Goal: Information Seeking & Learning: Learn about a topic

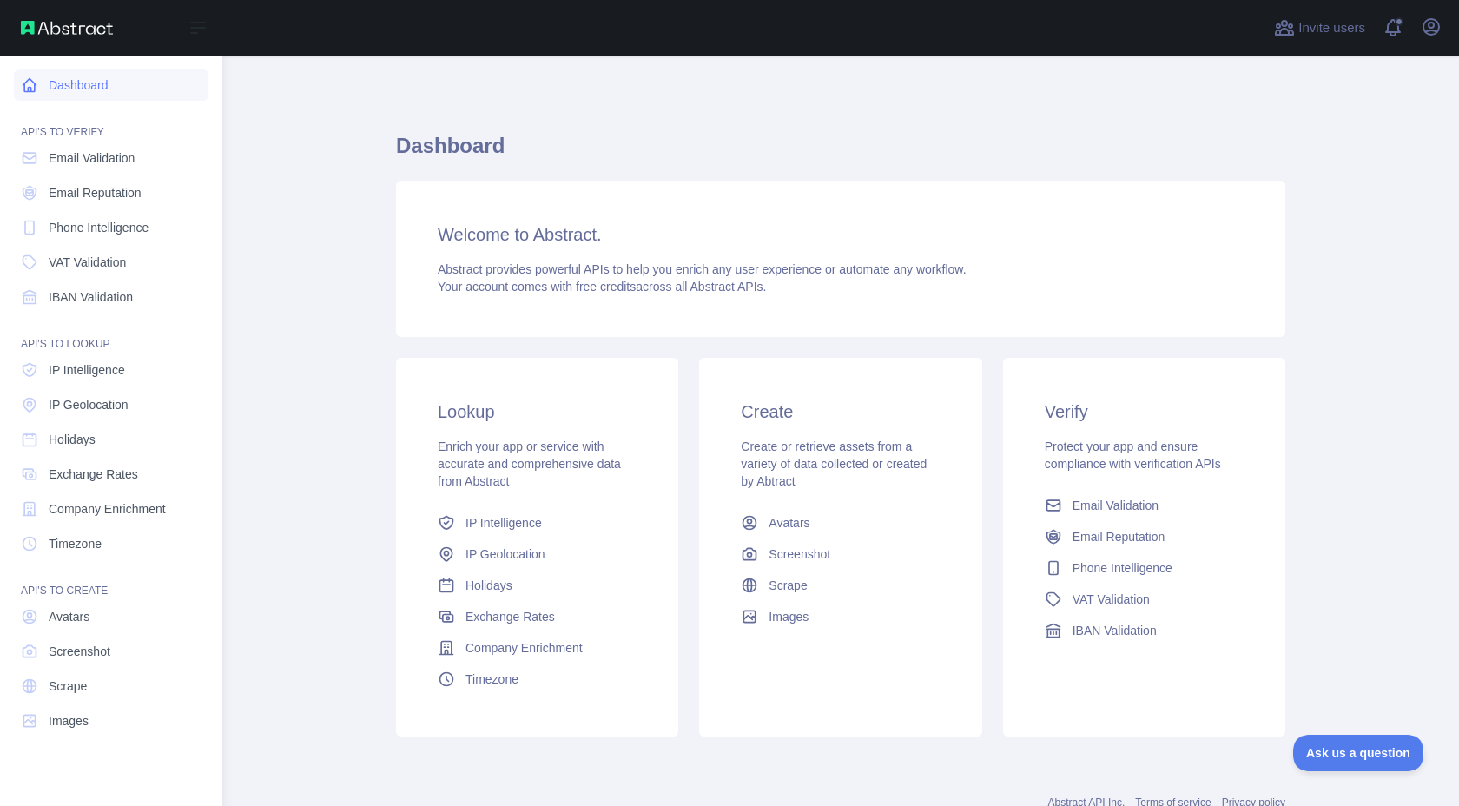
click at [27, 81] on icon at bounding box center [29, 85] width 13 height 13
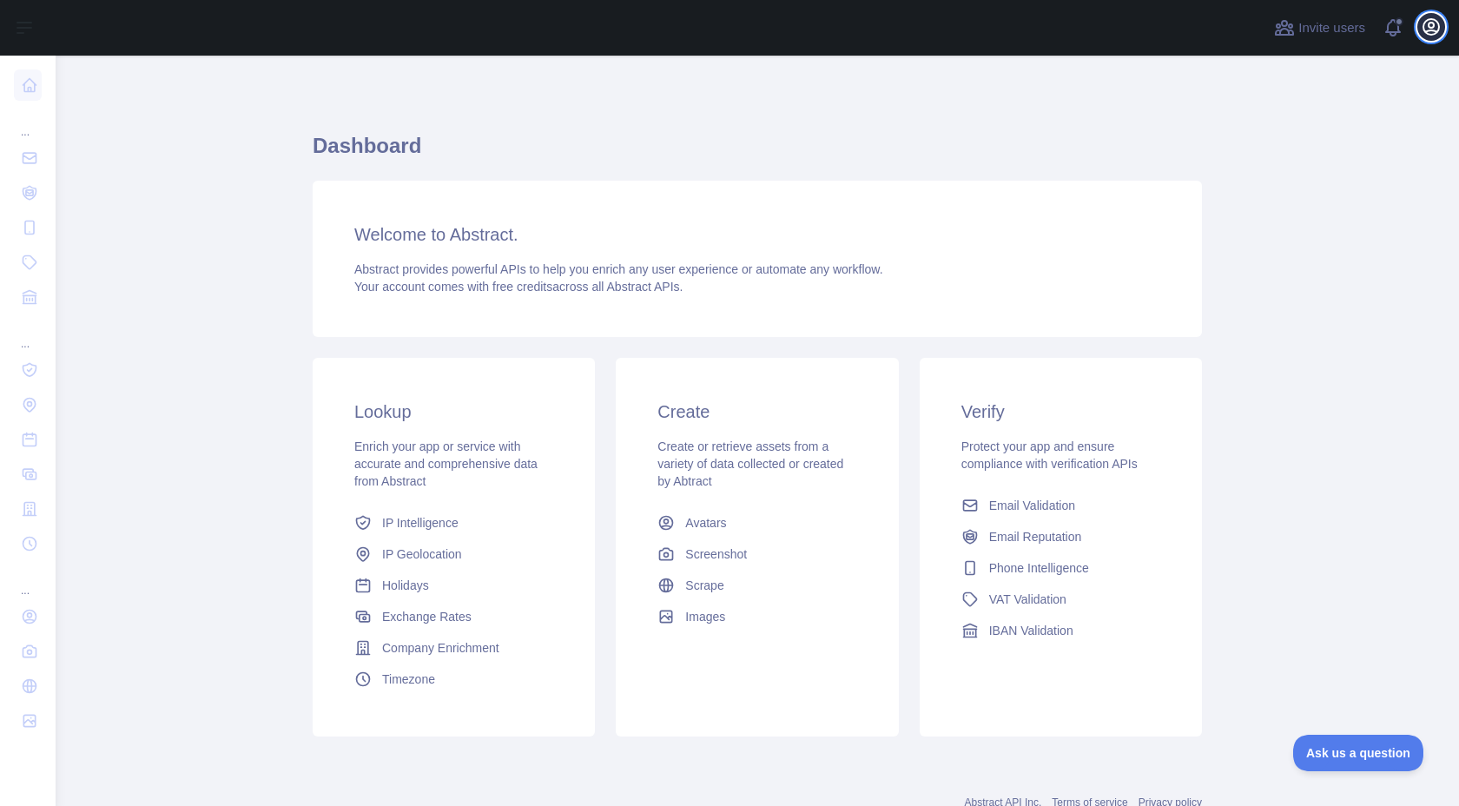
click at [1423, 27] on icon "button" at bounding box center [1431, 27] width 16 height 16
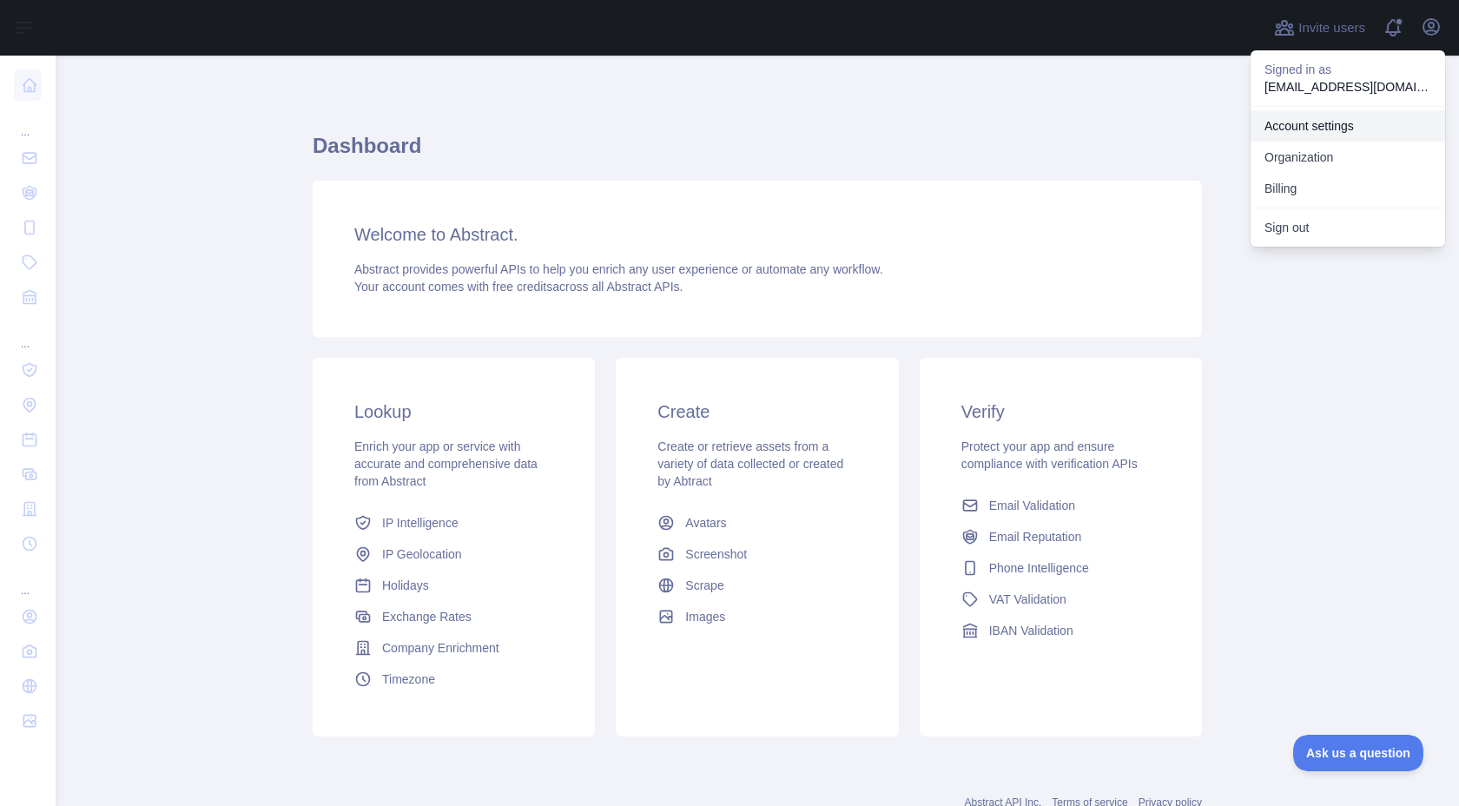
click at [1360, 129] on link "Account settings" at bounding box center [1347, 125] width 194 height 31
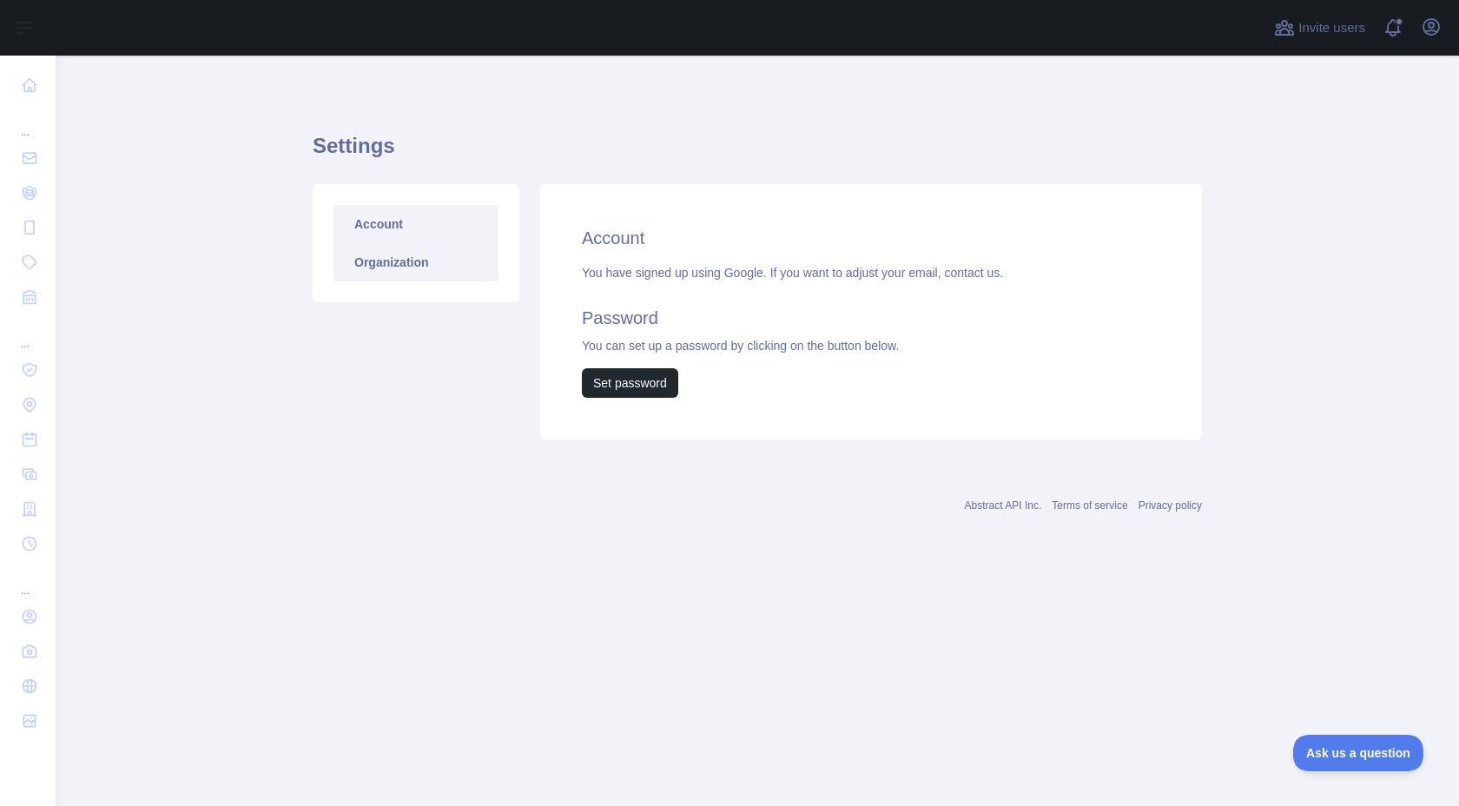
click at [431, 261] on link "Organization" at bounding box center [415, 262] width 165 height 38
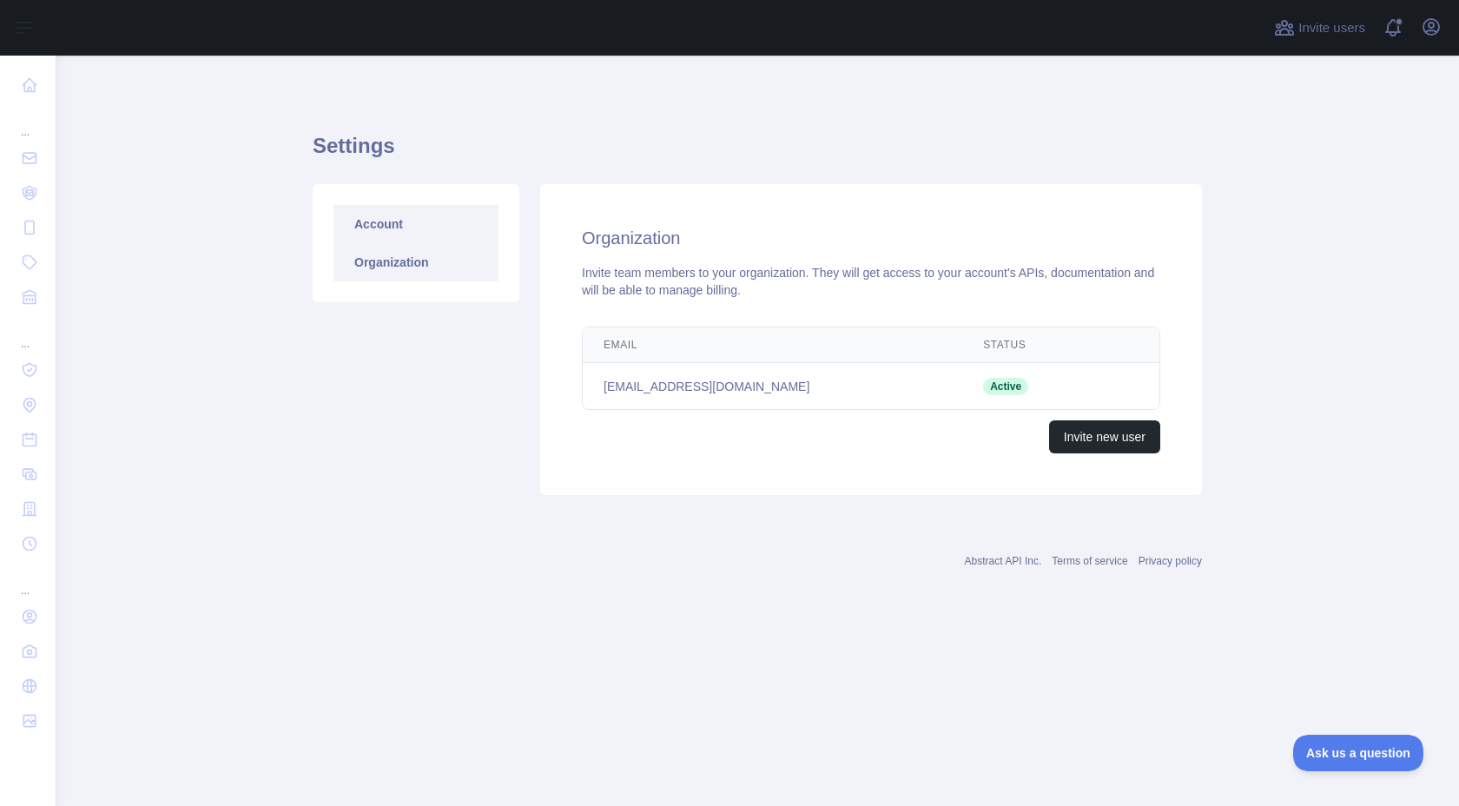
click at [415, 226] on link "Account" at bounding box center [415, 224] width 165 height 38
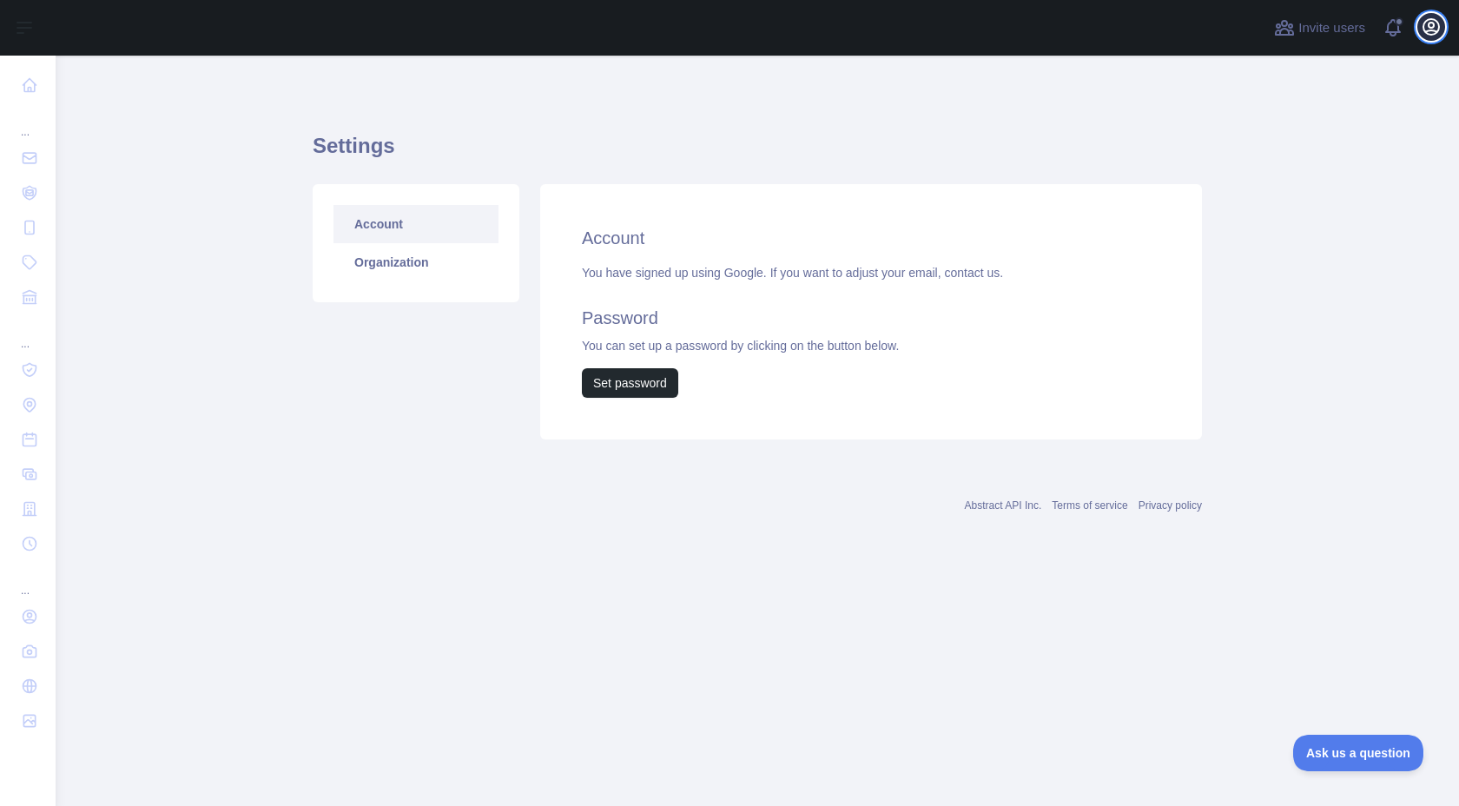
click at [1440, 21] on icon "button" at bounding box center [1430, 26] width 21 height 21
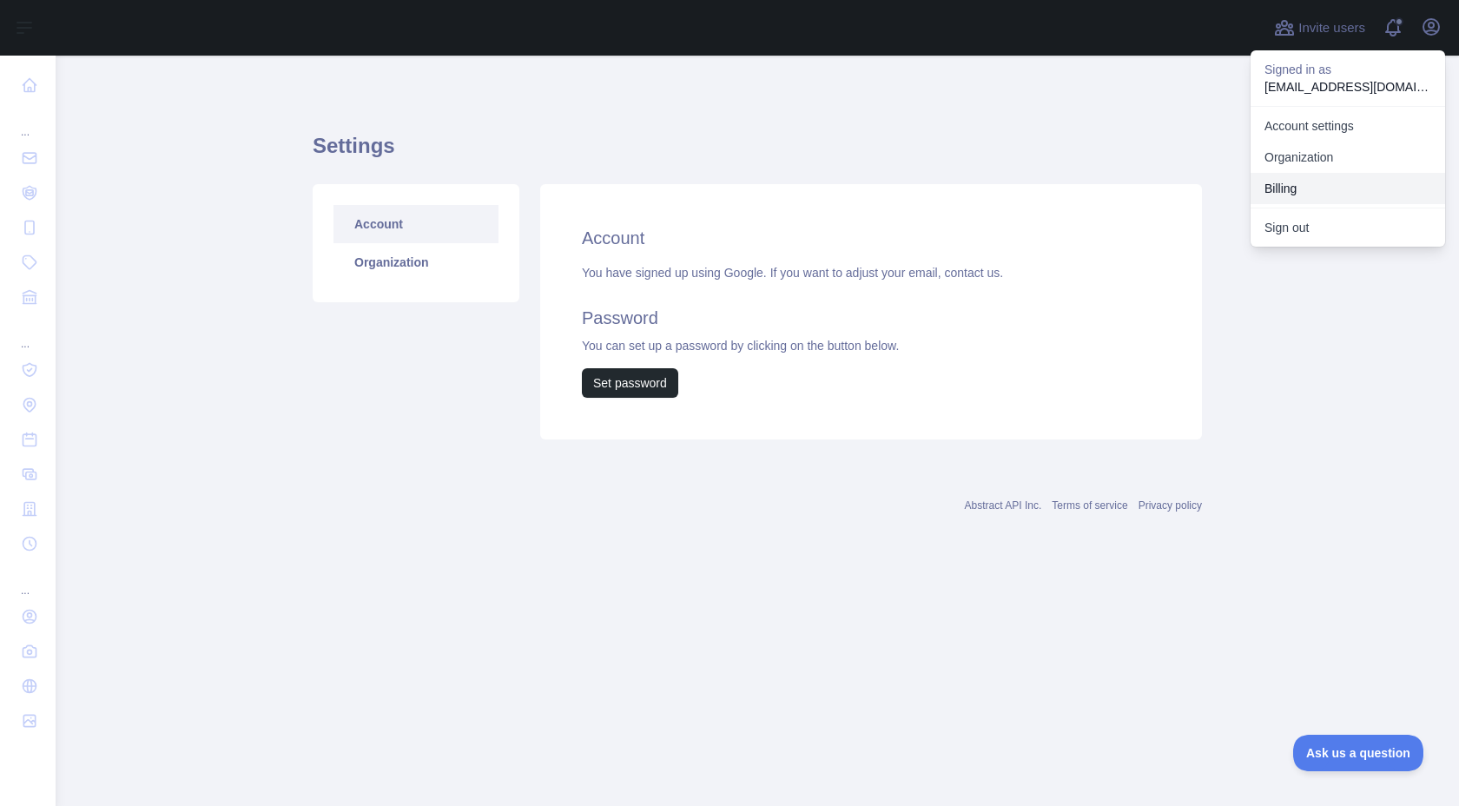
click at [1342, 181] on button "Billing" at bounding box center [1347, 188] width 194 height 31
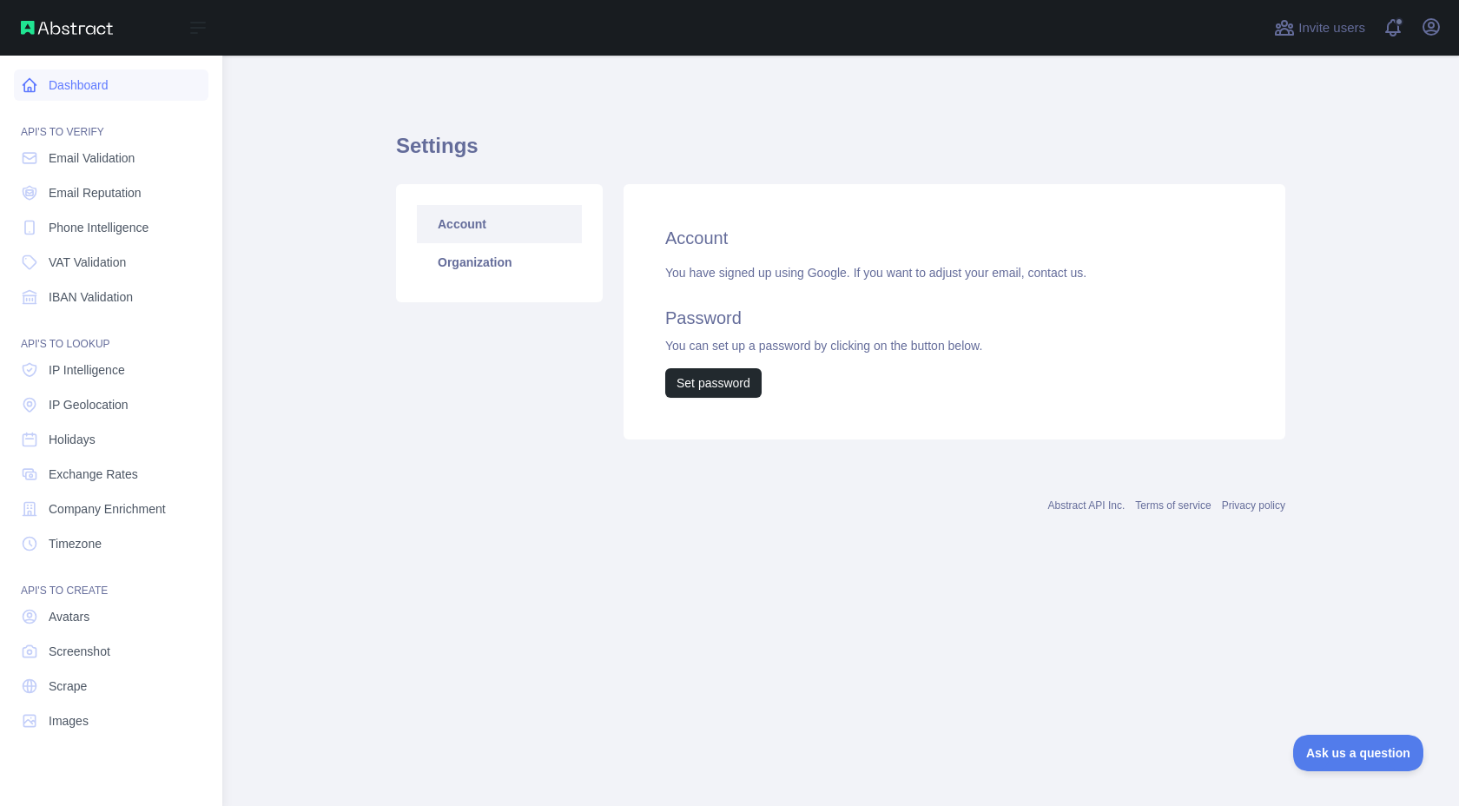
click at [38, 76] on link "Dashboard" at bounding box center [111, 84] width 194 height 31
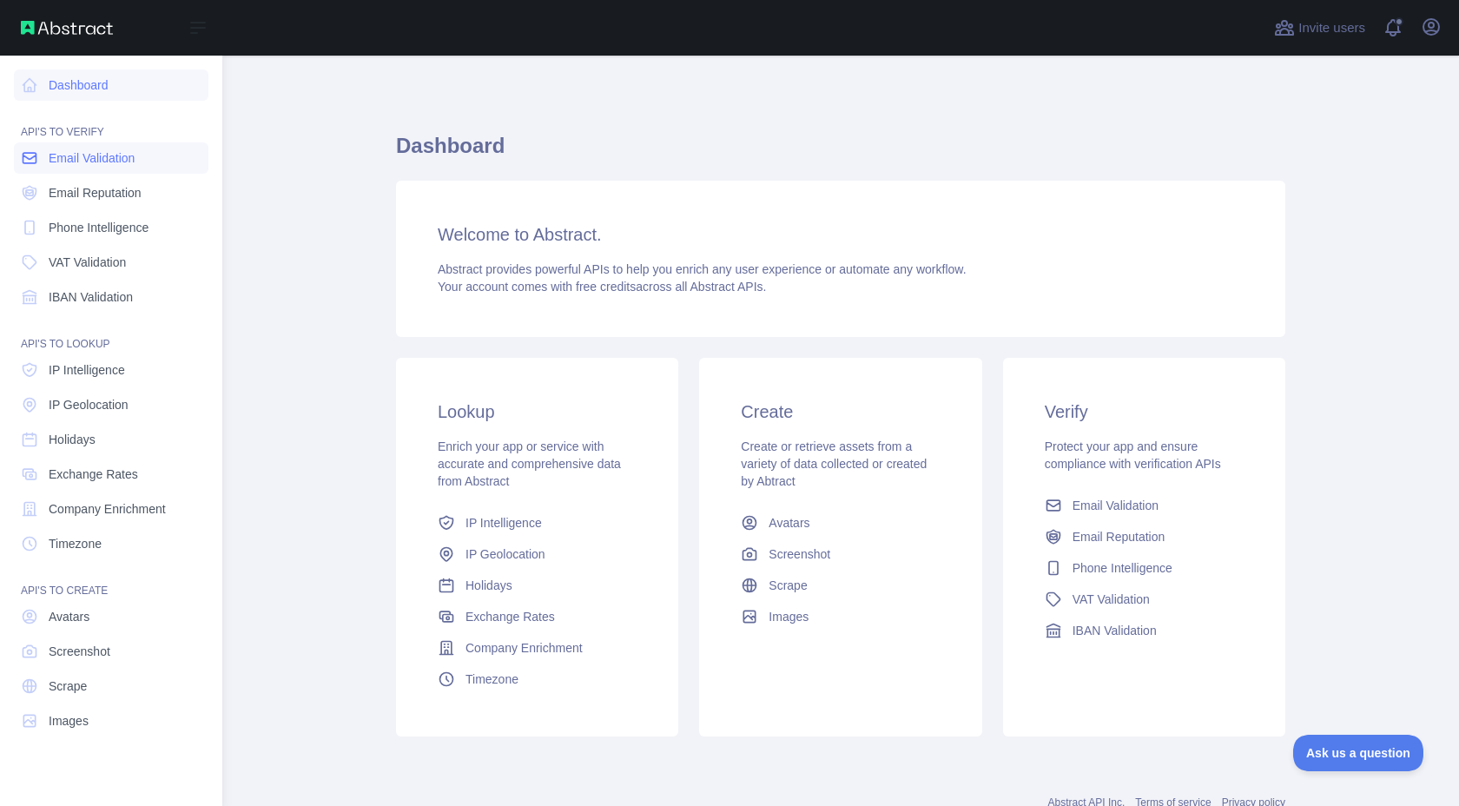
click at [95, 170] on link "Email Validation" at bounding box center [111, 157] width 194 height 31
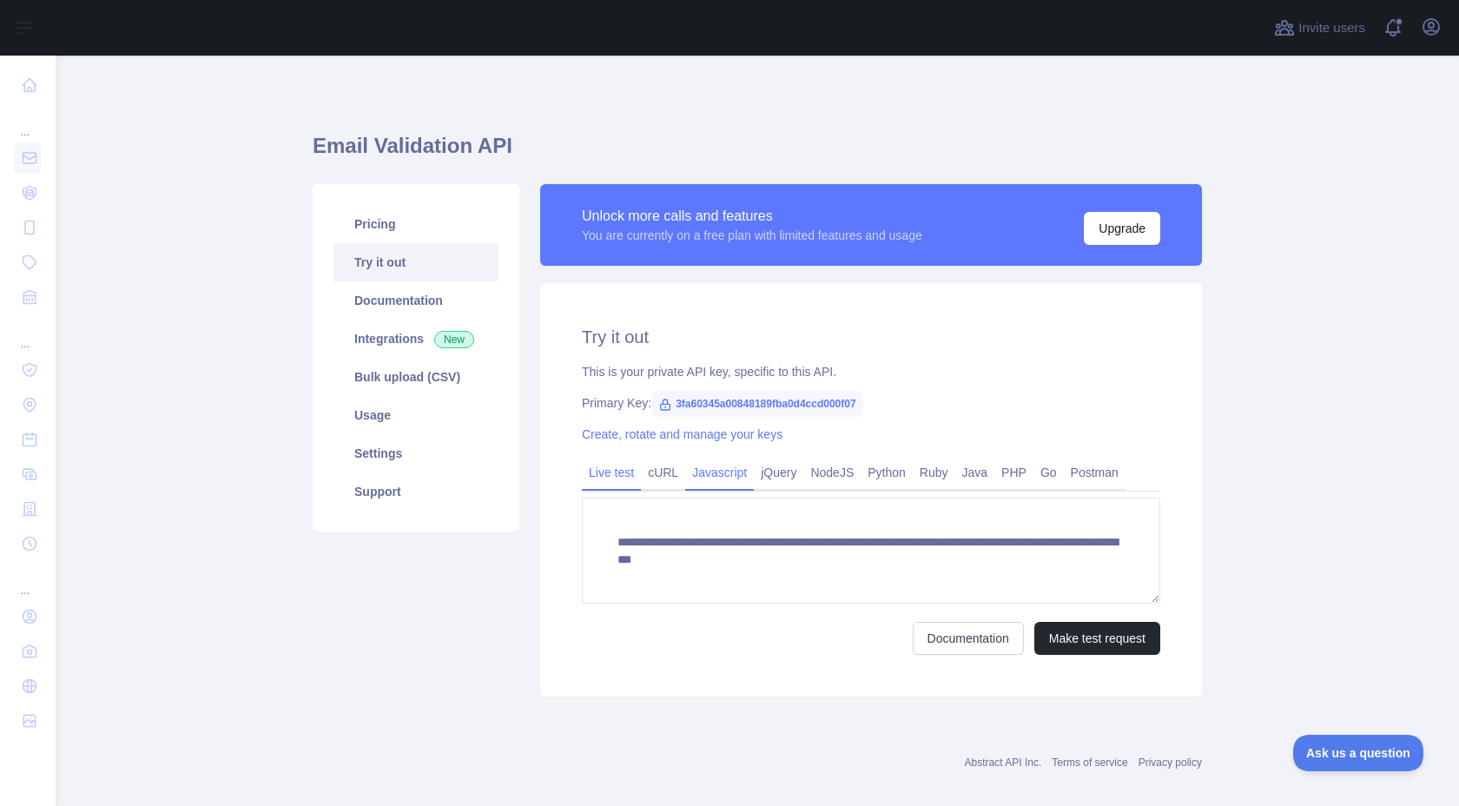
click at [743, 476] on link "Javascript" at bounding box center [719, 472] width 69 height 28
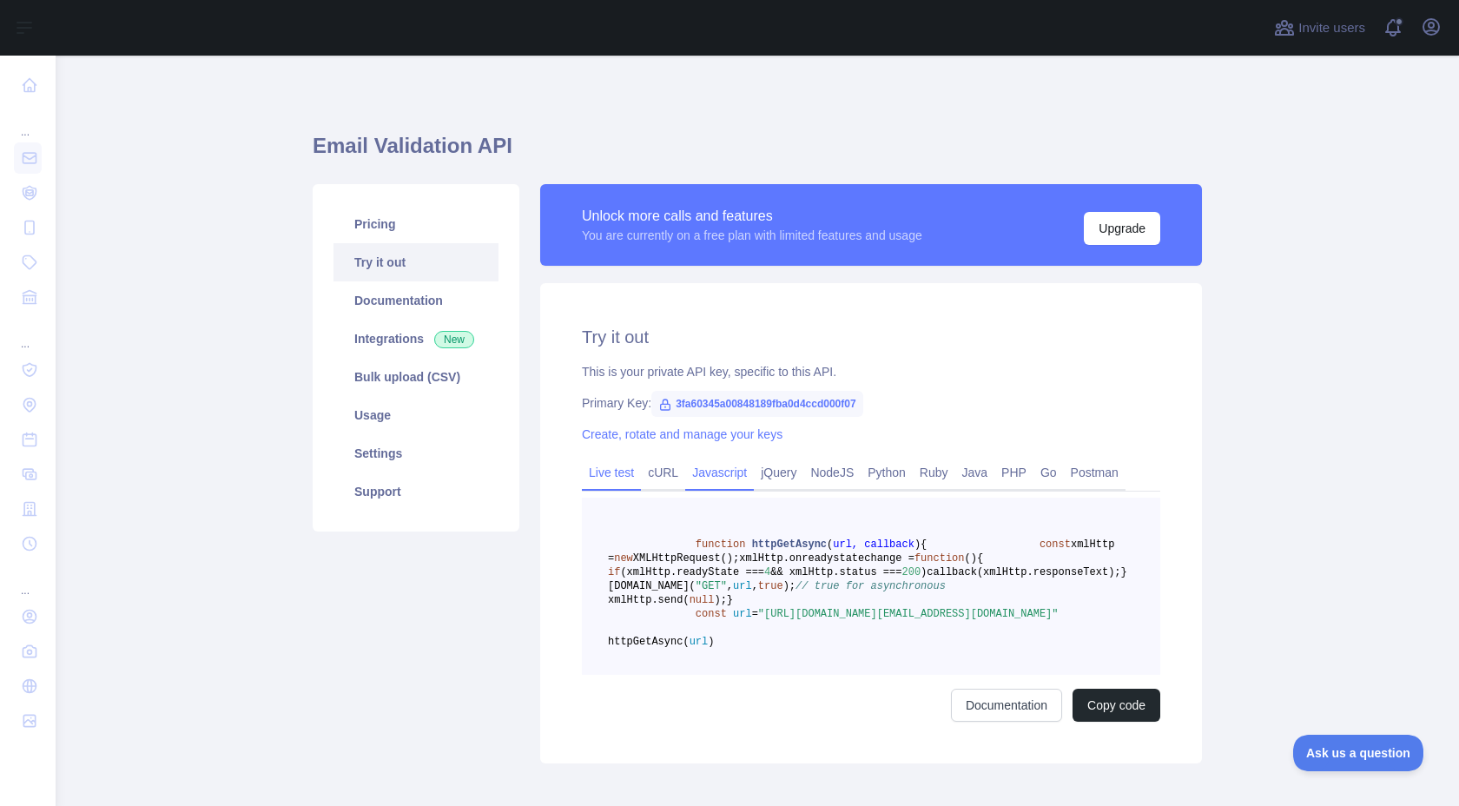
click at [611, 476] on link "Live test" at bounding box center [611, 472] width 59 height 28
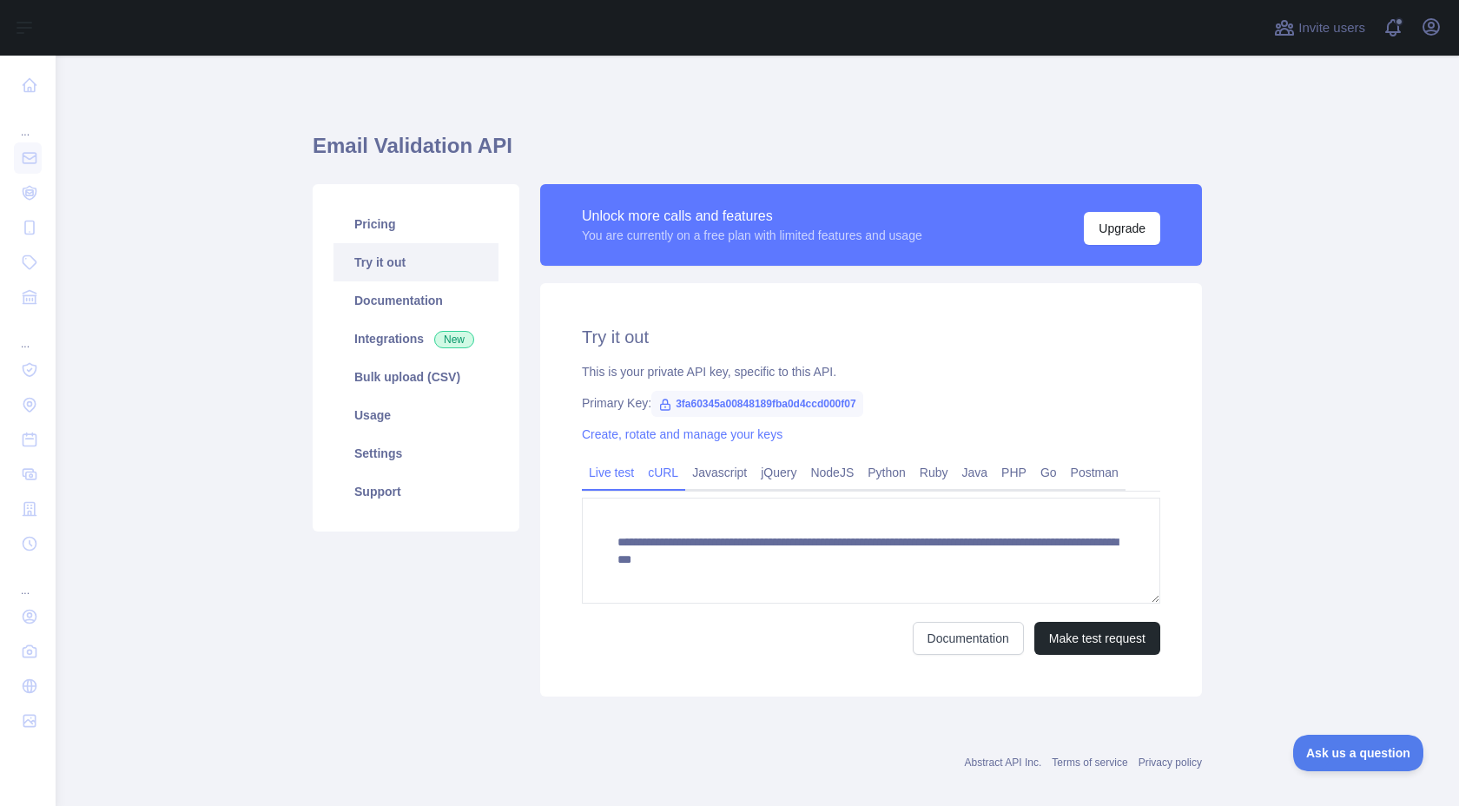
click at [662, 479] on link "cURL" at bounding box center [663, 472] width 44 height 28
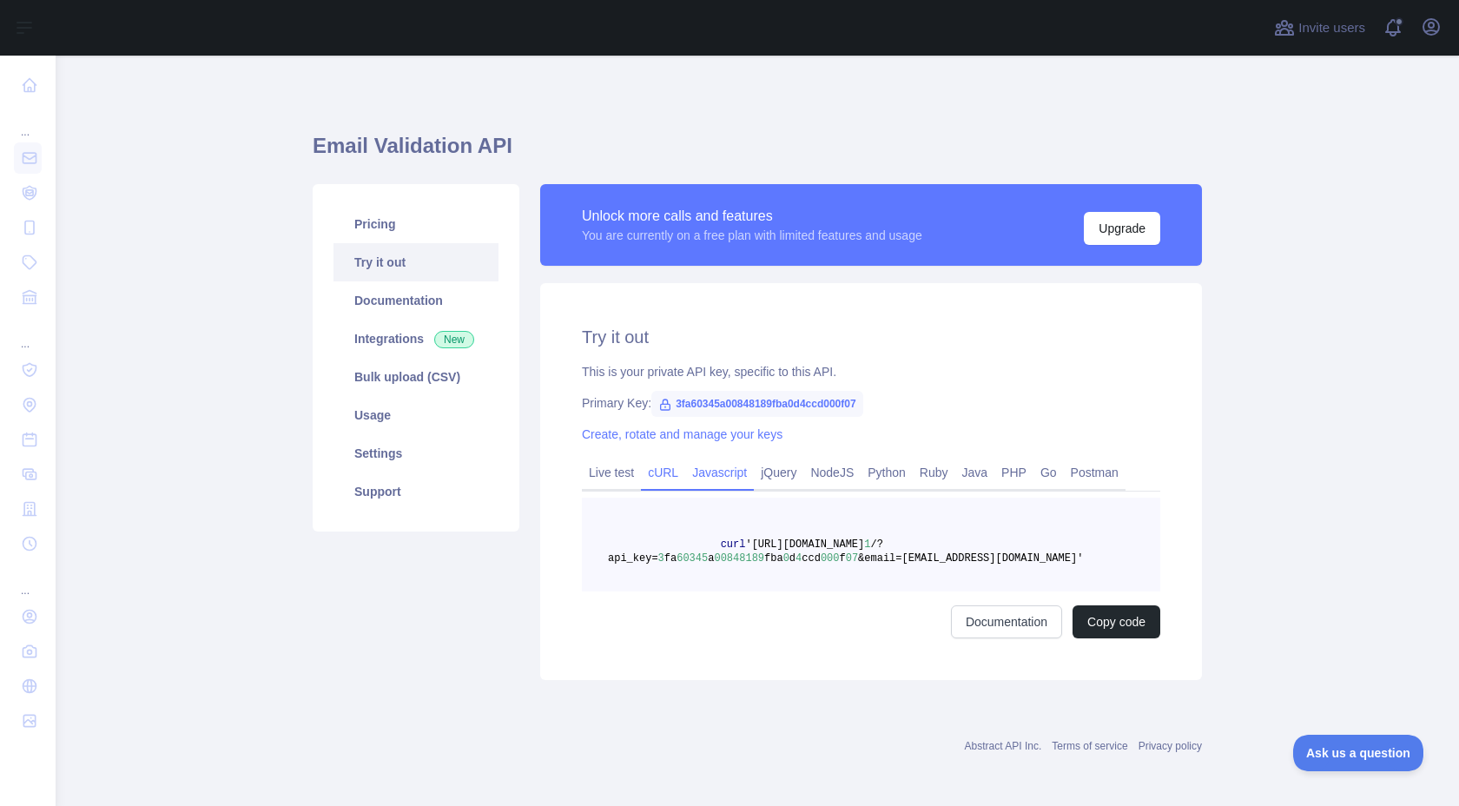
click at [697, 479] on link "Javascript" at bounding box center [719, 472] width 69 height 28
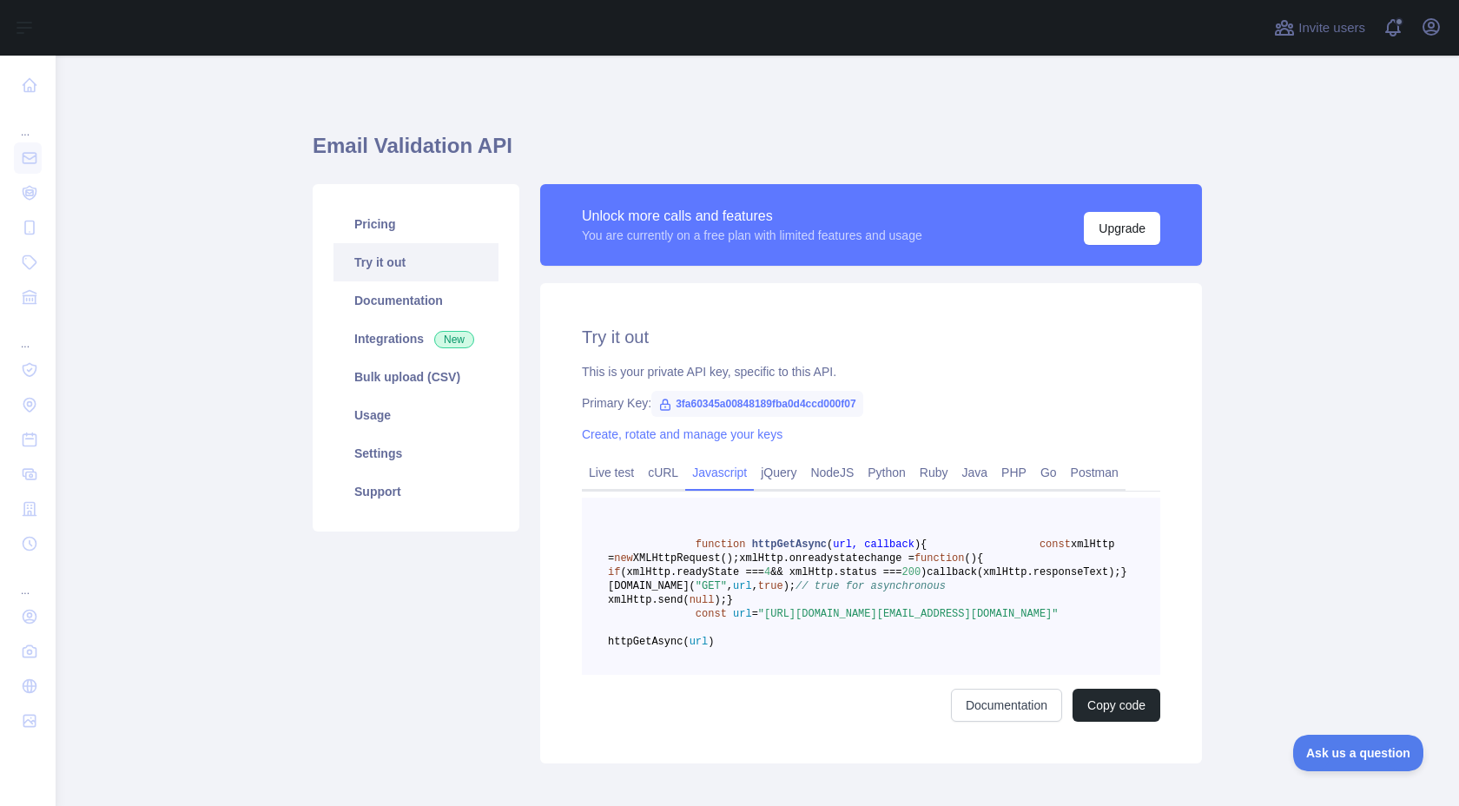
click at [687, 403] on span "3fa60345a00848189fba0d4ccd000f07" at bounding box center [757, 404] width 212 height 26
click at [668, 438] on link "Create, rotate and manage your keys" at bounding box center [682, 434] width 201 height 14
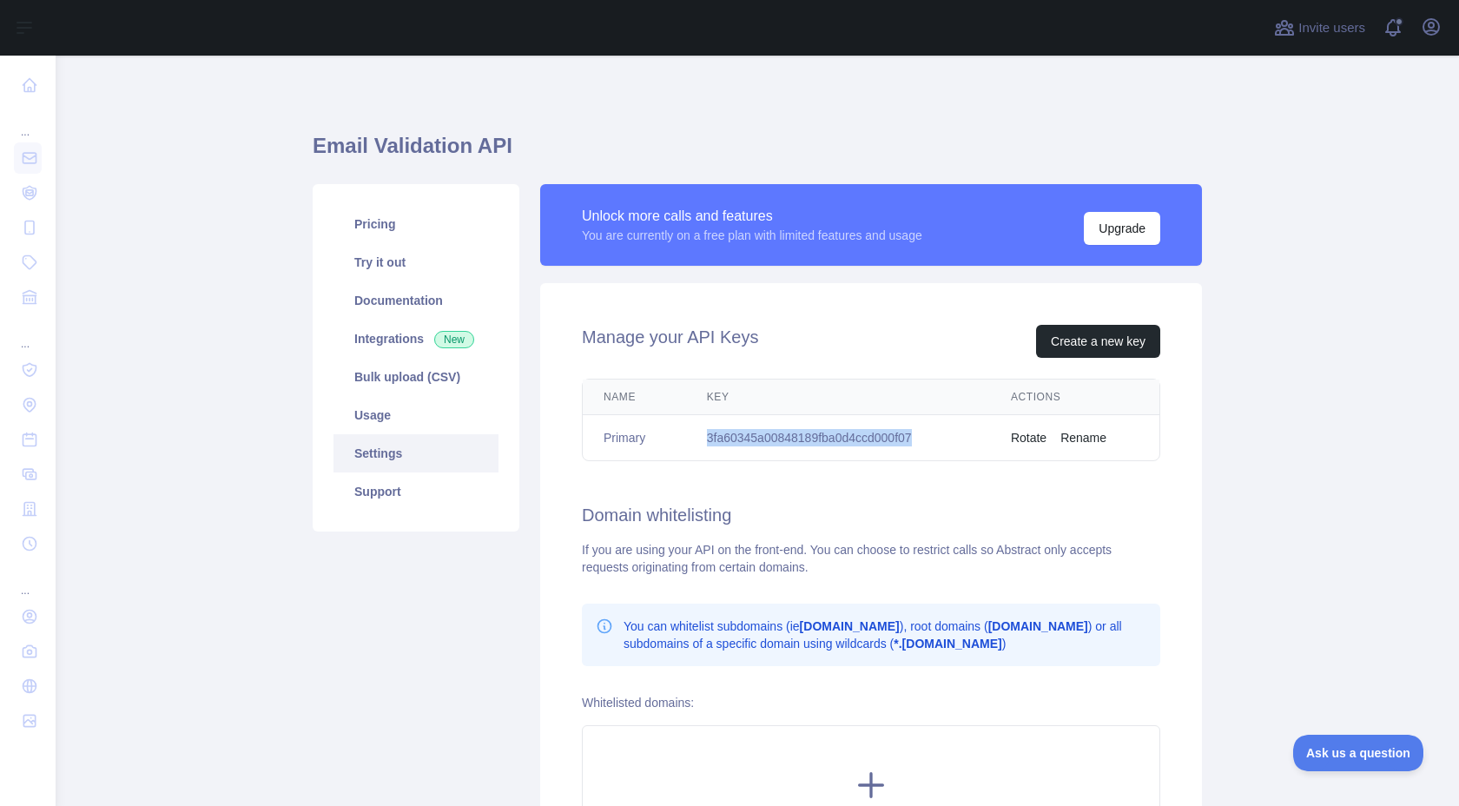
drag, startPoint x: 700, startPoint y: 434, endPoint x: 981, endPoint y: 435, distance: 281.3
click at [981, 435] on td "3fa60345a00848189fba0d4ccd000f07" at bounding box center [838, 438] width 304 height 46
copy td "3fa60345a00848189fba0d4ccd000f07"
click at [394, 243] on link "Try it out" at bounding box center [415, 262] width 165 height 38
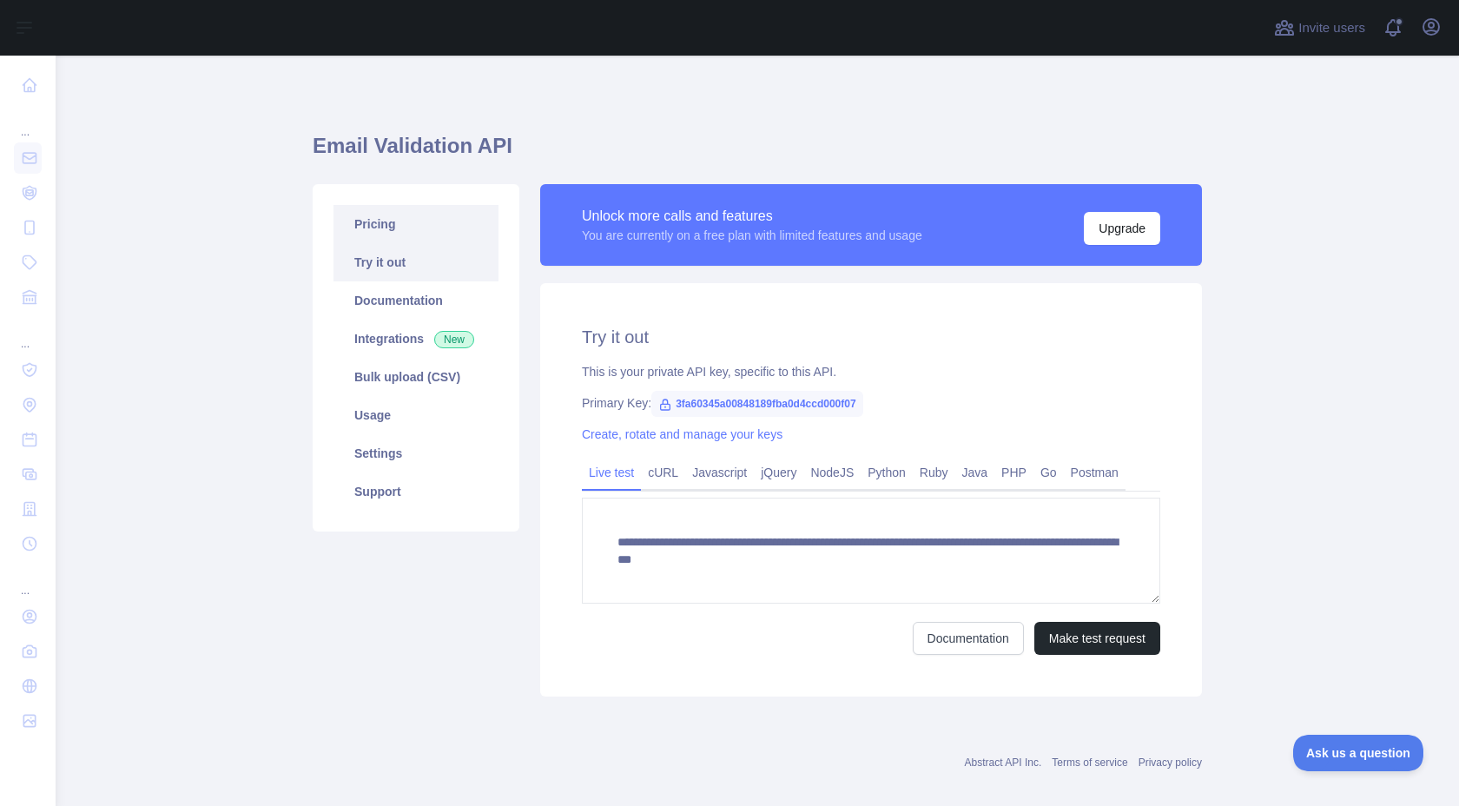
click at [394, 222] on link "Pricing" at bounding box center [415, 224] width 165 height 38
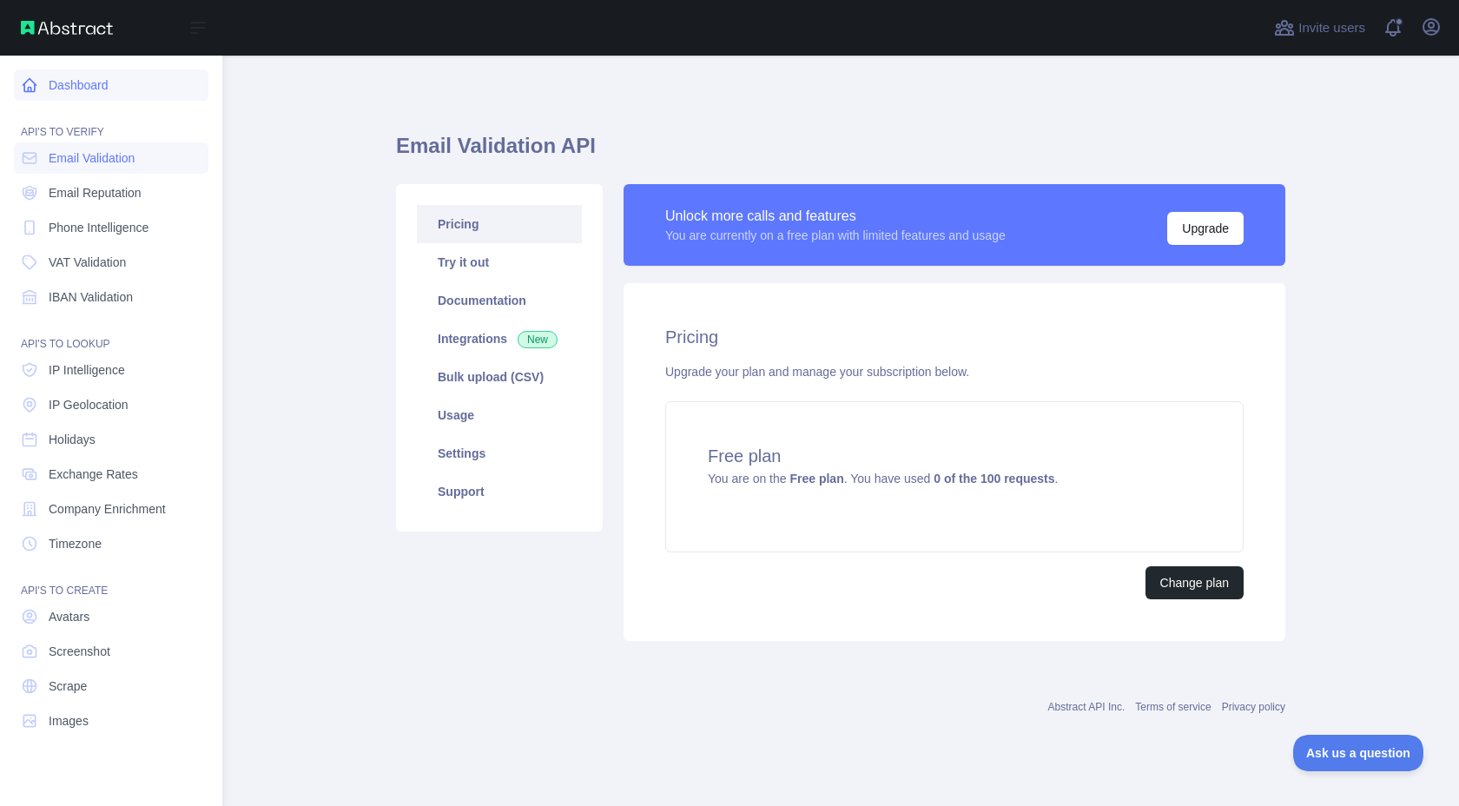
click at [23, 85] on icon at bounding box center [29, 84] width 17 height 17
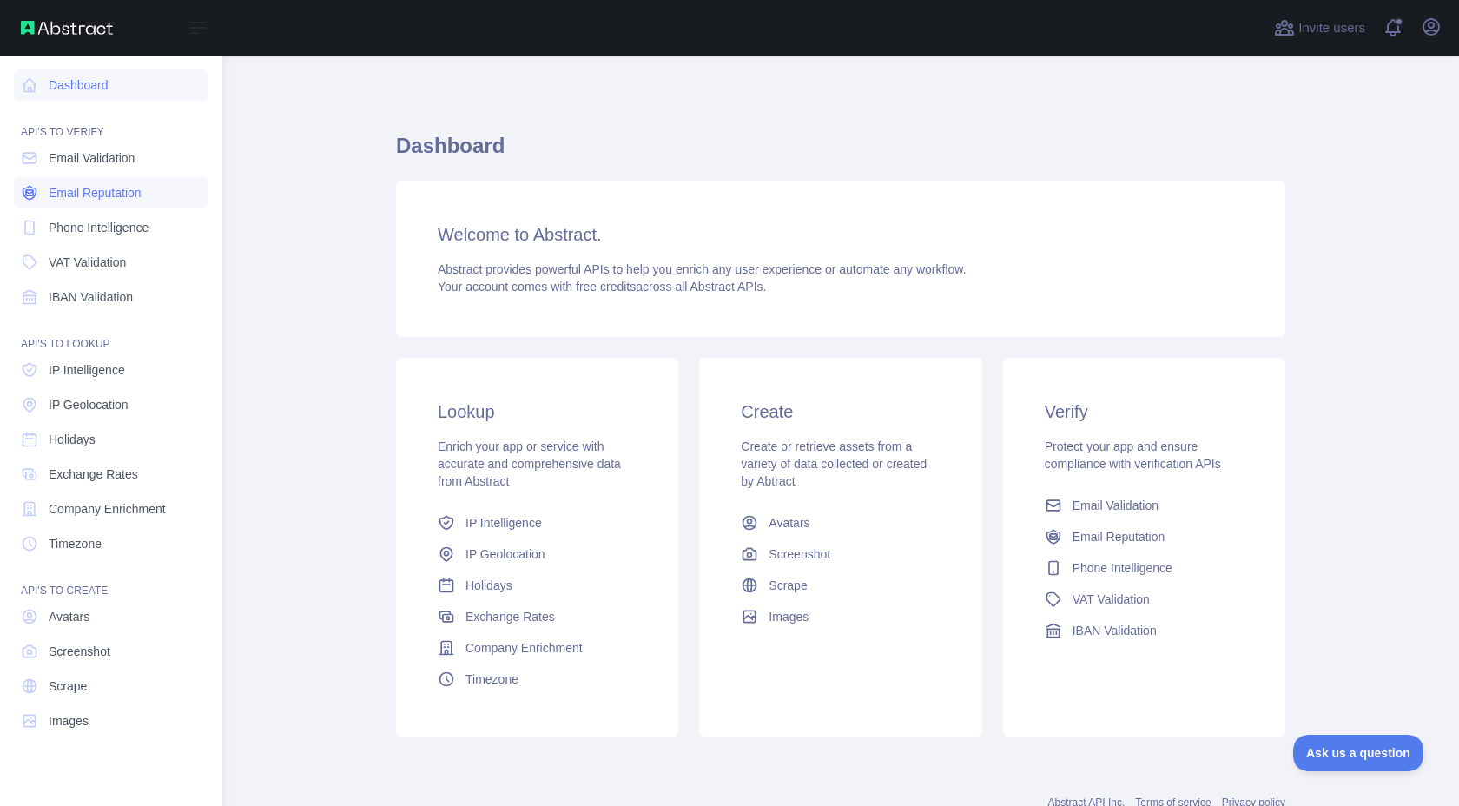
click at [107, 206] on link "Email Reputation" at bounding box center [111, 192] width 194 height 31
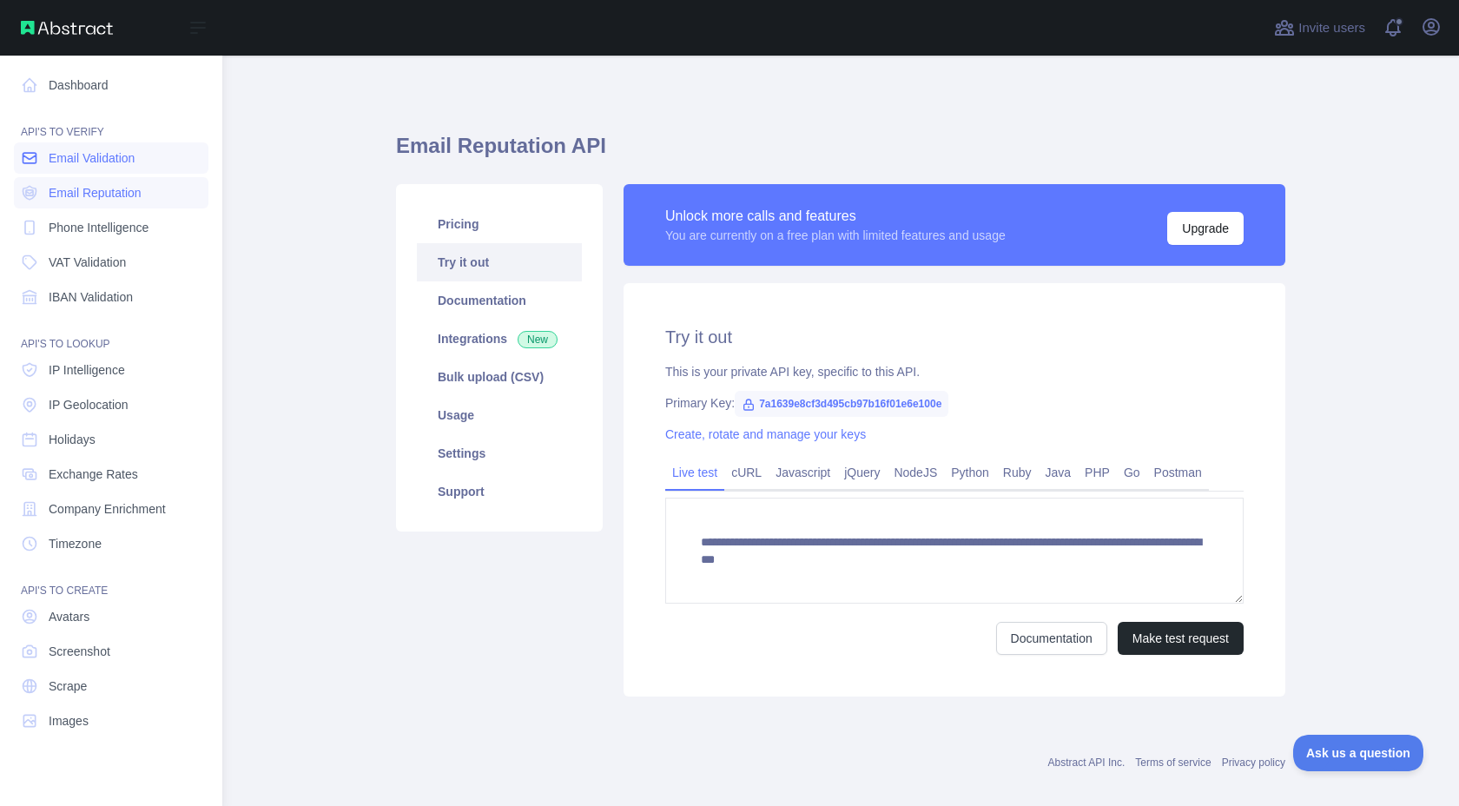
click at [95, 160] on span "Email Validation" at bounding box center [92, 157] width 86 height 17
click at [101, 195] on span "Email Reputation" at bounding box center [95, 192] width 93 height 17
click at [104, 236] on link "Phone Intelligence" at bounding box center [111, 227] width 194 height 31
click at [109, 272] on link "VAT Validation" at bounding box center [111, 262] width 194 height 31
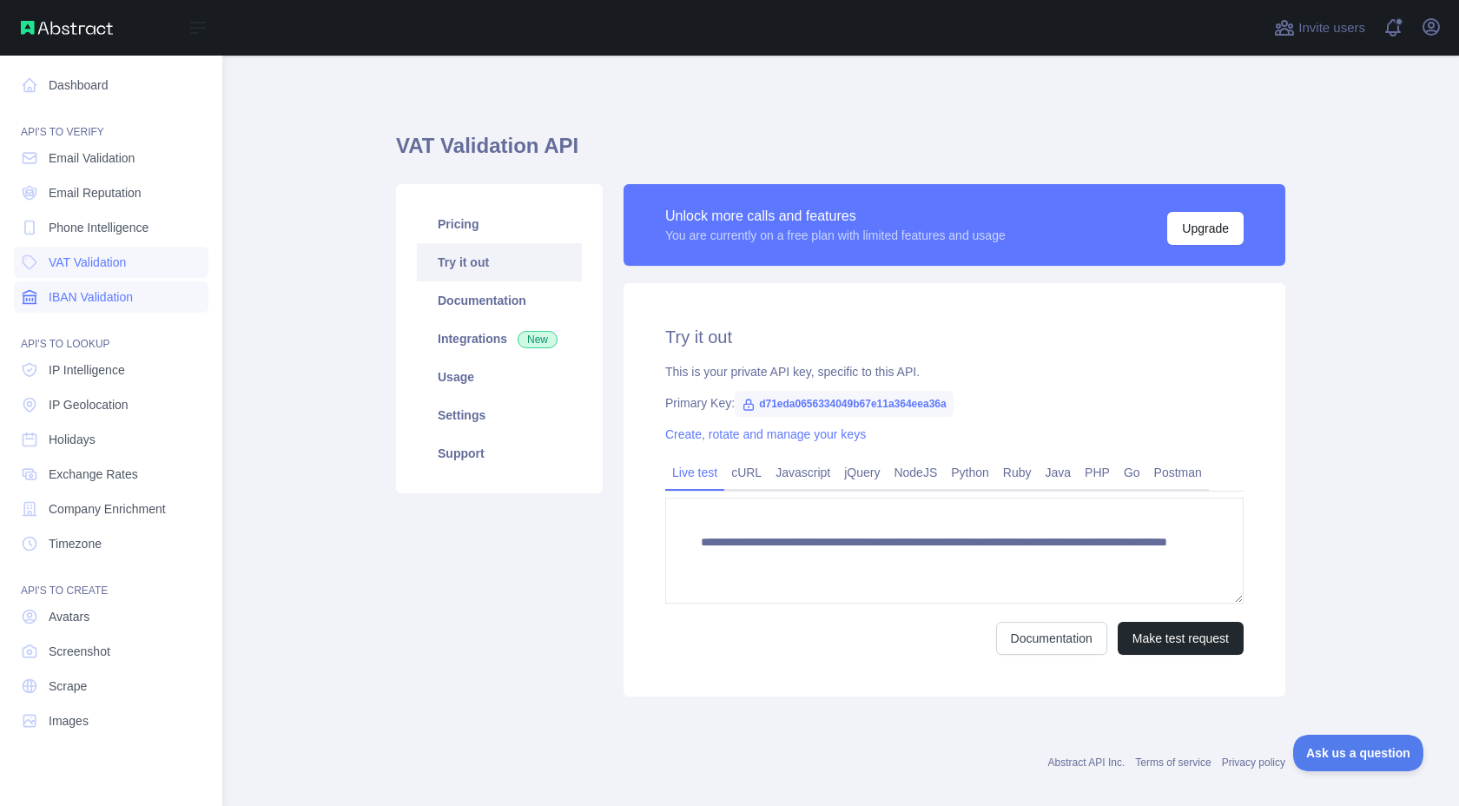
click at [109, 293] on span "IBAN Validation" at bounding box center [91, 296] width 84 height 17
click at [102, 160] on span "Email Validation" at bounding box center [92, 157] width 86 height 17
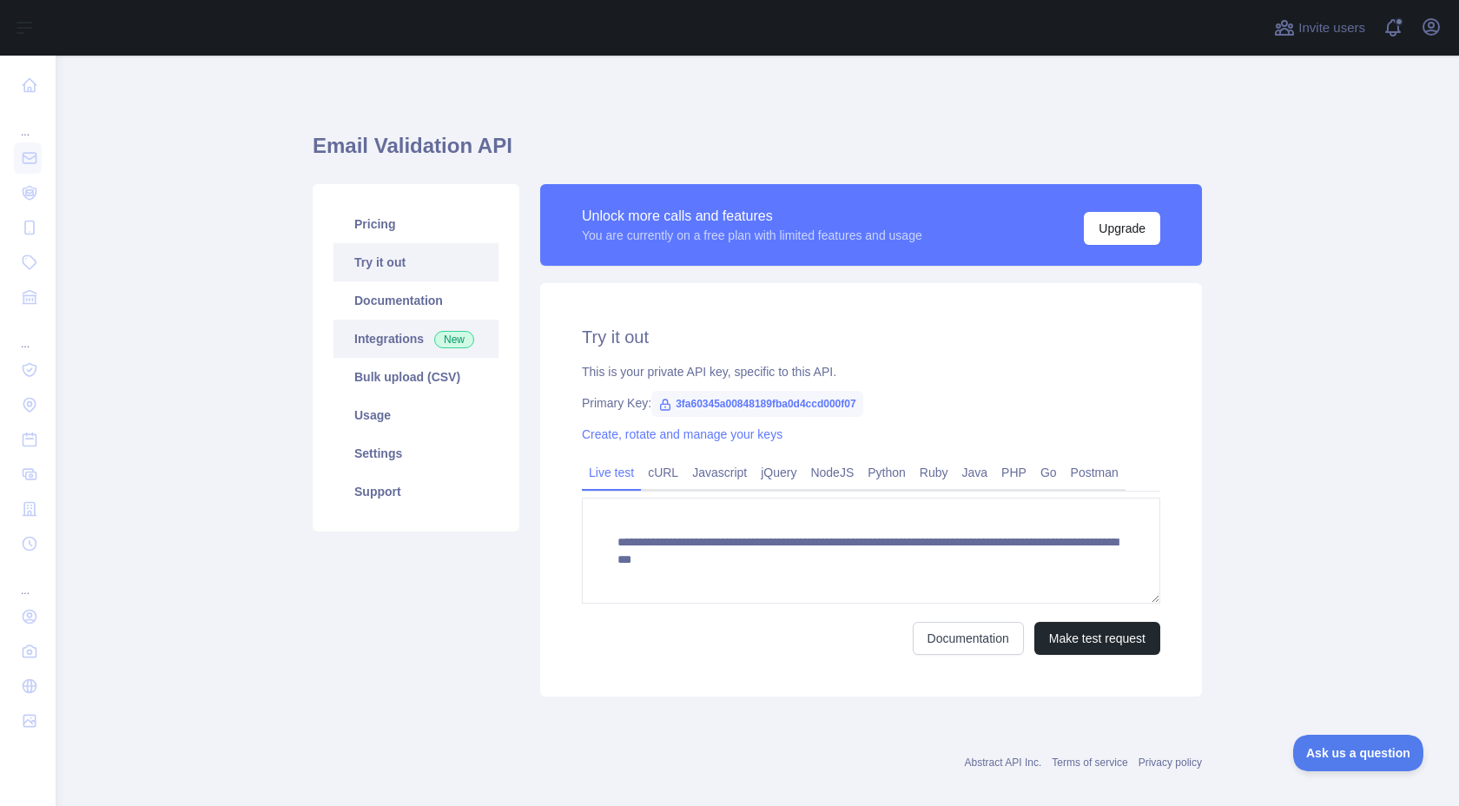
click at [458, 333] on span "New" at bounding box center [454, 339] width 40 height 17
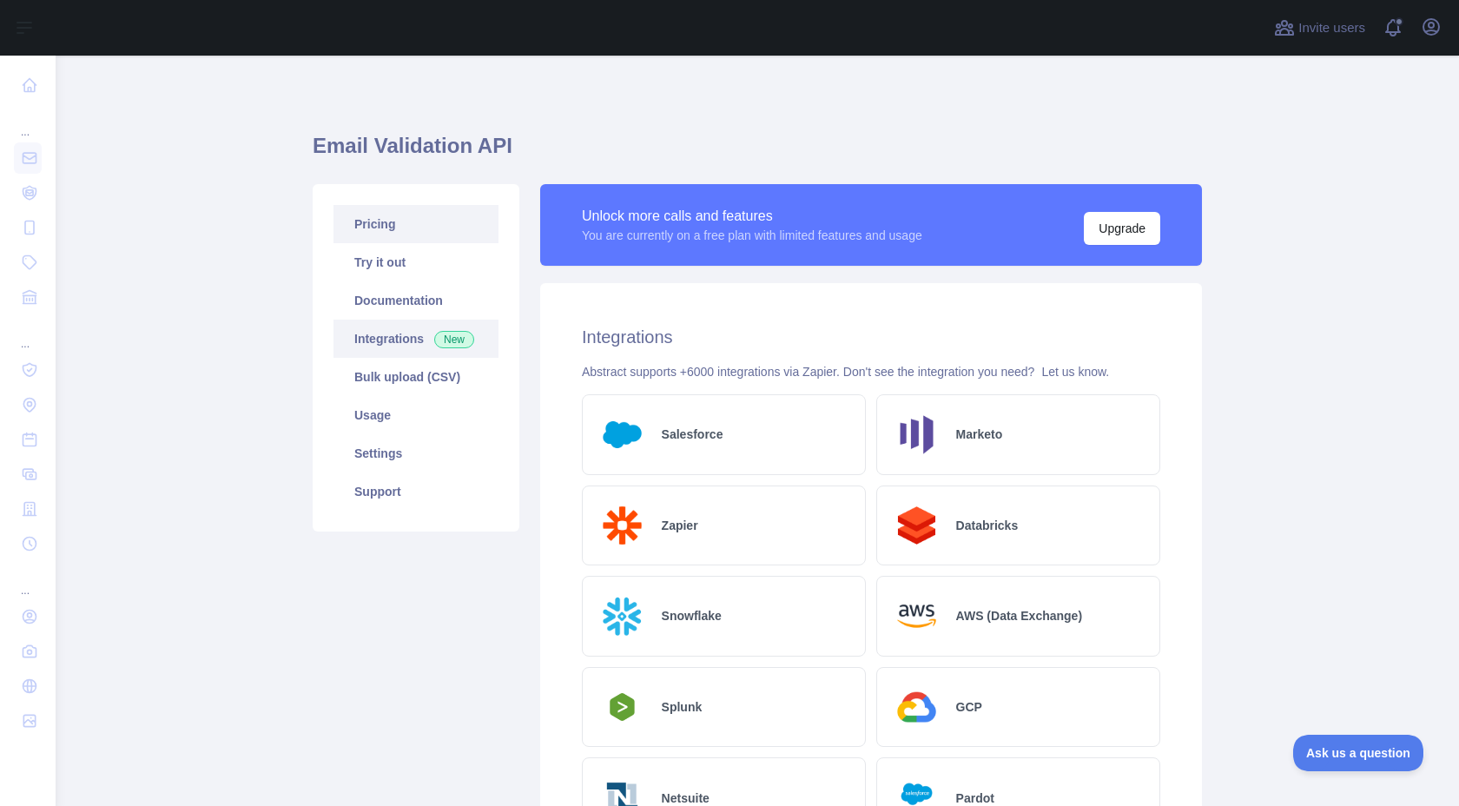
click at [428, 237] on link "Pricing" at bounding box center [415, 224] width 165 height 38
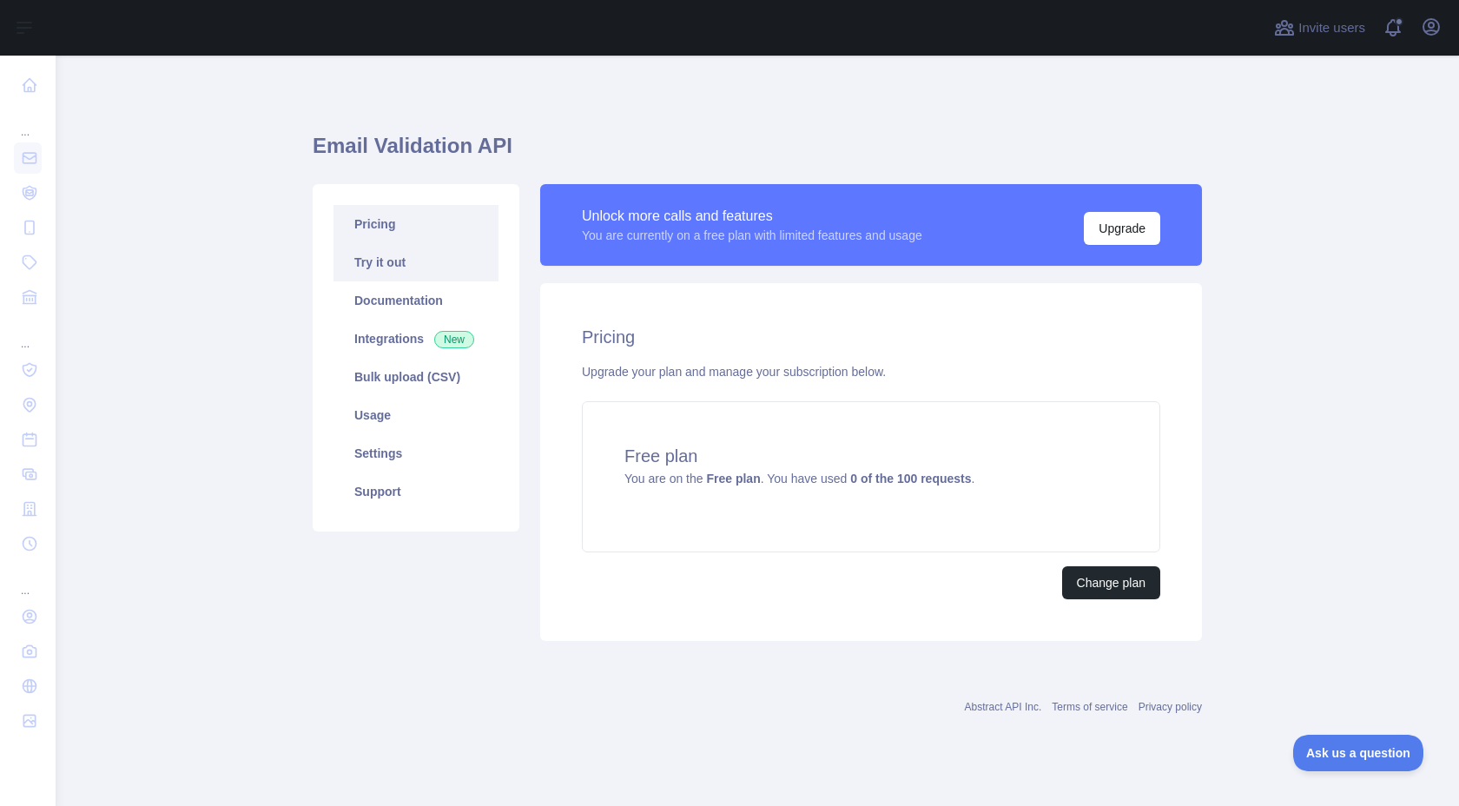
click at [425, 264] on link "Try it out" at bounding box center [415, 262] width 165 height 38
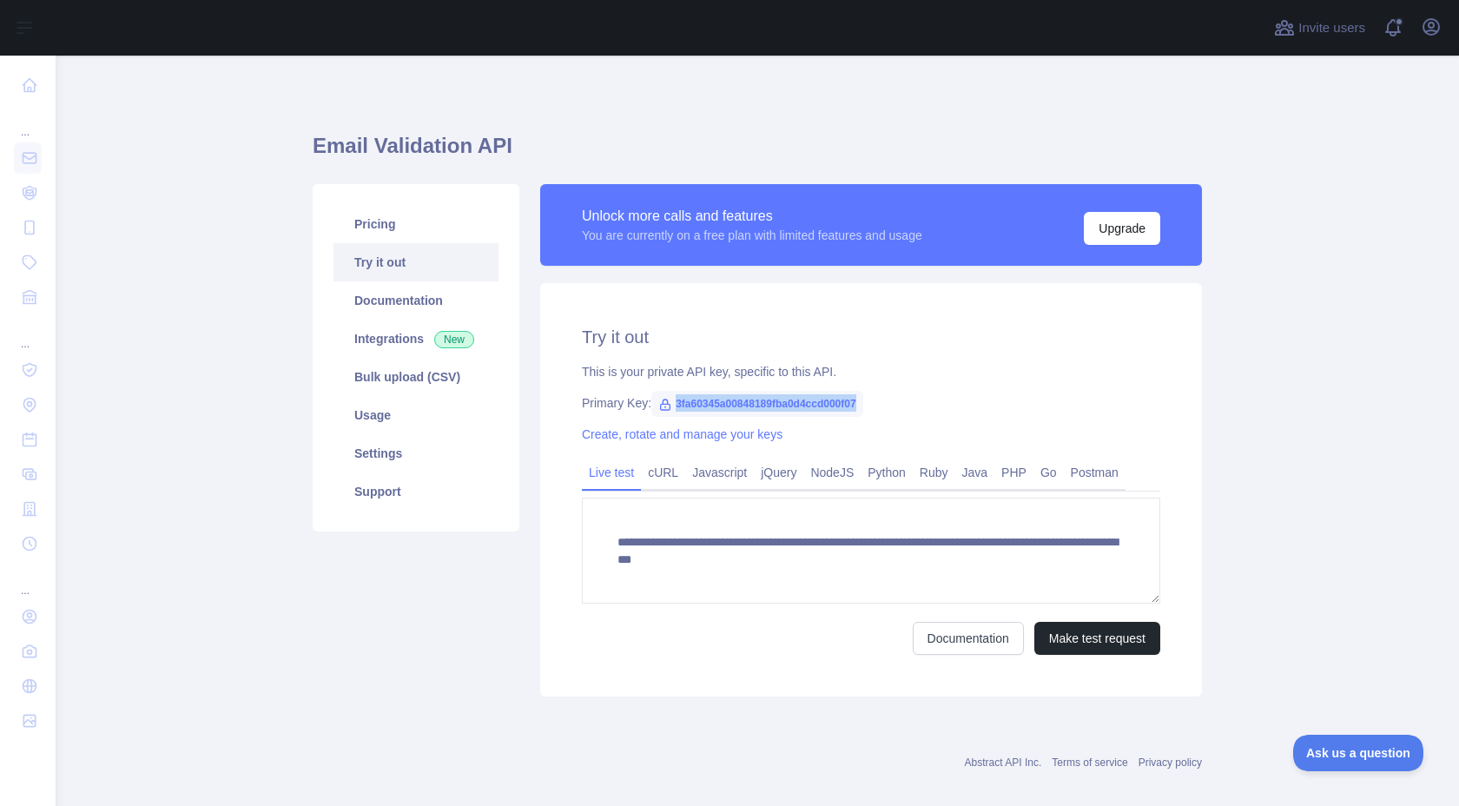
drag, startPoint x: 676, startPoint y: 405, endPoint x: 937, endPoint y: 407, distance: 260.5
click at [937, 407] on div "Primary Key: 3fa60345a00848189fba0d4ccd000f07" at bounding box center [871, 402] width 578 height 17
copy span "3fa60345a00848189fba0d4ccd000f07"
click at [729, 460] on link "Javascript" at bounding box center [719, 472] width 69 height 28
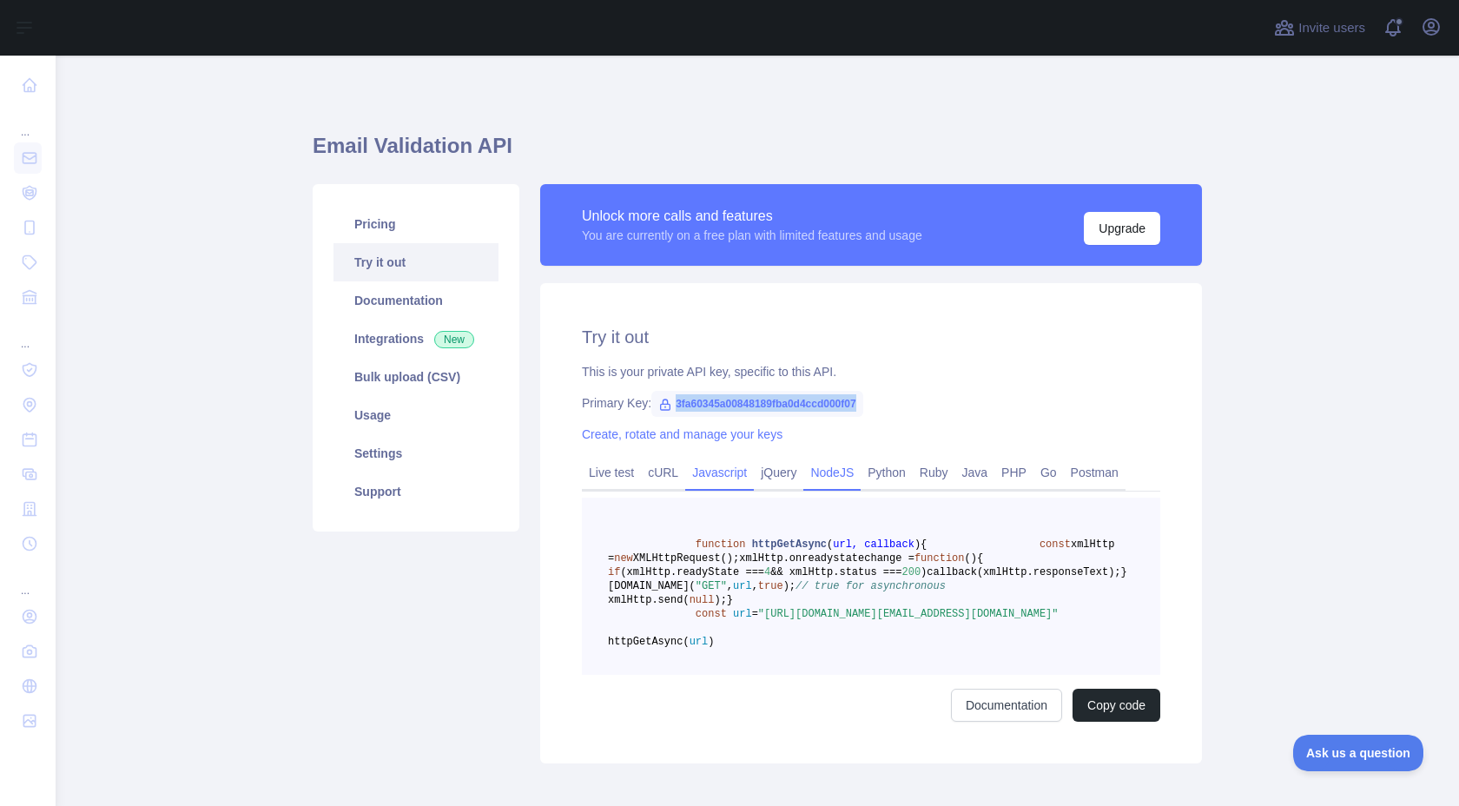
click at [820, 465] on link "NodeJS" at bounding box center [831, 472] width 57 height 28
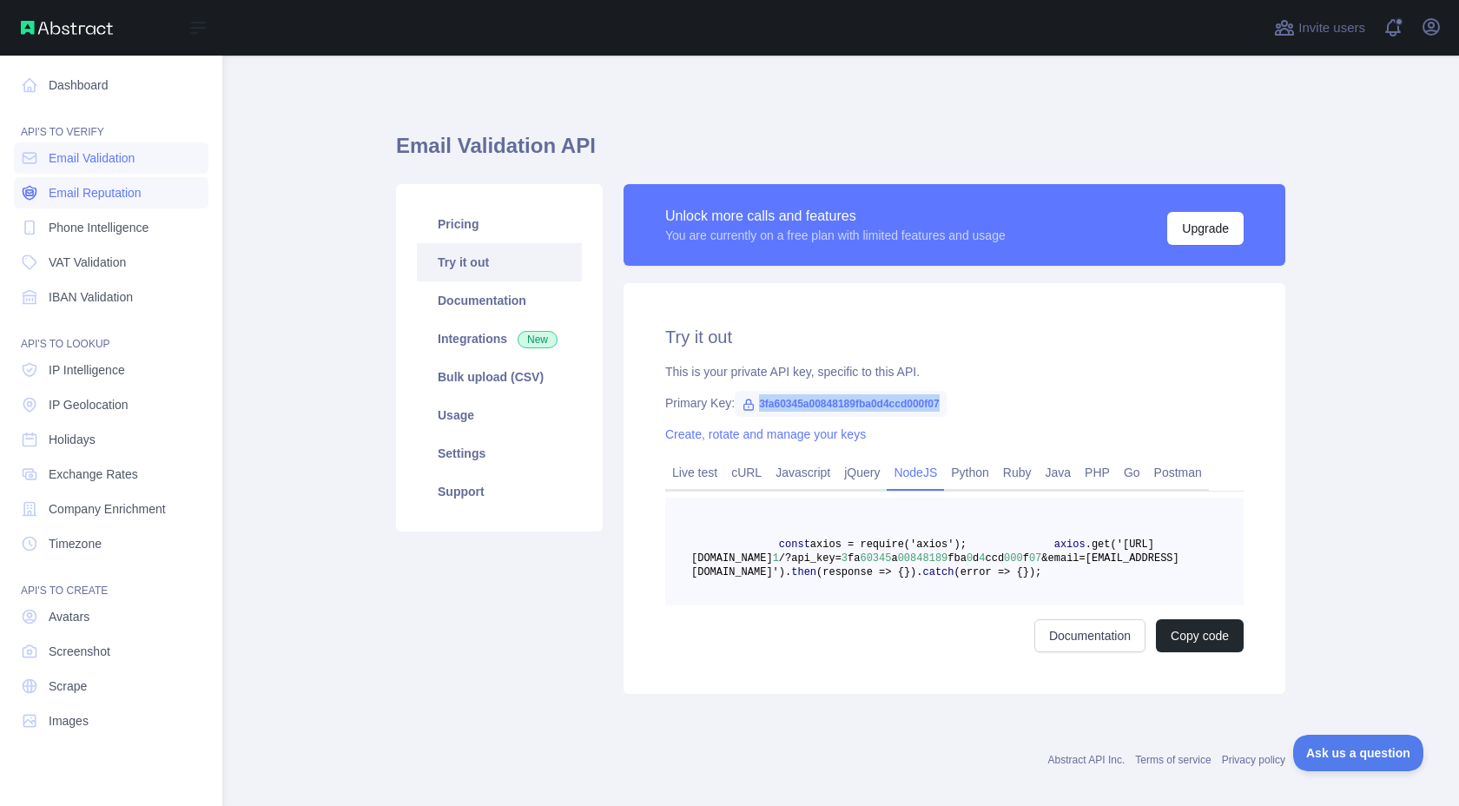
click at [119, 193] on span "Email Reputation" at bounding box center [95, 192] width 93 height 17
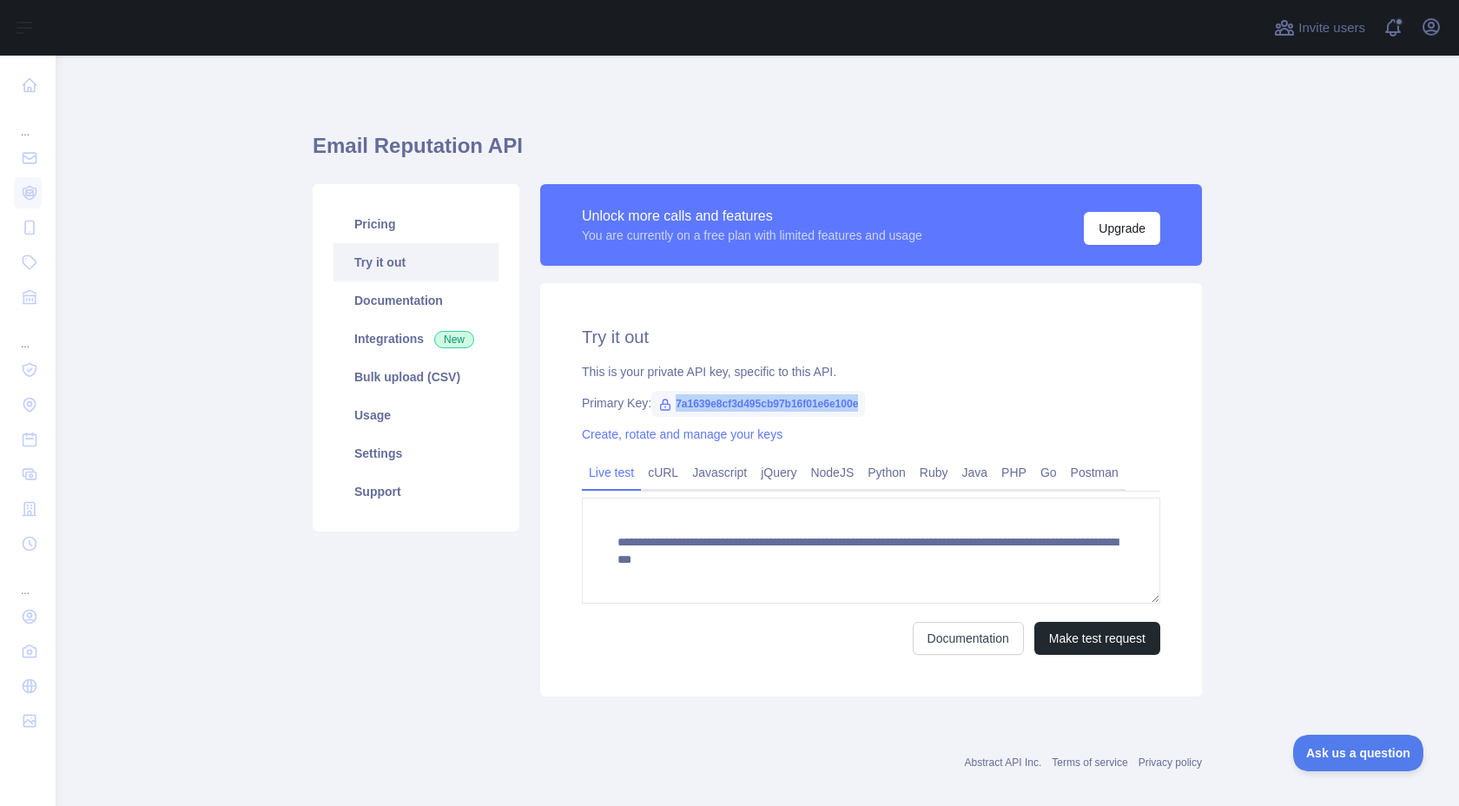
drag, startPoint x: 675, startPoint y: 402, endPoint x: 954, endPoint y: 402, distance: 278.7
click at [955, 404] on div "Primary Key: 7a1639e8cf3d495cb97b16f01e6e100e" at bounding box center [871, 402] width 578 height 17
copy span "7a1639e8cf3d495cb97b16f01e6e100e"
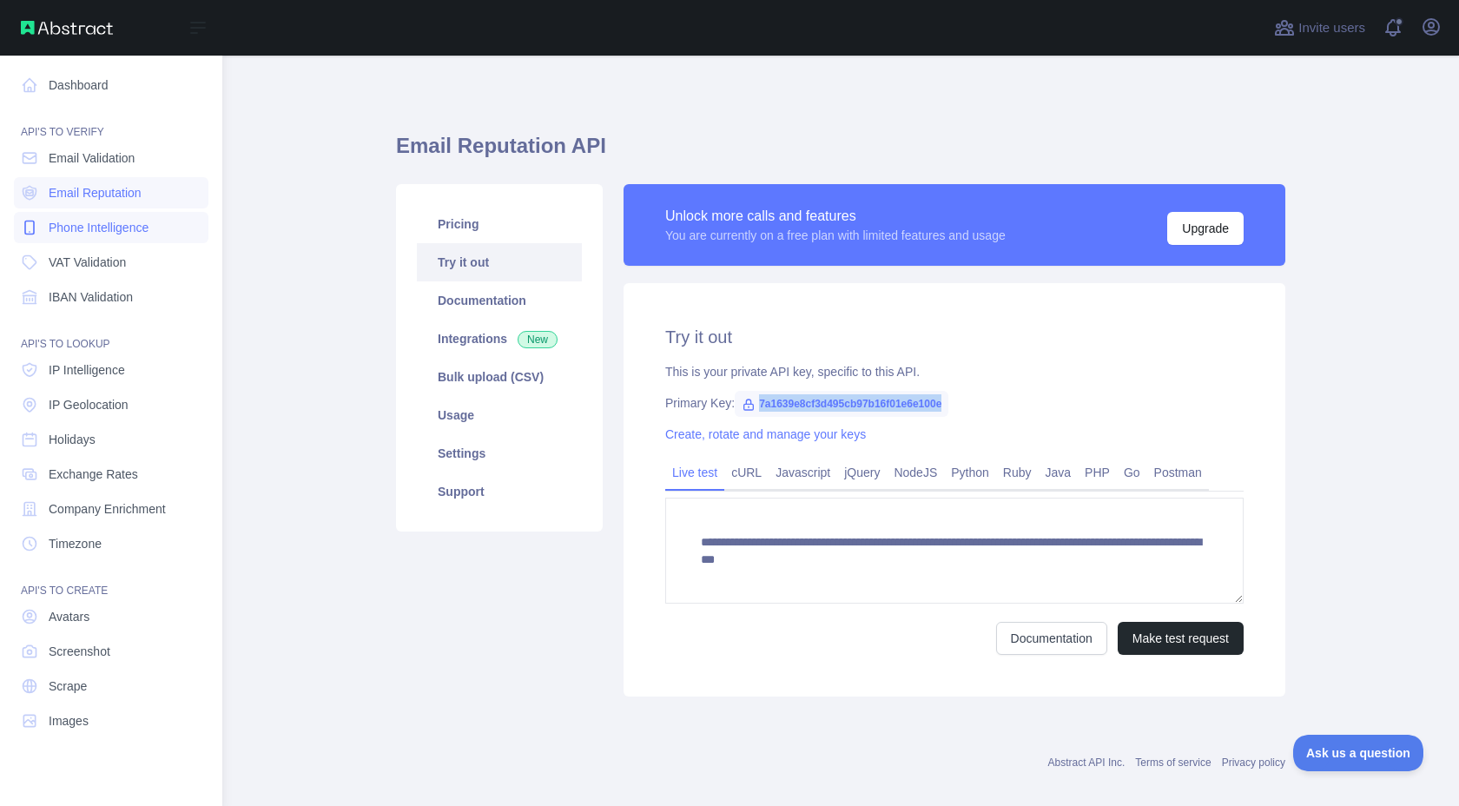
click at [95, 227] on span "Phone Intelligence" at bounding box center [99, 227] width 100 height 17
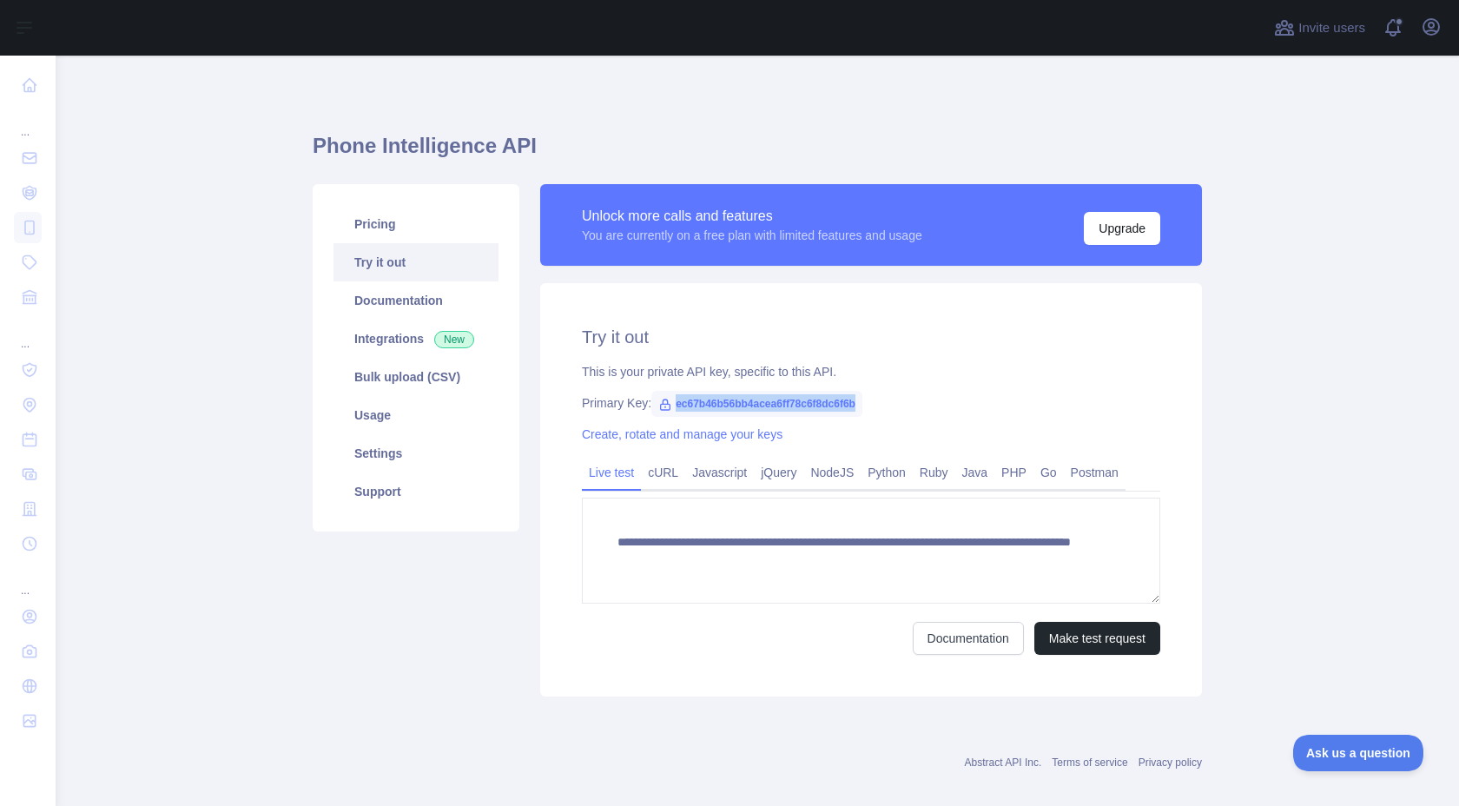
drag, startPoint x: 675, startPoint y: 405, endPoint x: 926, endPoint y: 405, distance: 250.9
click at [926, 405] on div "Primary Key: ec67b46b56bb4acea6ff78c6f8dc6f6b" at bounding box center [871, 402] width 578 height 17
copy span "ec67b46b56bb4acea6ff78c6f8dc6f6b"
click at [425, 238] on link "Pricing" at bounding box center [415, 224] width 165 height 38
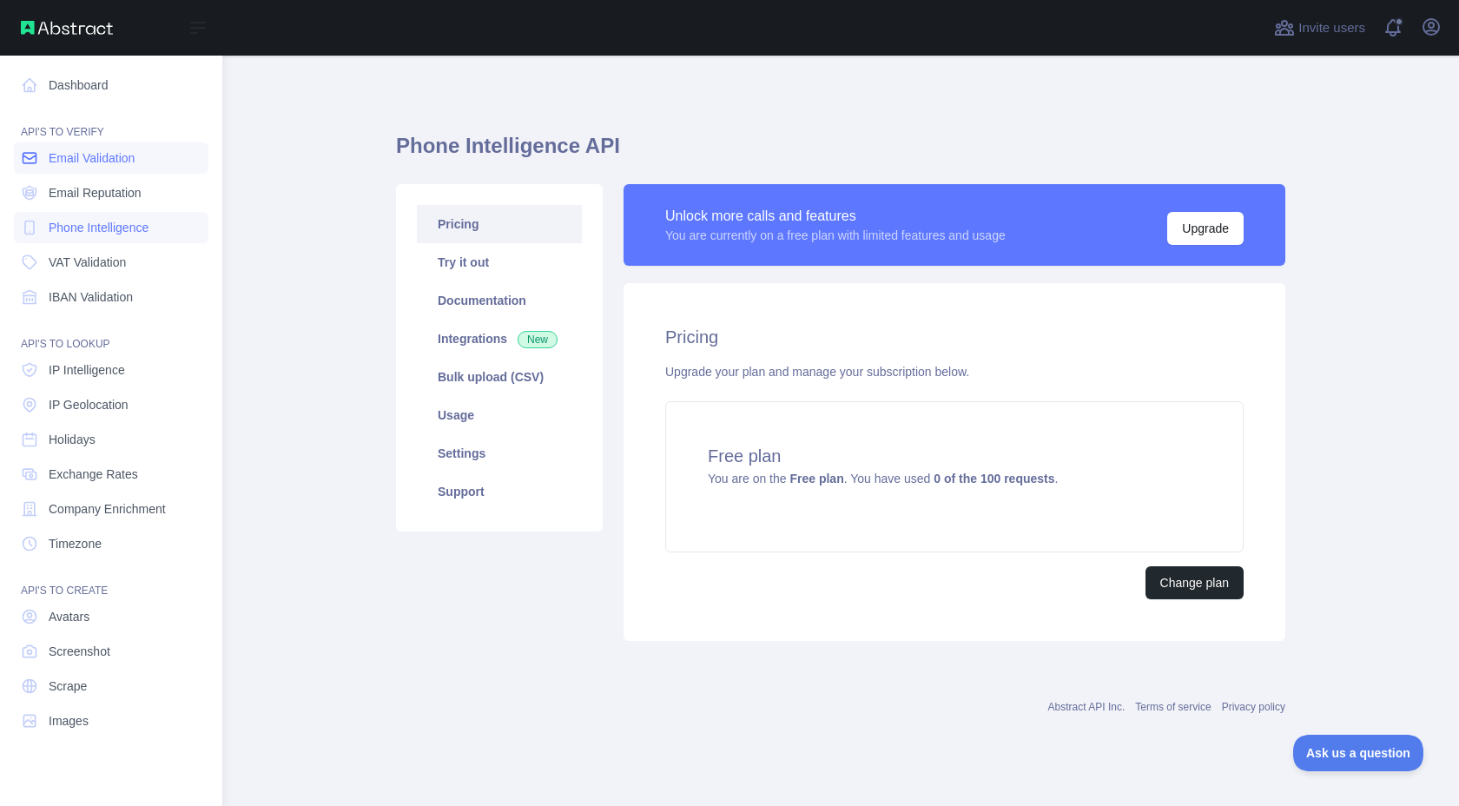
click at [27, 153] on icon at bounding box center [29, 158] width 13 height 10
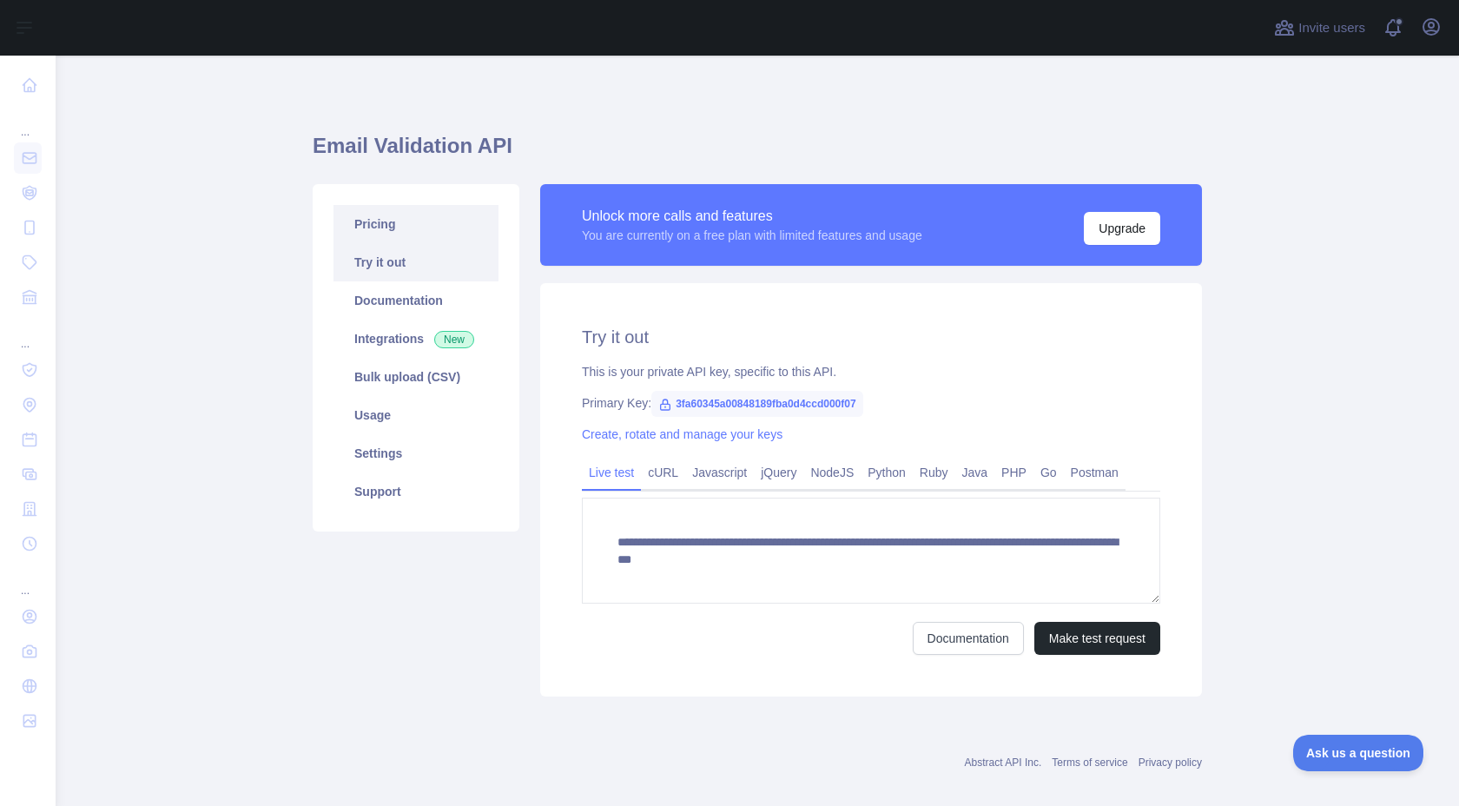
click at [422, 227] on link "Pricing" at bounding box center [415, 224] width 165 height 38
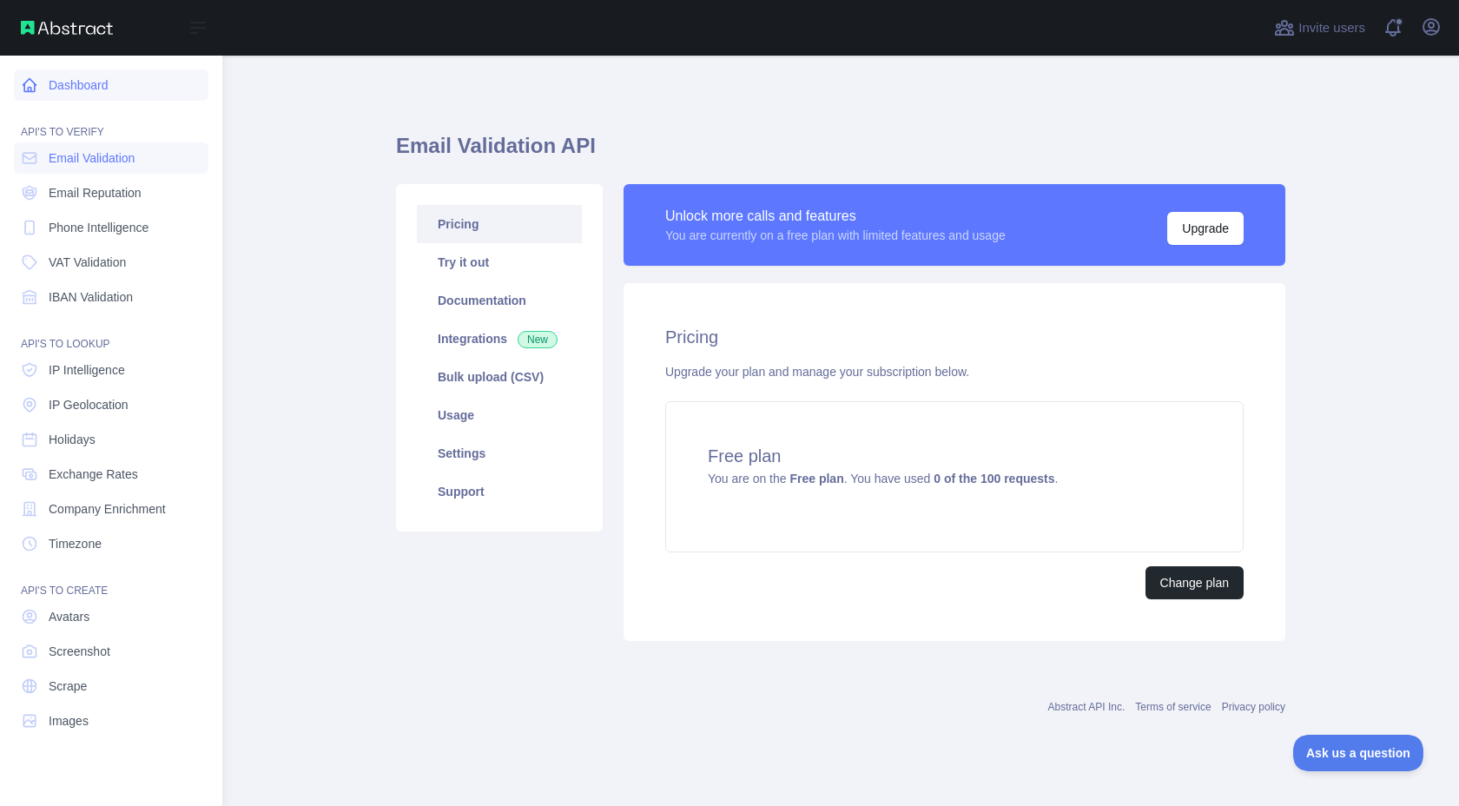
click at [23, 92] on icon at bounding box center [29, 84] width 17 height 17
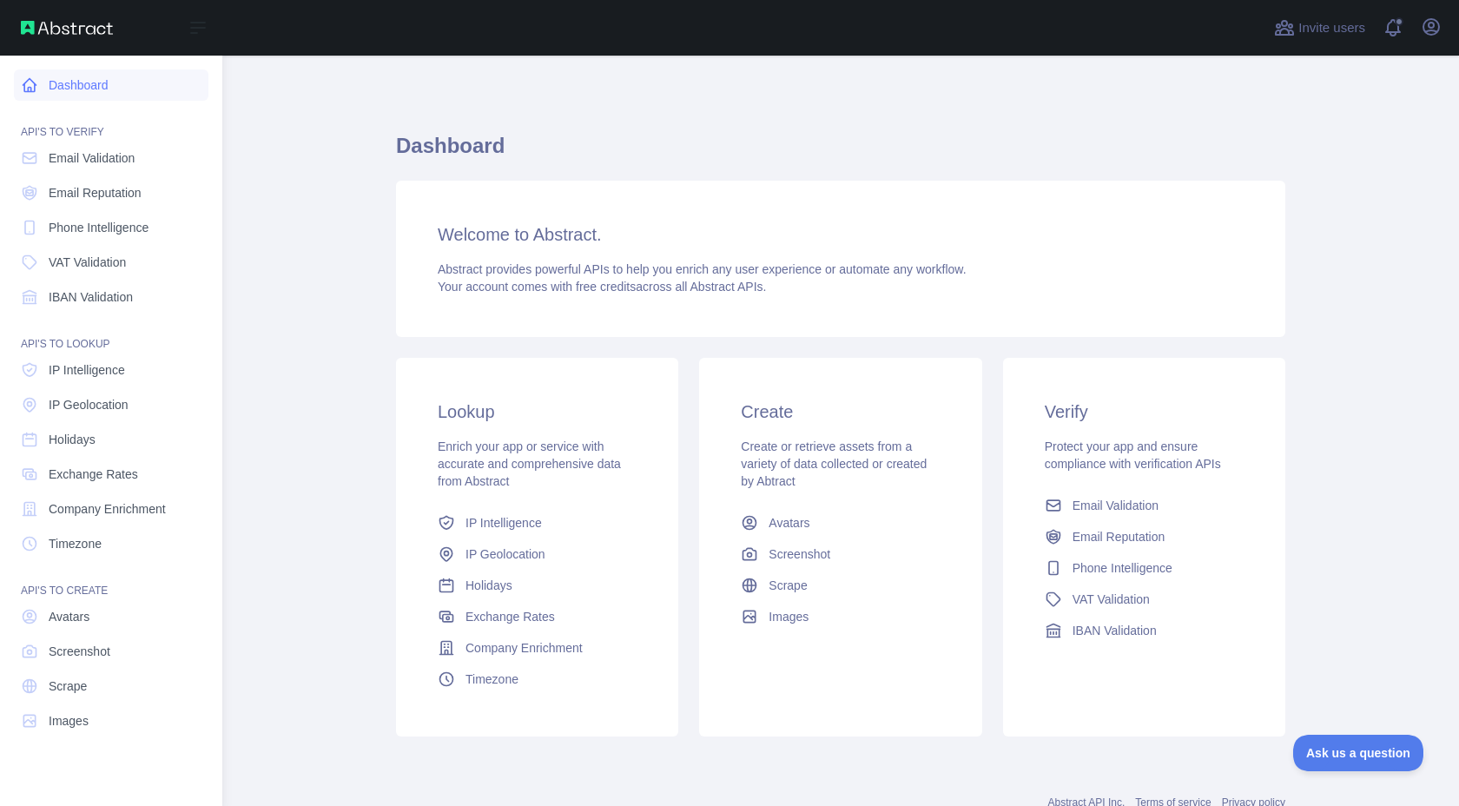
click at [47, 89] on link "Dashboard" at bounding box center [111, 84] width 194 height 31
click at [95, 156] on span "Email Validation" at bounding box center [92, 157] width 86 height 17
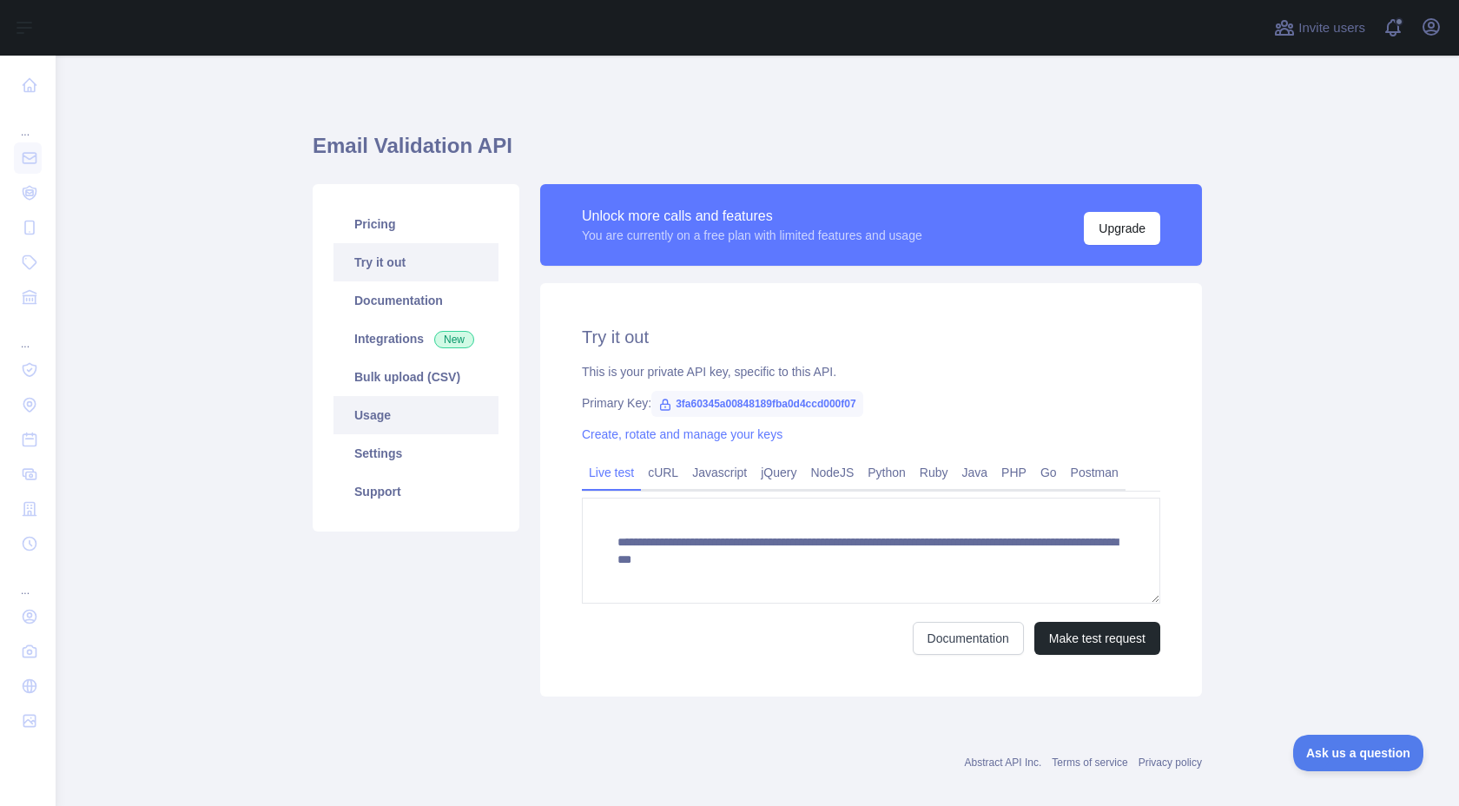
click at [434, 410] on link "Usage" at bounding box center [415, 415] width 165 height 38
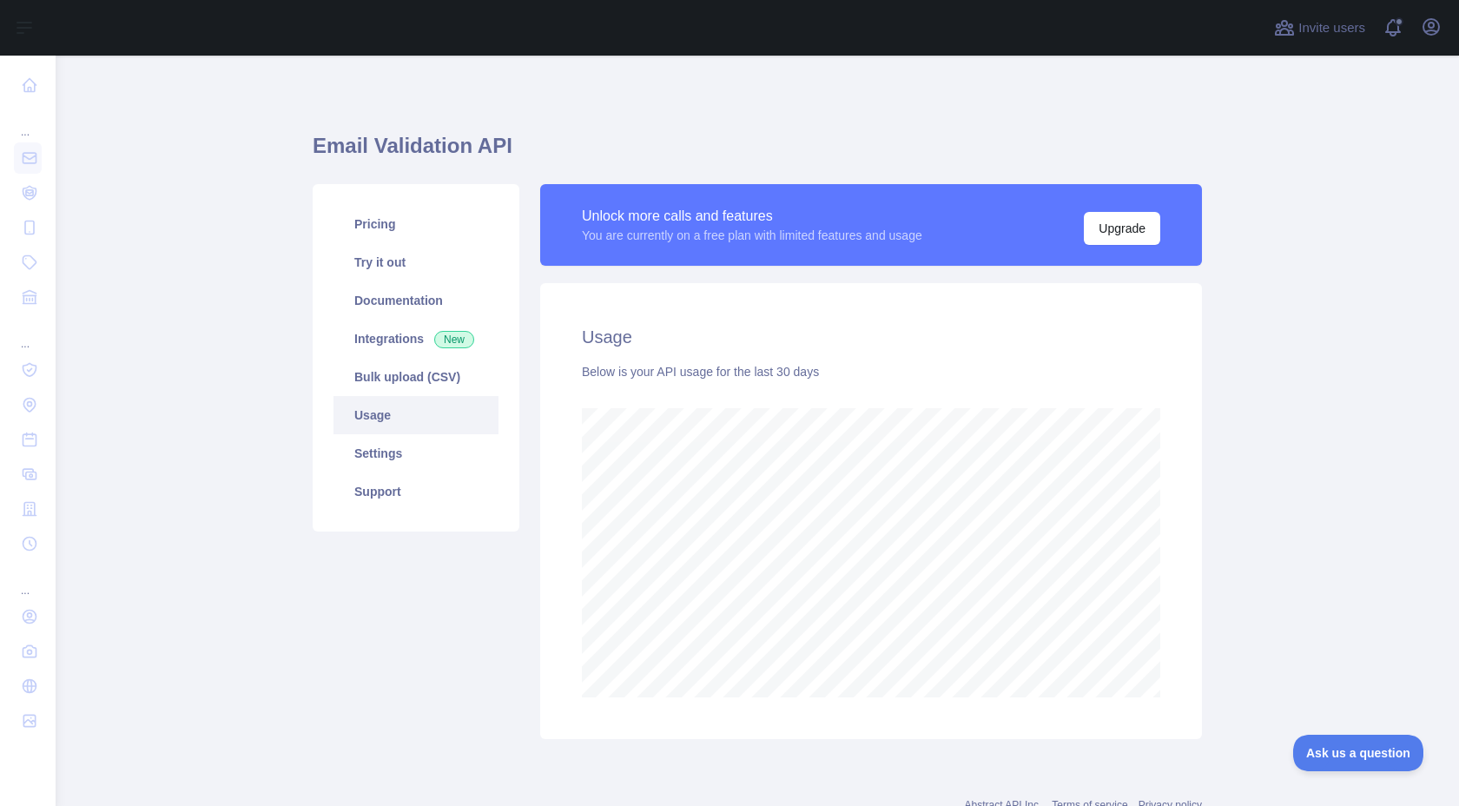
scroll to position [750, 1403]
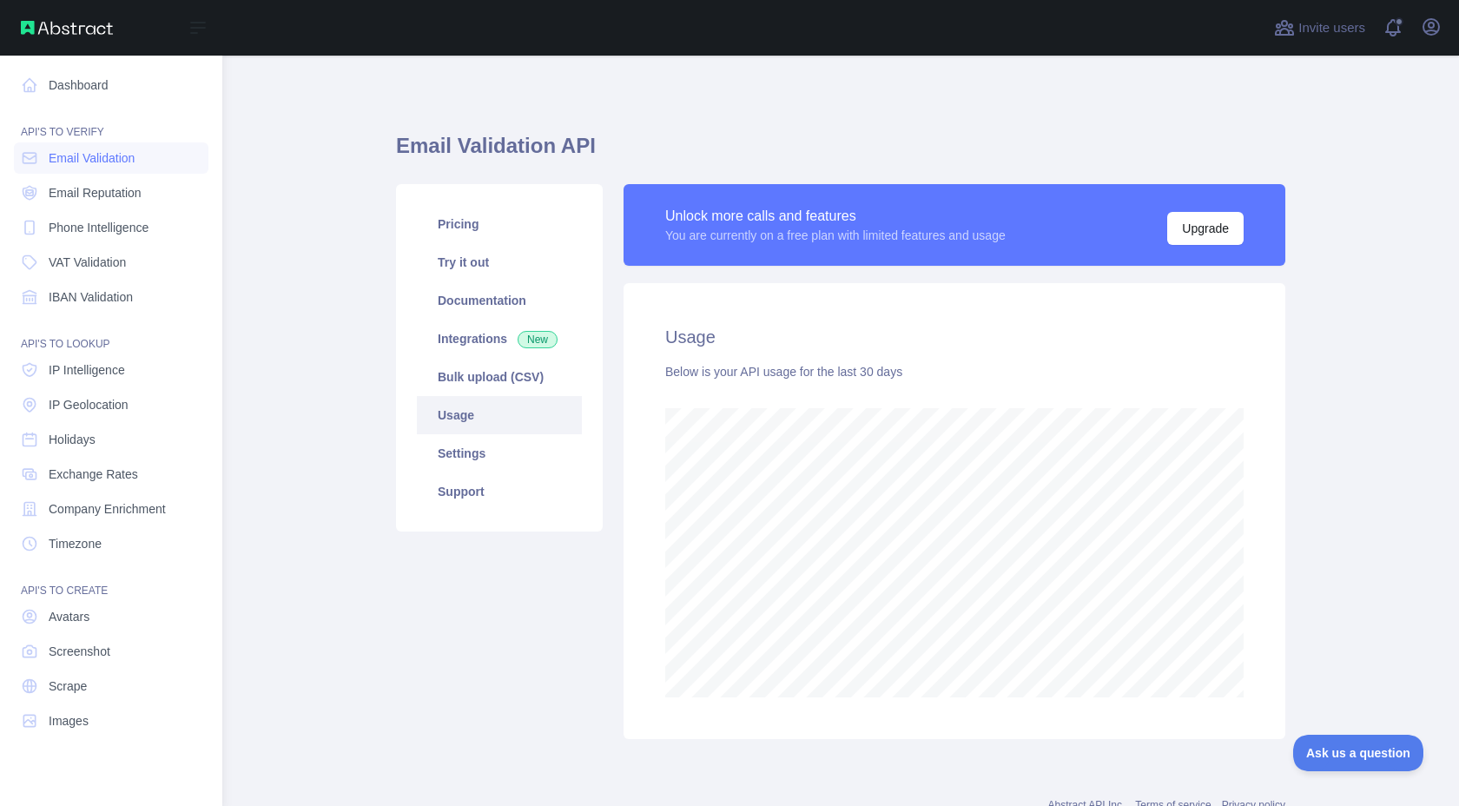
scroll to position [867413, 866927]
click at [105, 201] on link "Email Reputation" at bounding box center [111, 192] width 194 height 31
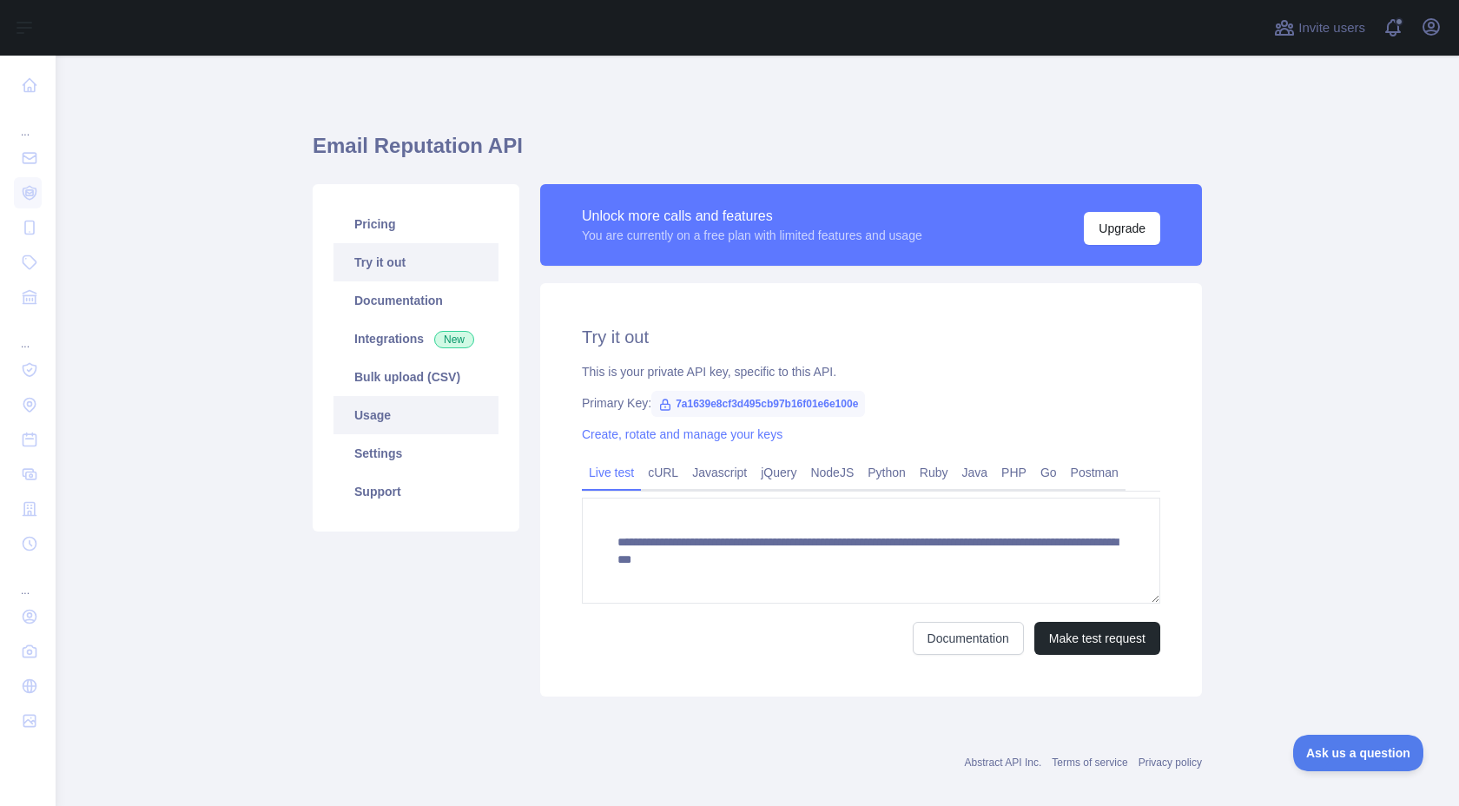
click at [404, 422] on link "Usage" at bounding box center [415, 415] width 165 height 38
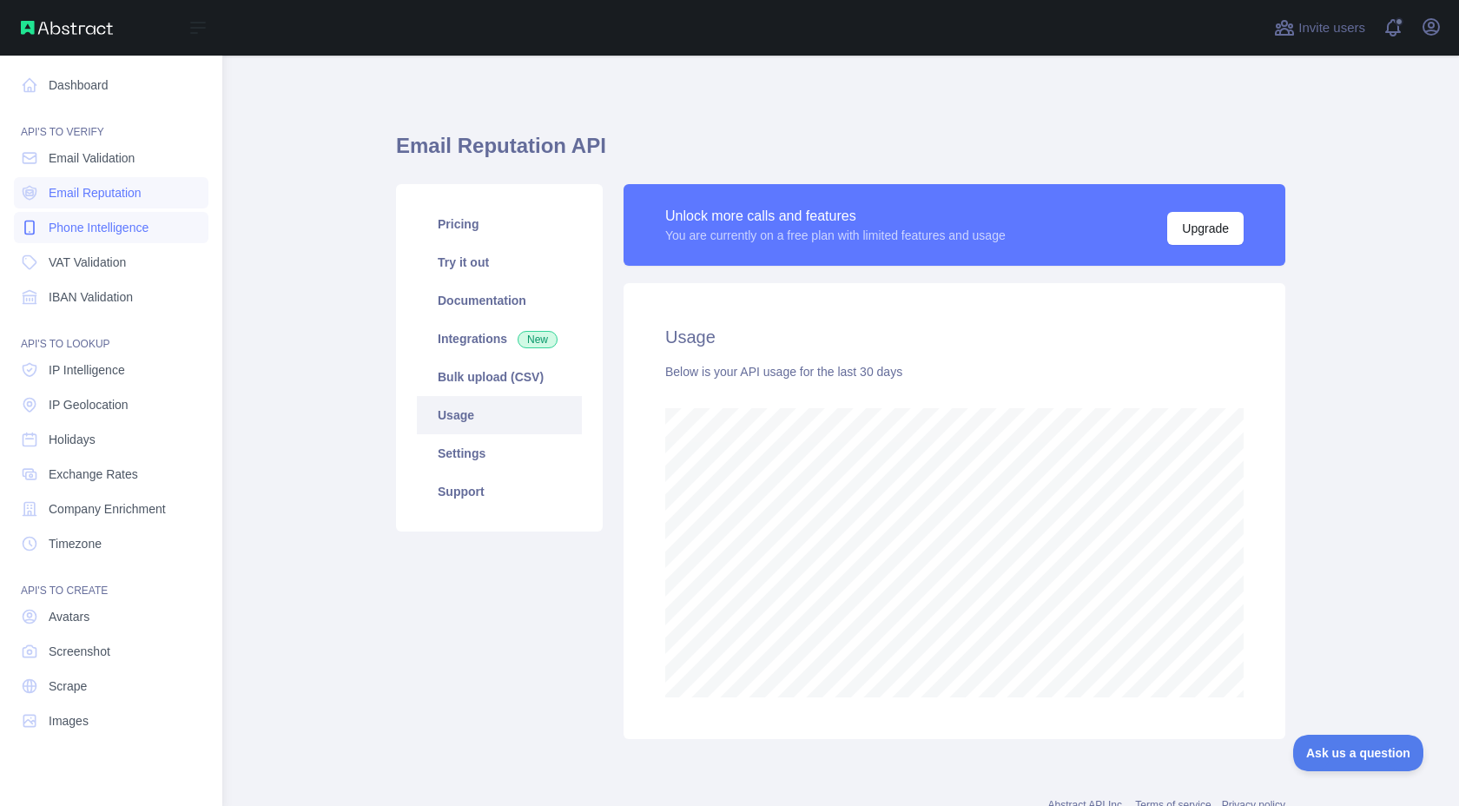
scroll to position [867413, 866927]
click at [83, 234] on span "Phone Intelligence" at bounding box center [99, 227] width 100 height 17
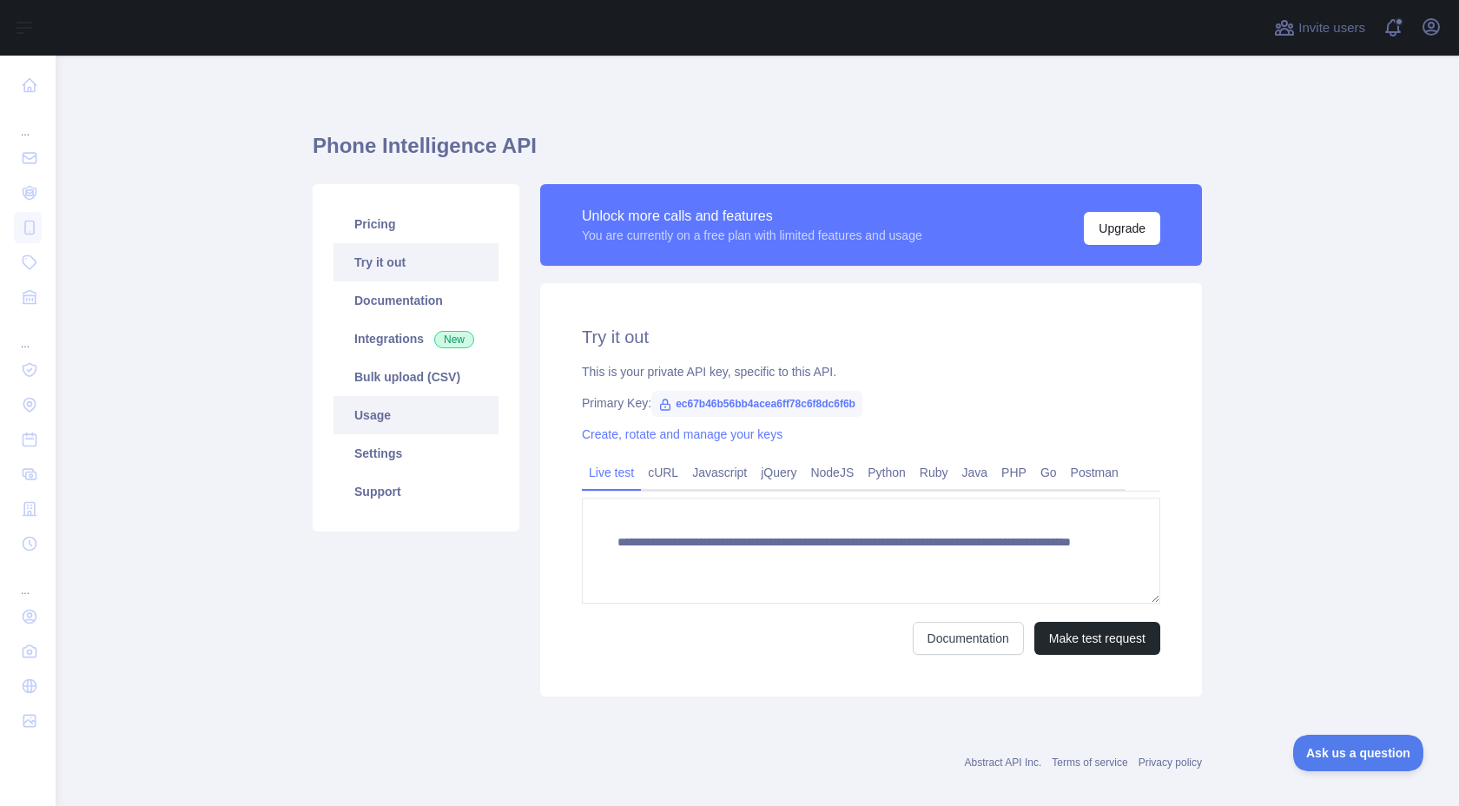
click at [456, 427] on link "Usage" at bounding box center [415, 415] width 165 height 38
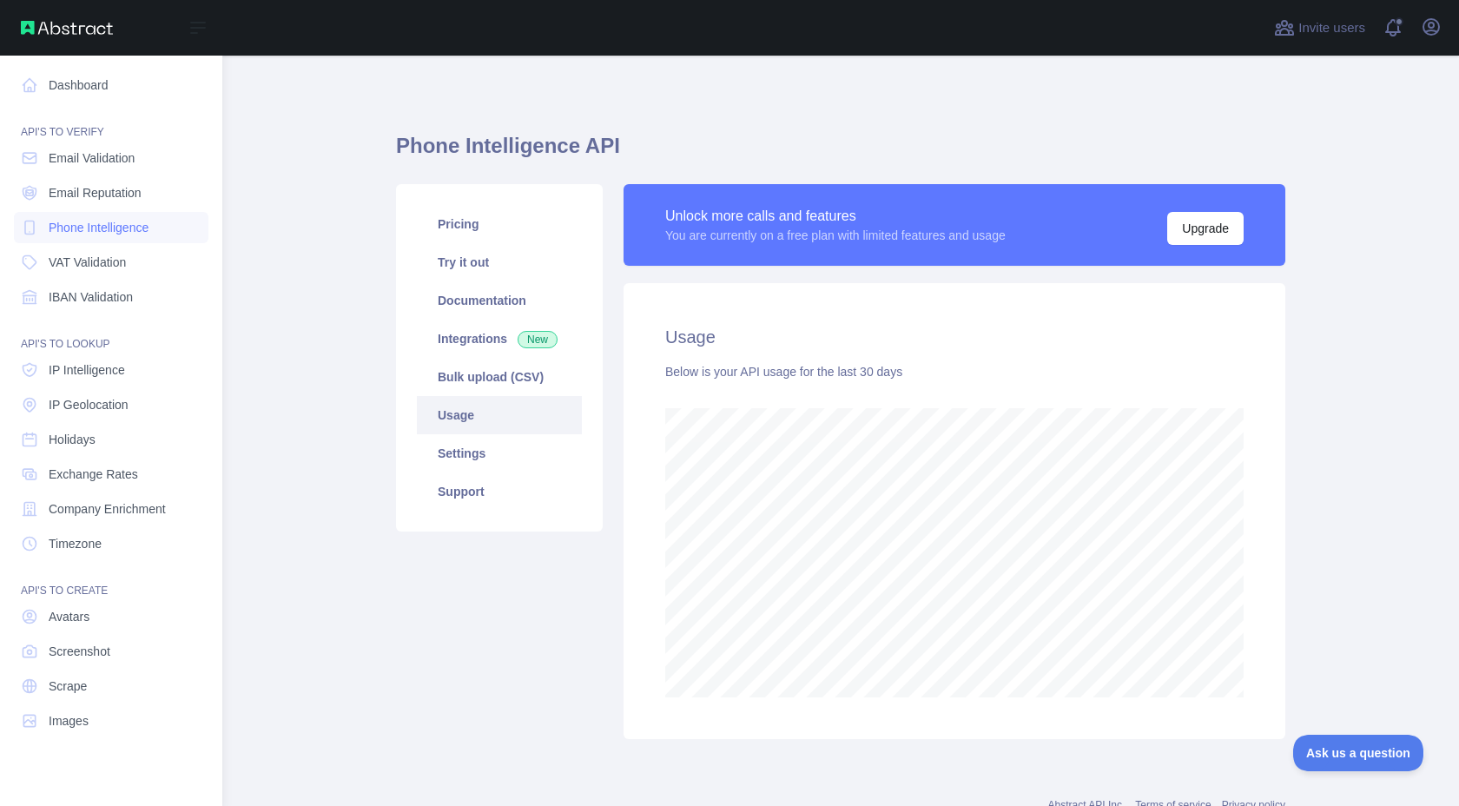
scroll to position [867413, 866927]
click at [113, 227] on span "Phone Intelligence" at bounding box center [99, 227] width 100 height 17
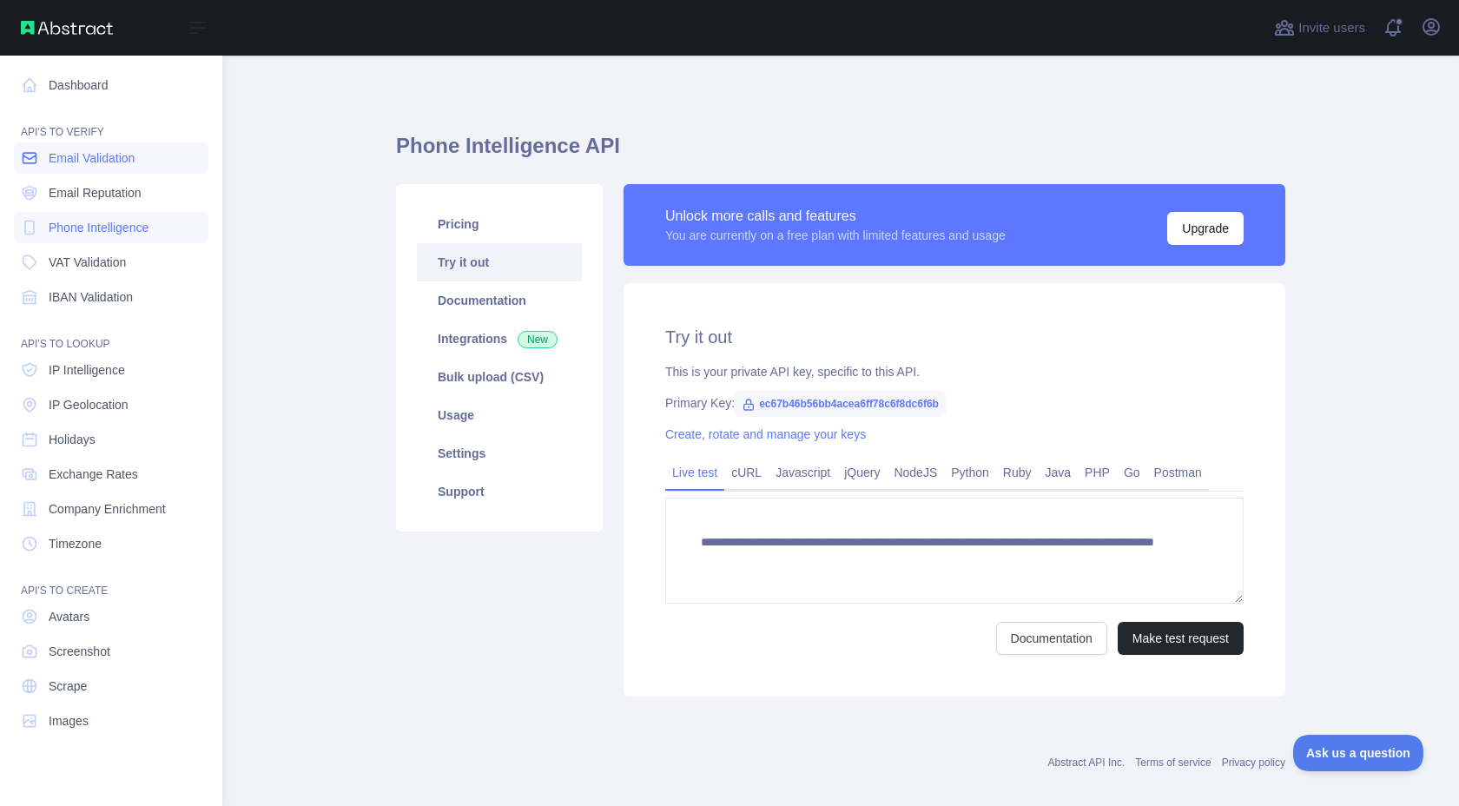
click at [99, 156] on span "Email Validation" at bounding box center [92, 157] width 86 height 17
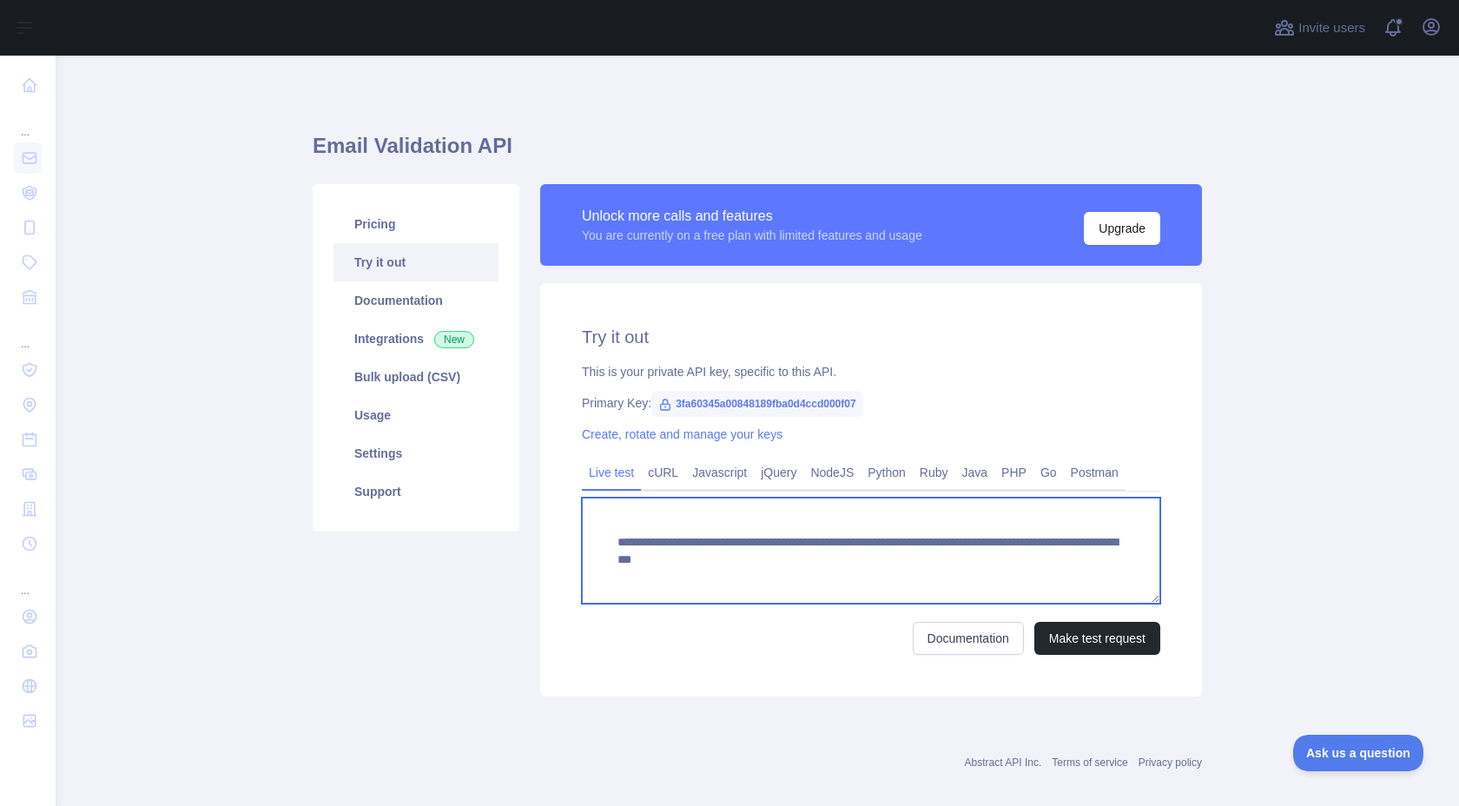
click at [966, 562] on textarea "**********" at bounding box center [871, 550] width 578 height 106
drag, startPoint x: 938, startPoint y: 560, endPoint x: 1126, endPoint y: 555, distance: 188.5
click at [1126, 555] on textarea "**********" at bounding box center [871, 550] width 578 height 106
paste textarea
click at [941, 551] on textarea "**********" at bounding box center [871, 550] width 578 height 106
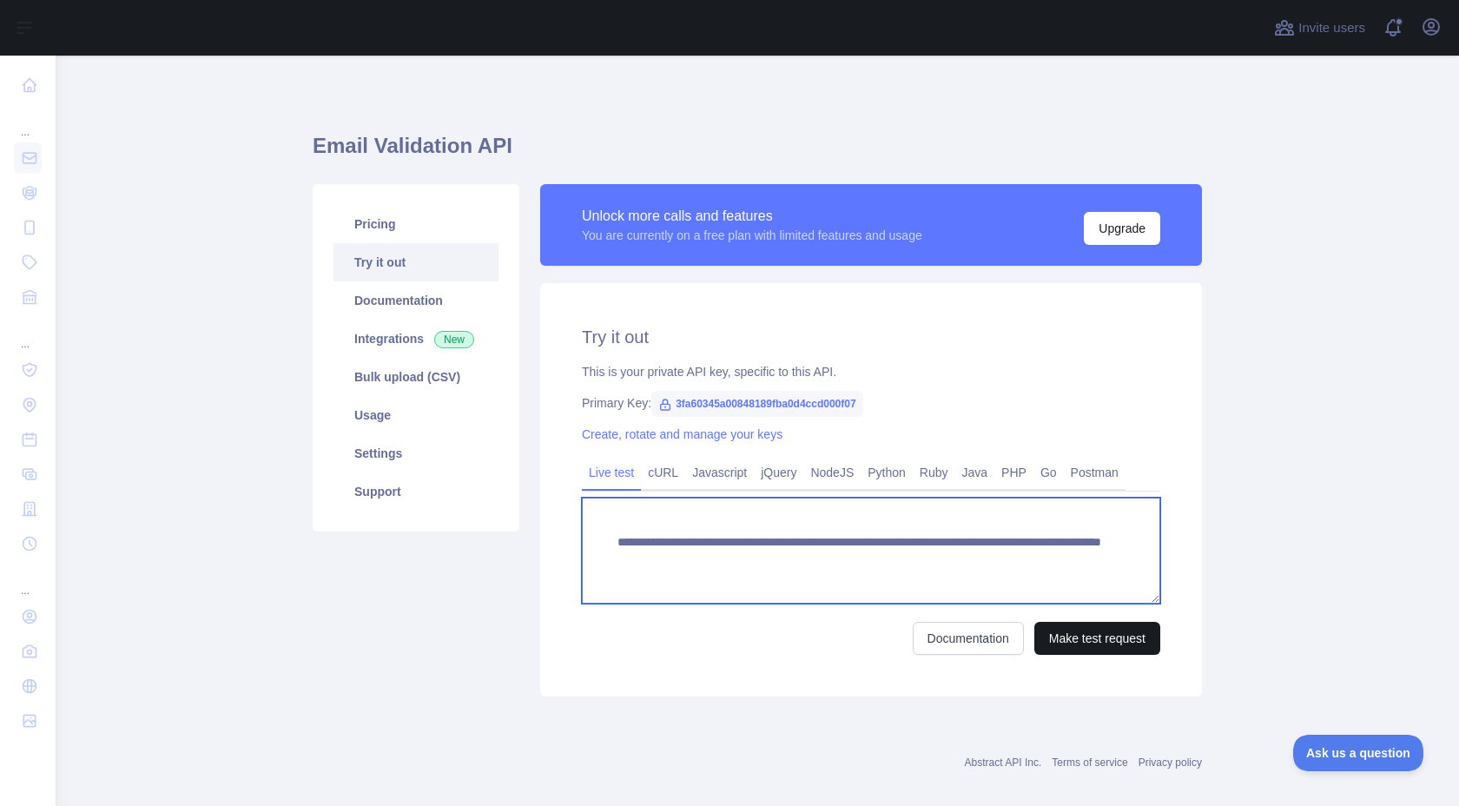
type textarea "**********"
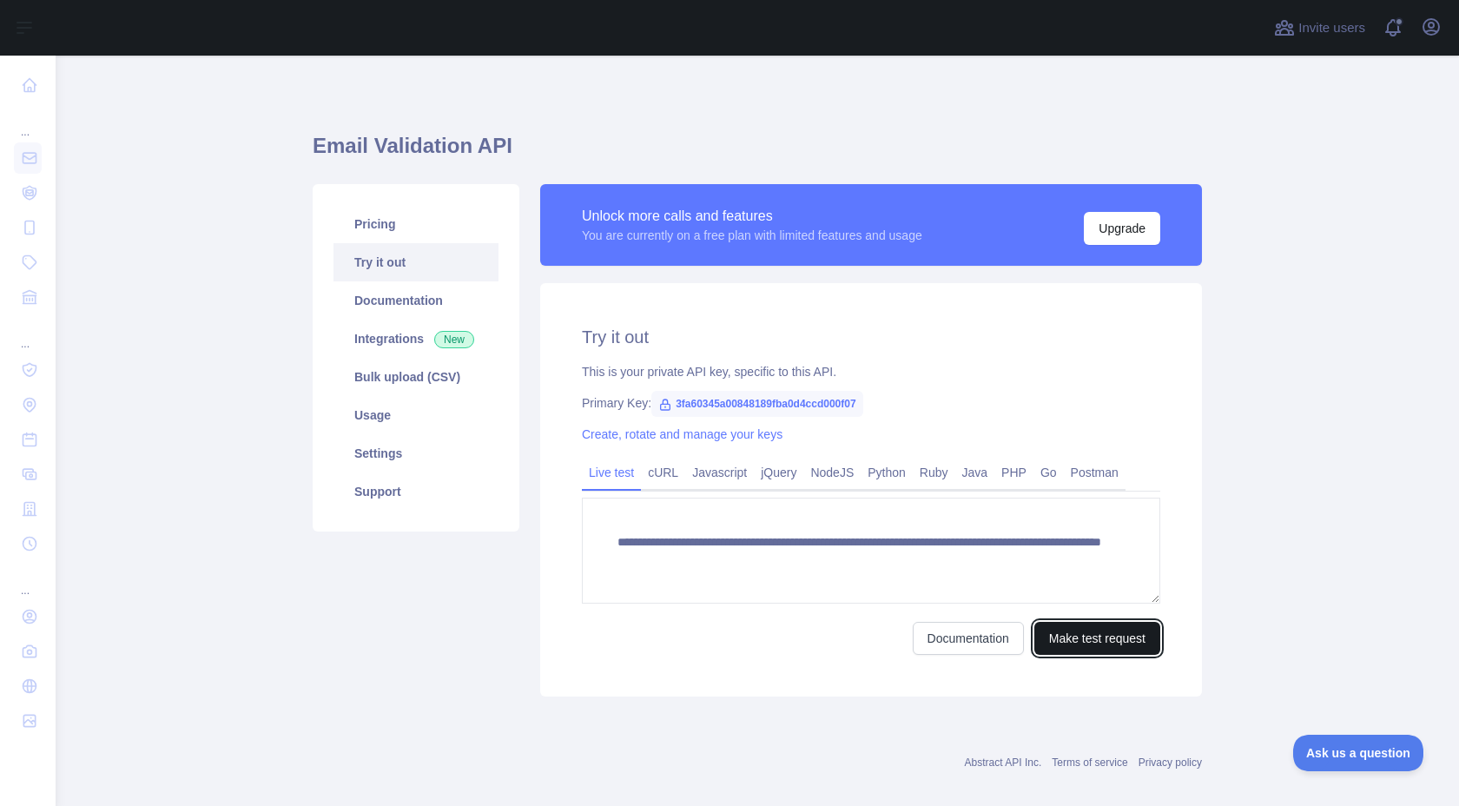
click at [1084, 638] on button "Make test request" at bounding box center [1097, 638] width 126 height 33
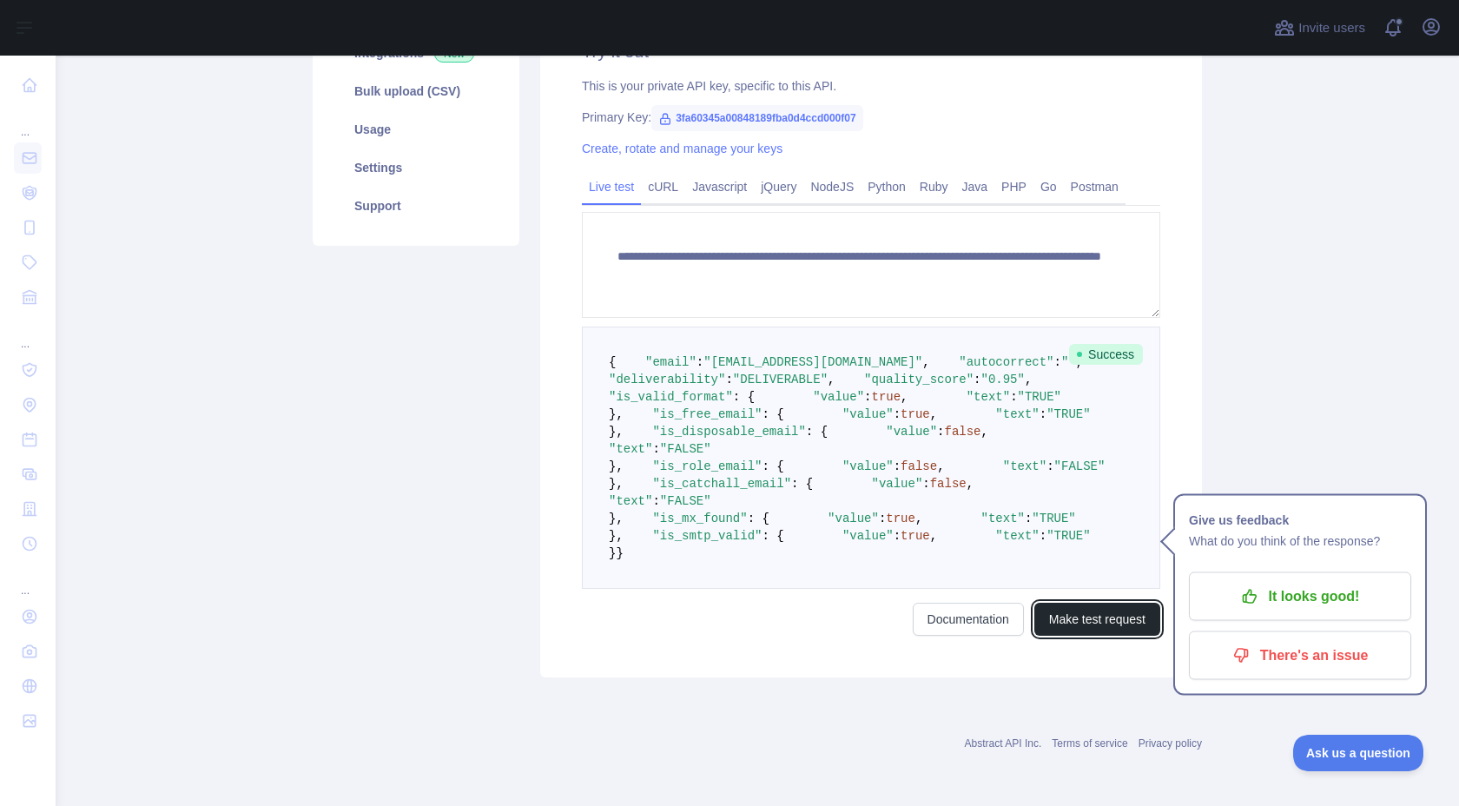
scroll to position [504, 0]
click at [986, 635] on link "Documentation" at bounding box center [967, 619] width 111 height 33
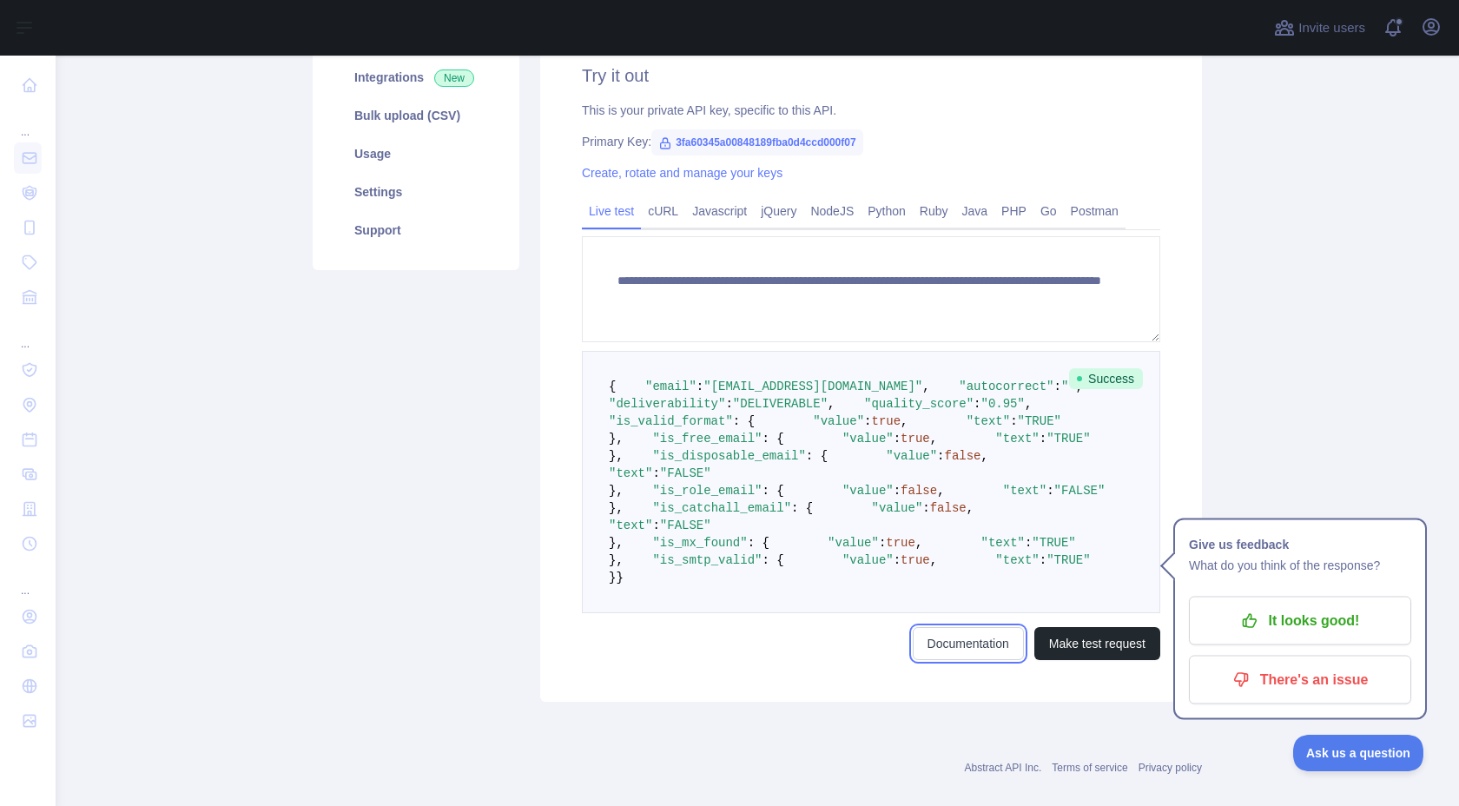
scroll to position [0, 0]
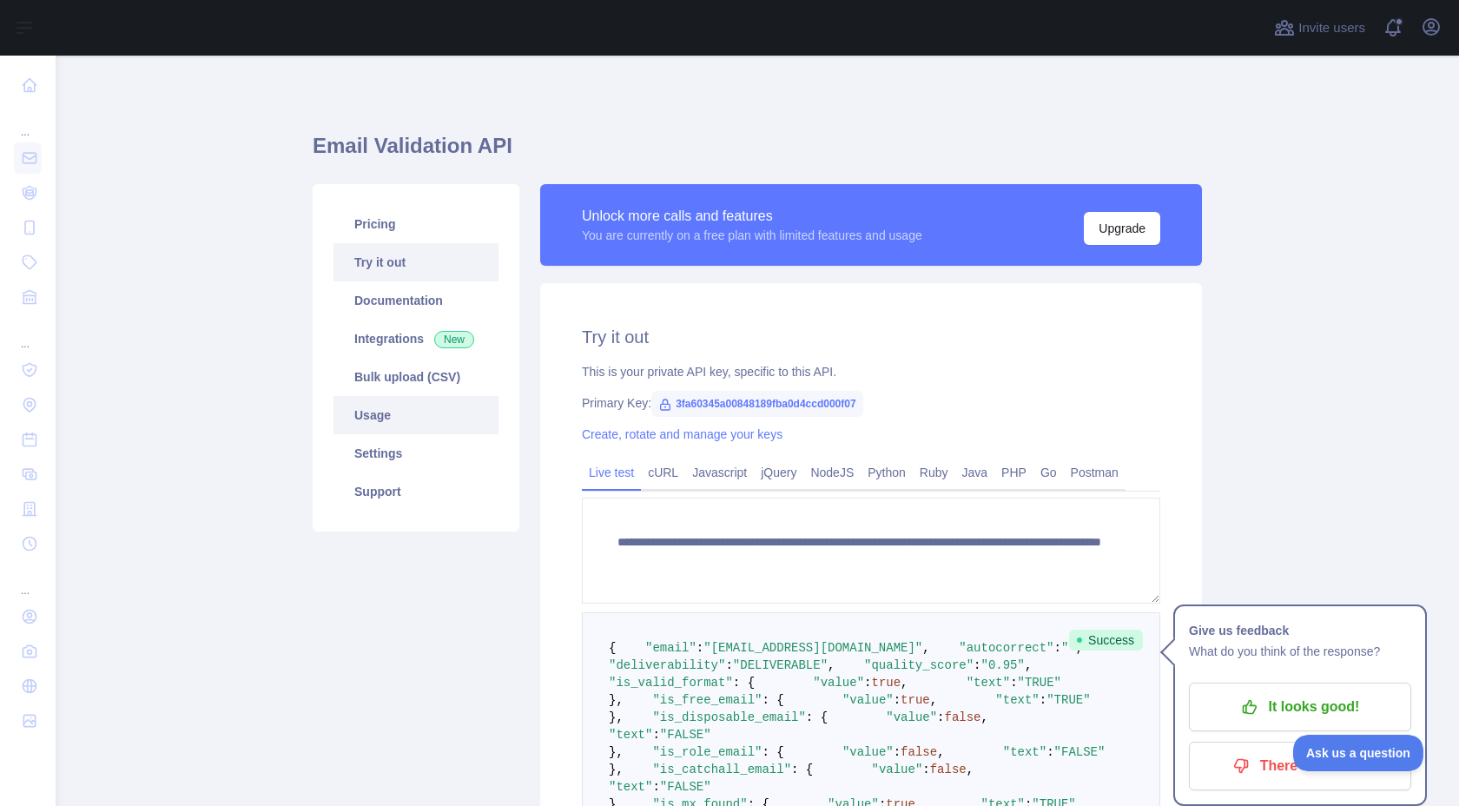
click at [423, 407] on link "Usage" at bounding box center [415, 415] width 165 height 38
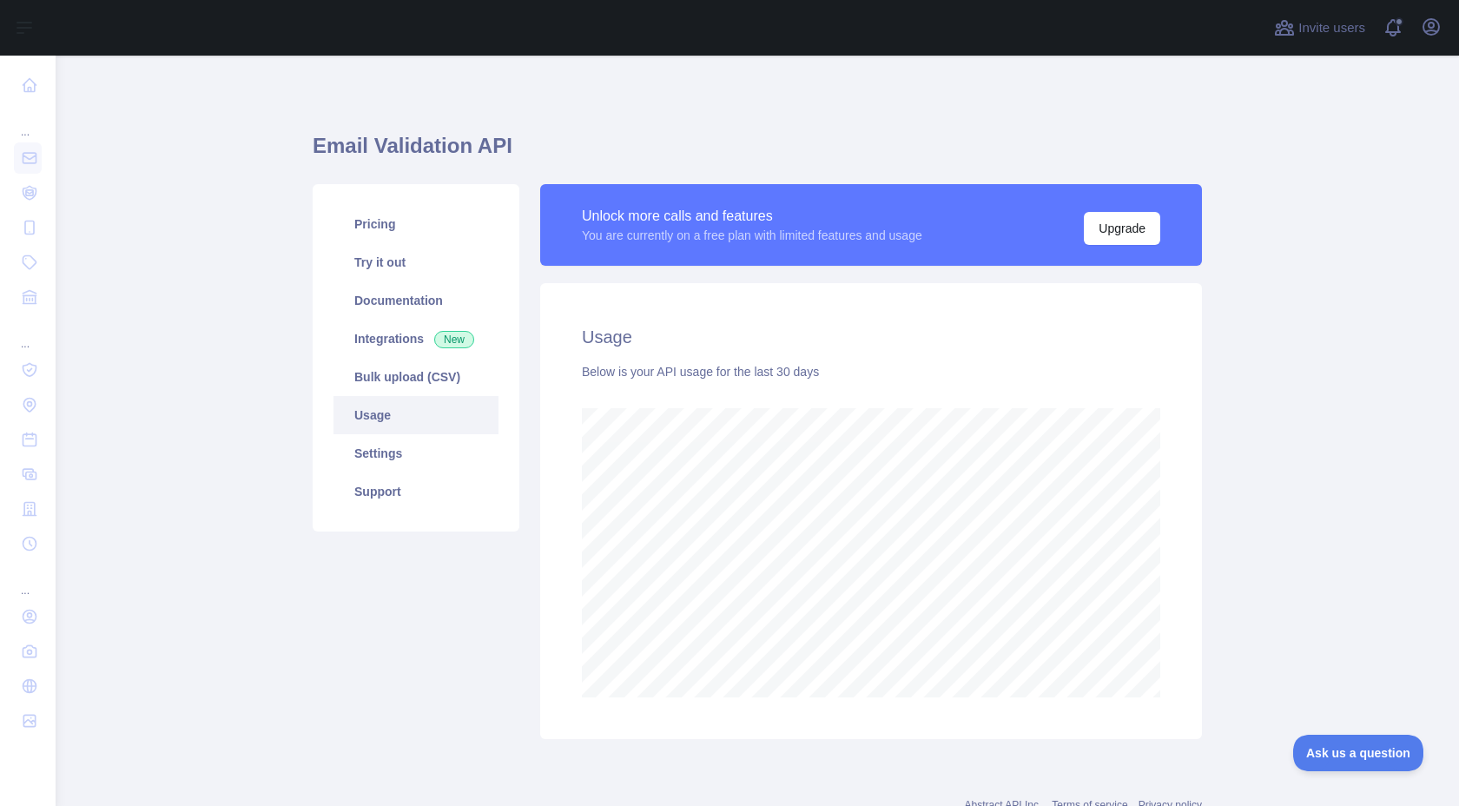
scroll to position [750, 1403]
click at [425, 275] on link "Try it out" at bounding box center [415, 262] width 165 height 38
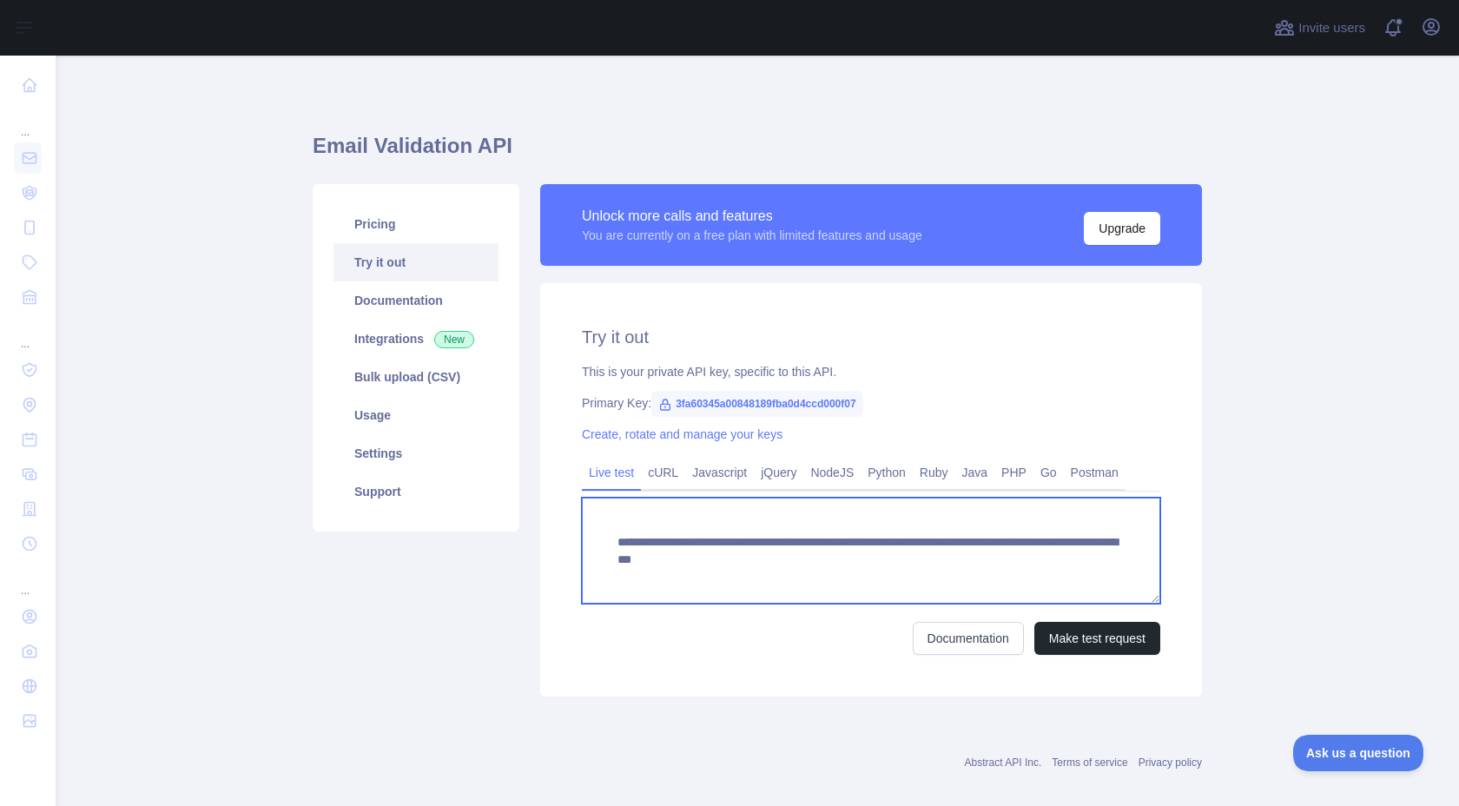
drag, startPoint x: 938, startPoint y: 557, endPoint x: 1131, endPoint y: 565, distance: 193.8
click at [1131, 566] on textarea "**********" at bounding box center [871, 550] width 578 height 106
type textarea "**********"
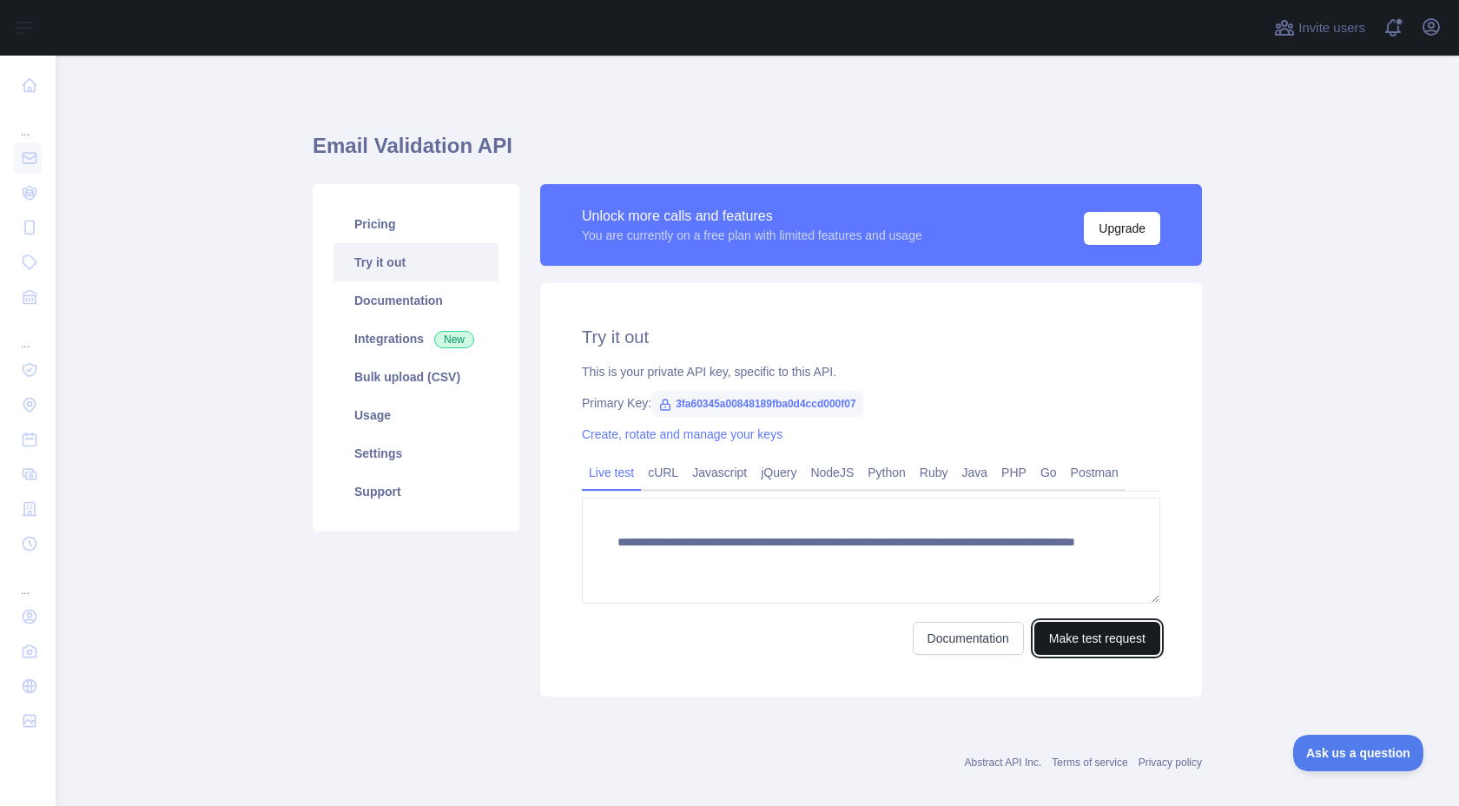
click at [1084, 639] on button "Make test request" at bounding box center [1097, 638] width 126 height 33
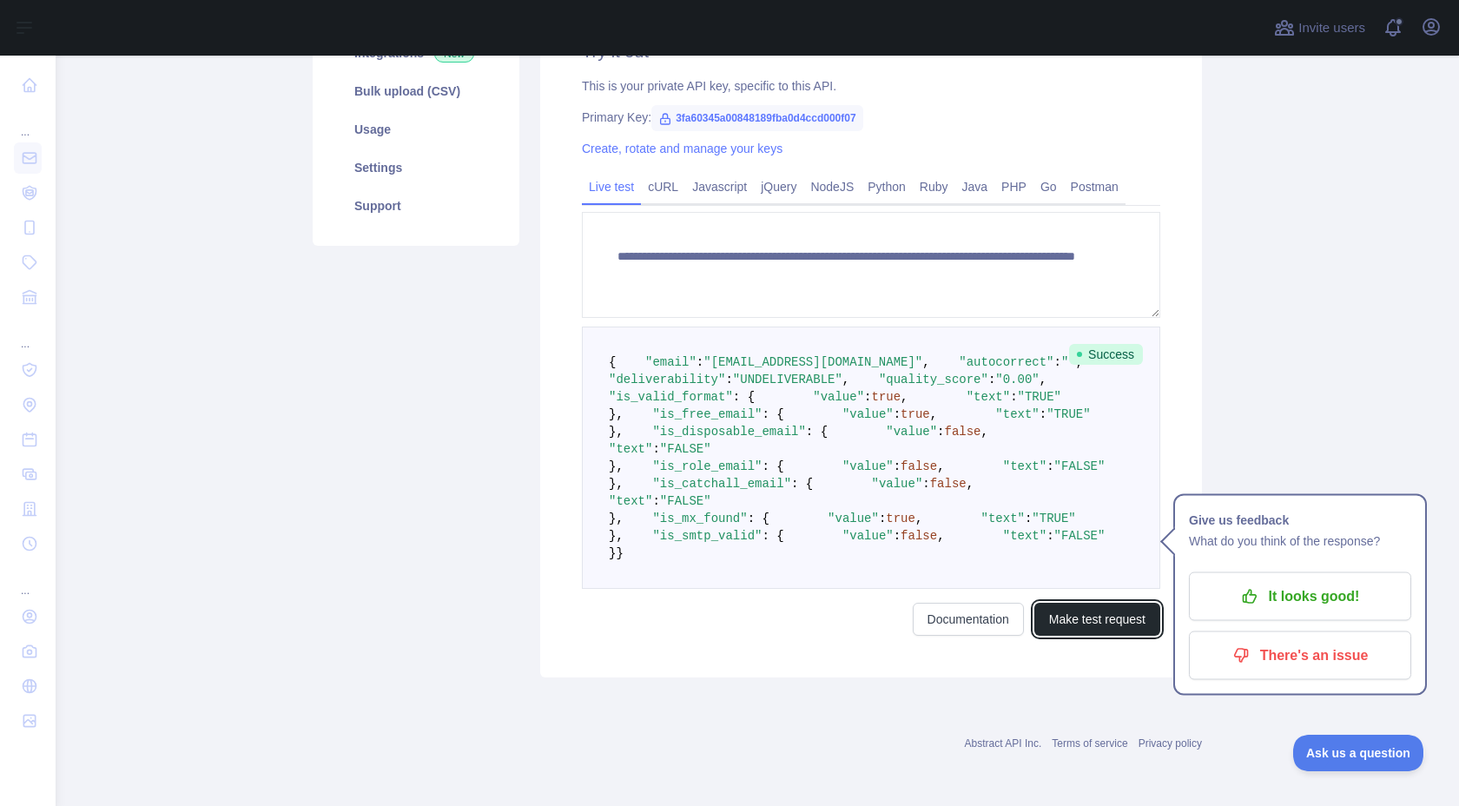
scroll to position [417, 0]
drag, startPoint x: 766, startPoint y: 281, endPoint x: 883, endPoint y: 281, distance: 117.2
click at [883, 355] on span ""deliverability" : "UNDELIVERABLE" ," at bounding box center [861, 370] width 504 height 31
drag, startPoint x: 711, startPoint y: 148, endPoint x: 814, endPoint y: 148, distance: 103.3
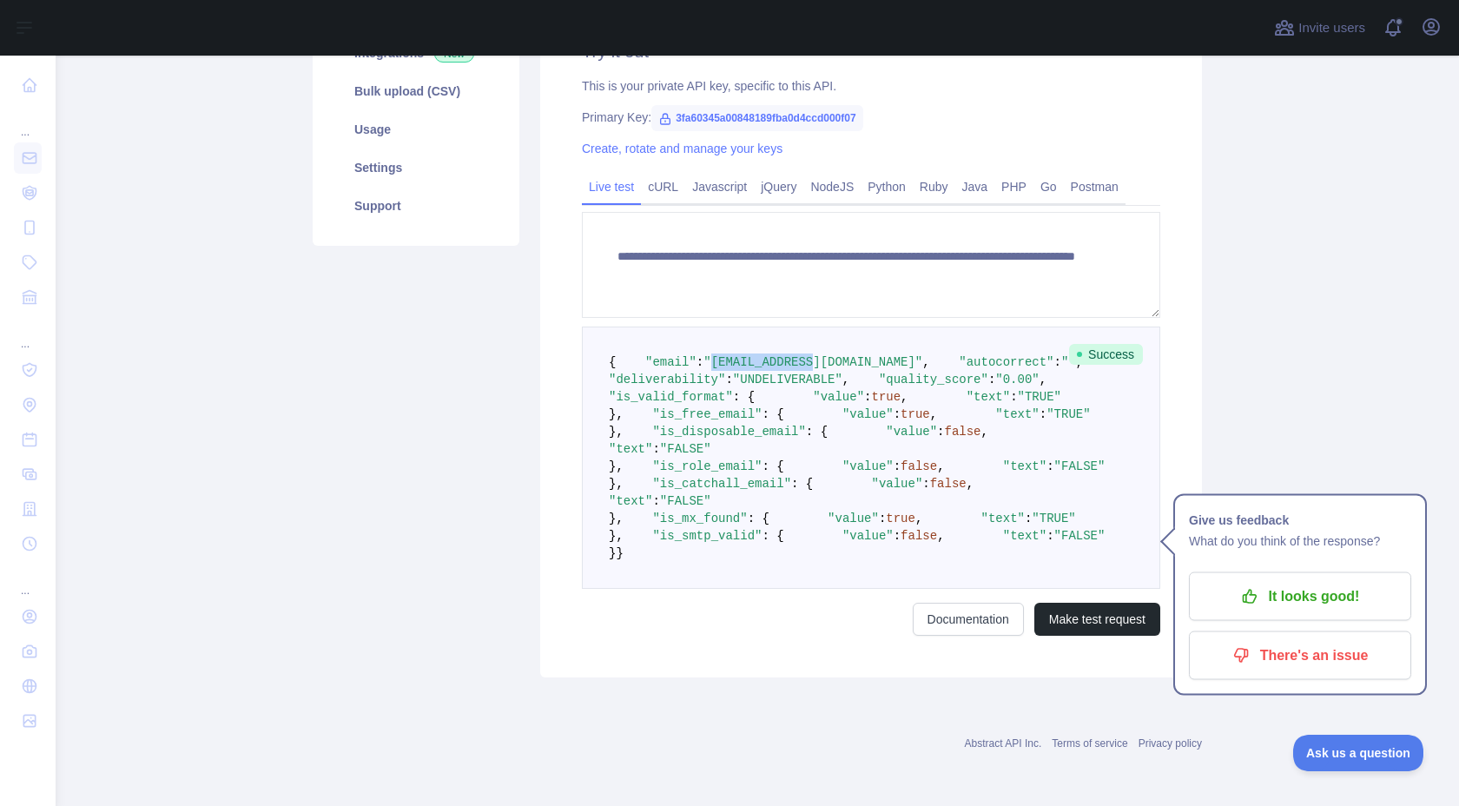
click at [814, 355] on span ""sjti@gmail.com"" at bounding box center [812, 362] width 219 height 14
copy span "sjti@gmail.com"
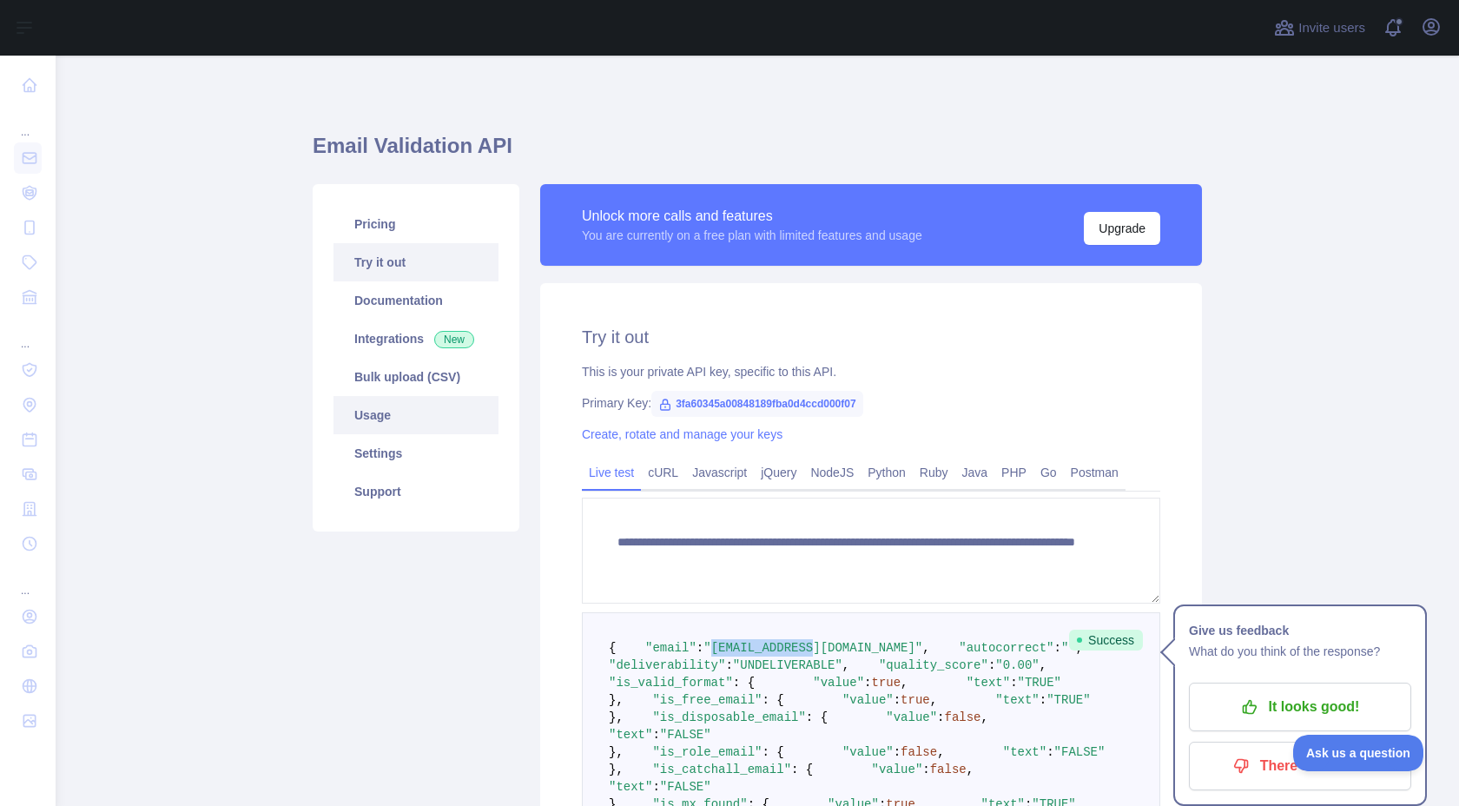
click at [431, 412] on link "Usage" at bounding box center [415, 415] width 165 height 38
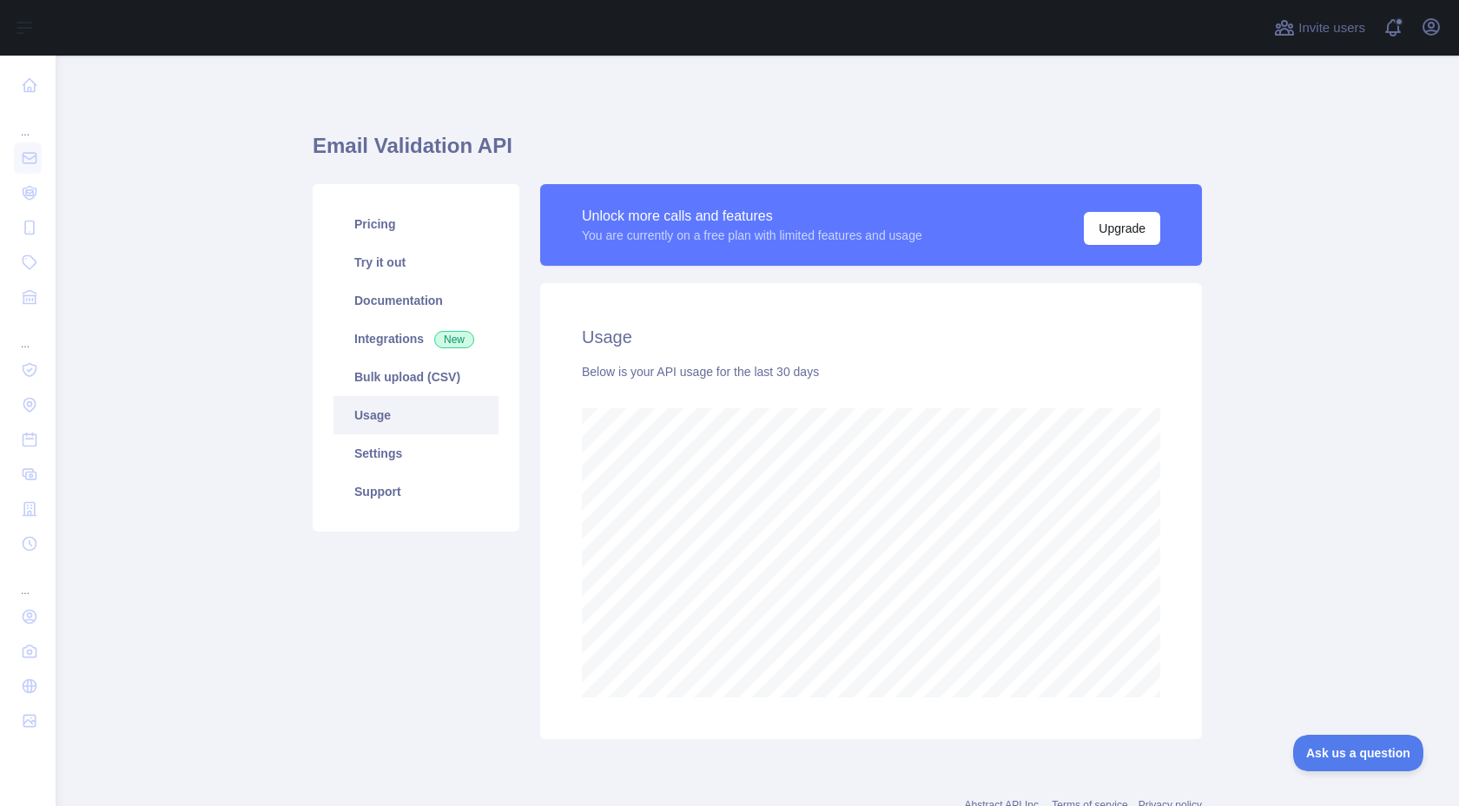
scroll to position [750, 1403]
click at [440, 264] on link "Try it out" at bounding box center [415, 262] width 165 height 38
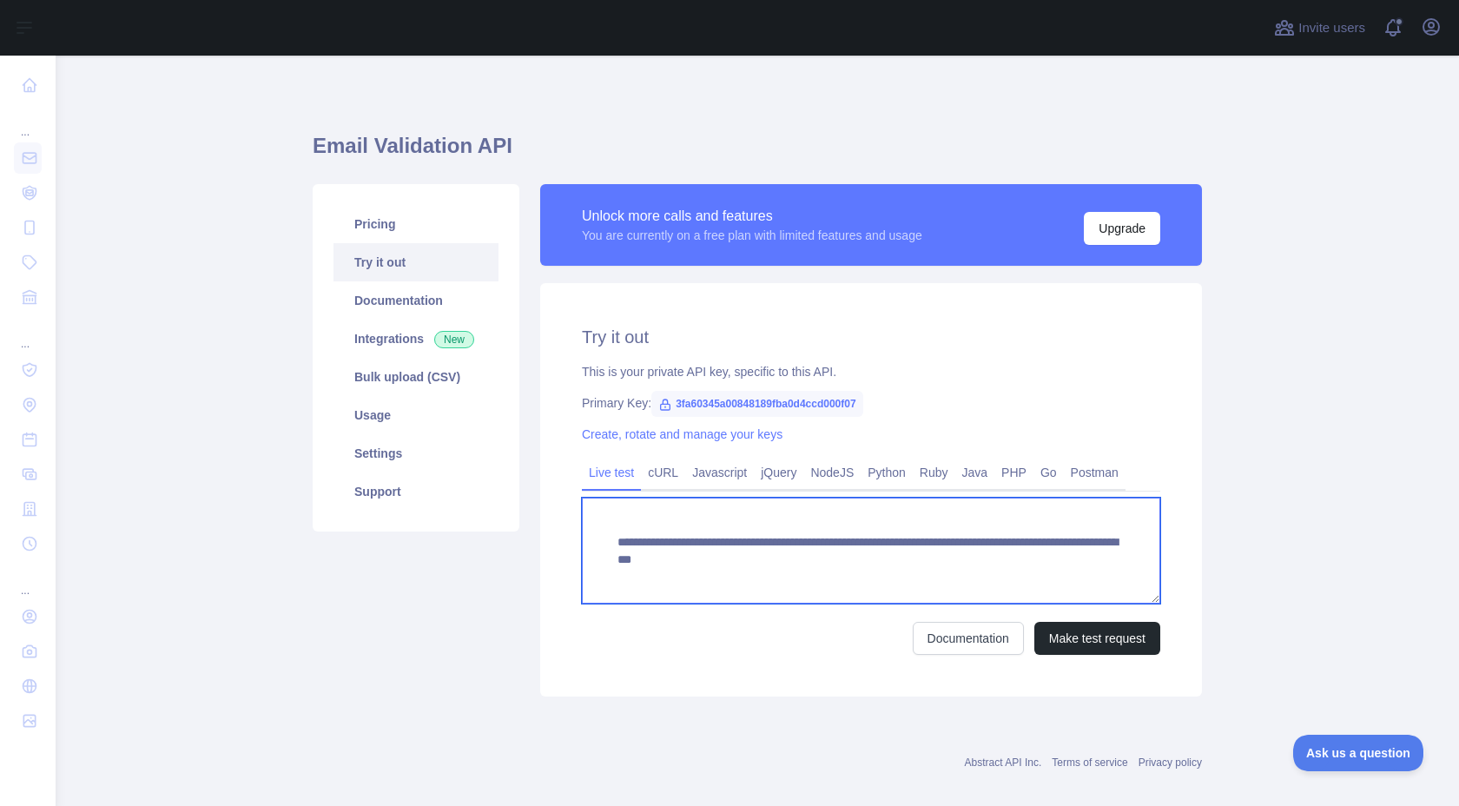
drag, startPoint x: 938, startPoint y: 556, endPoint x: 1202, endPoint y: 550, distance: 264.0
click at [1202, 552] on div "**********" at bounding box center [871, 440] width 682 height 512
paste textarea
type textarea "**********"
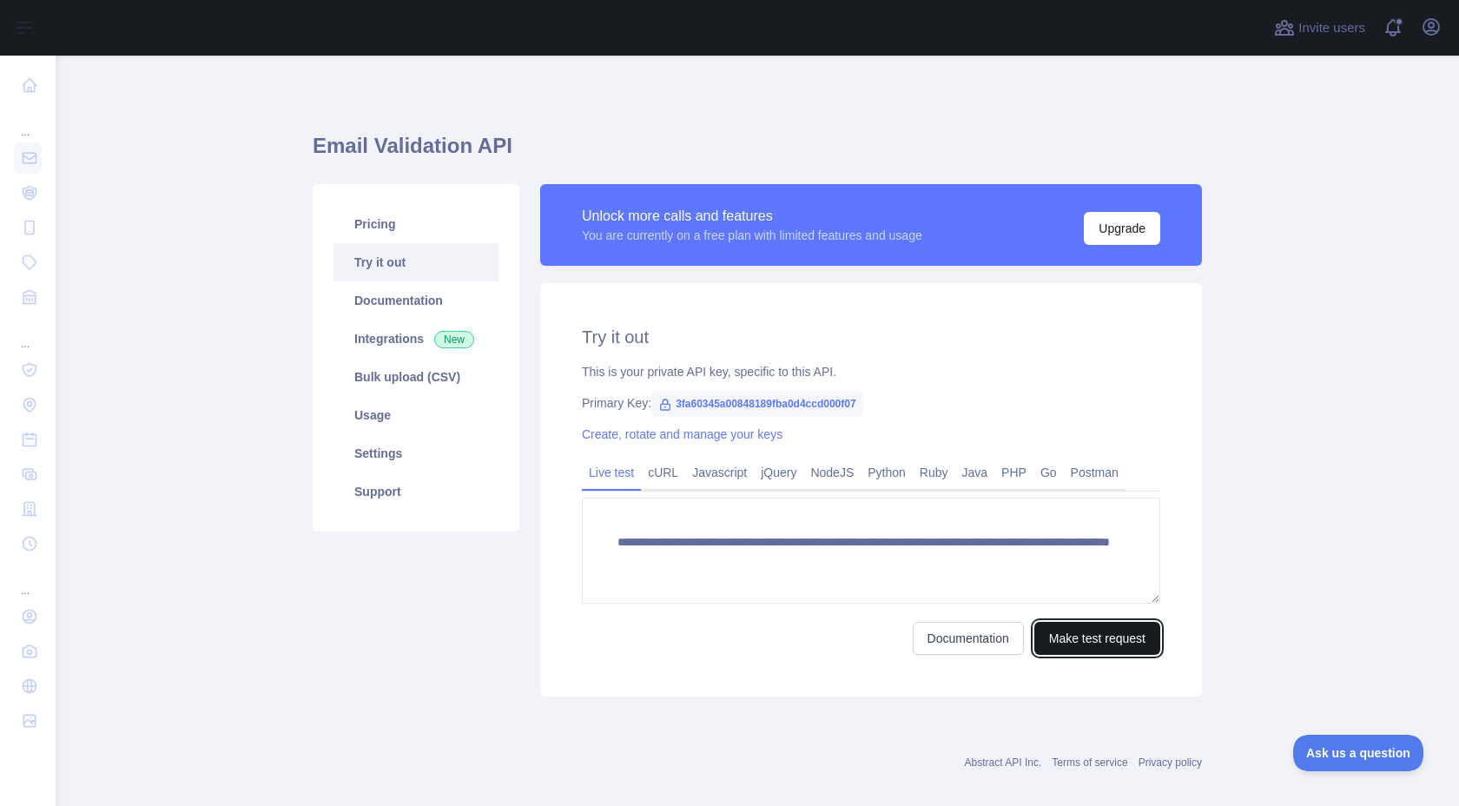
click at [1071, 642] on button "Make test request" at bounding box center [1097, 638] width 126 height 33
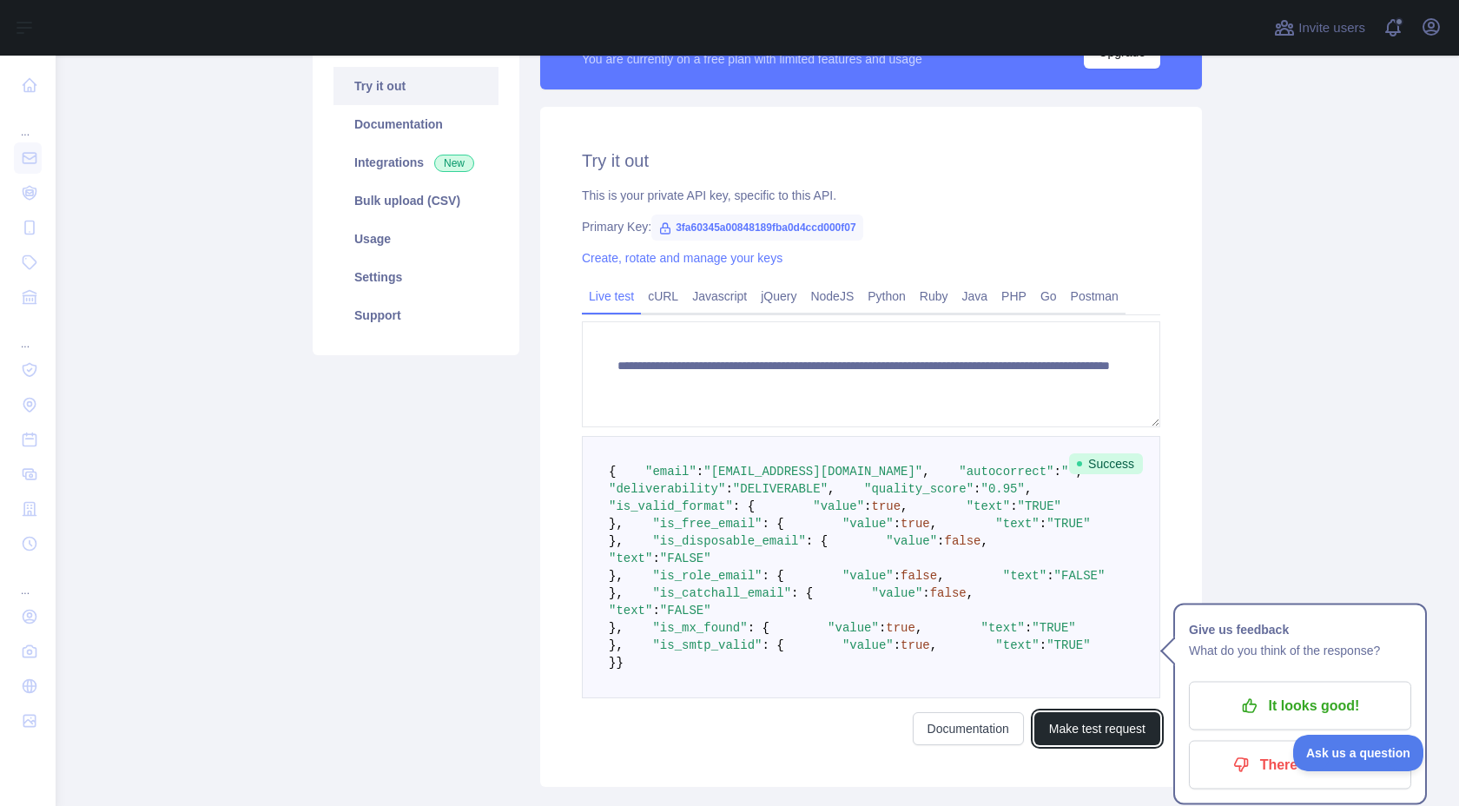
scroll to position [174, 0]
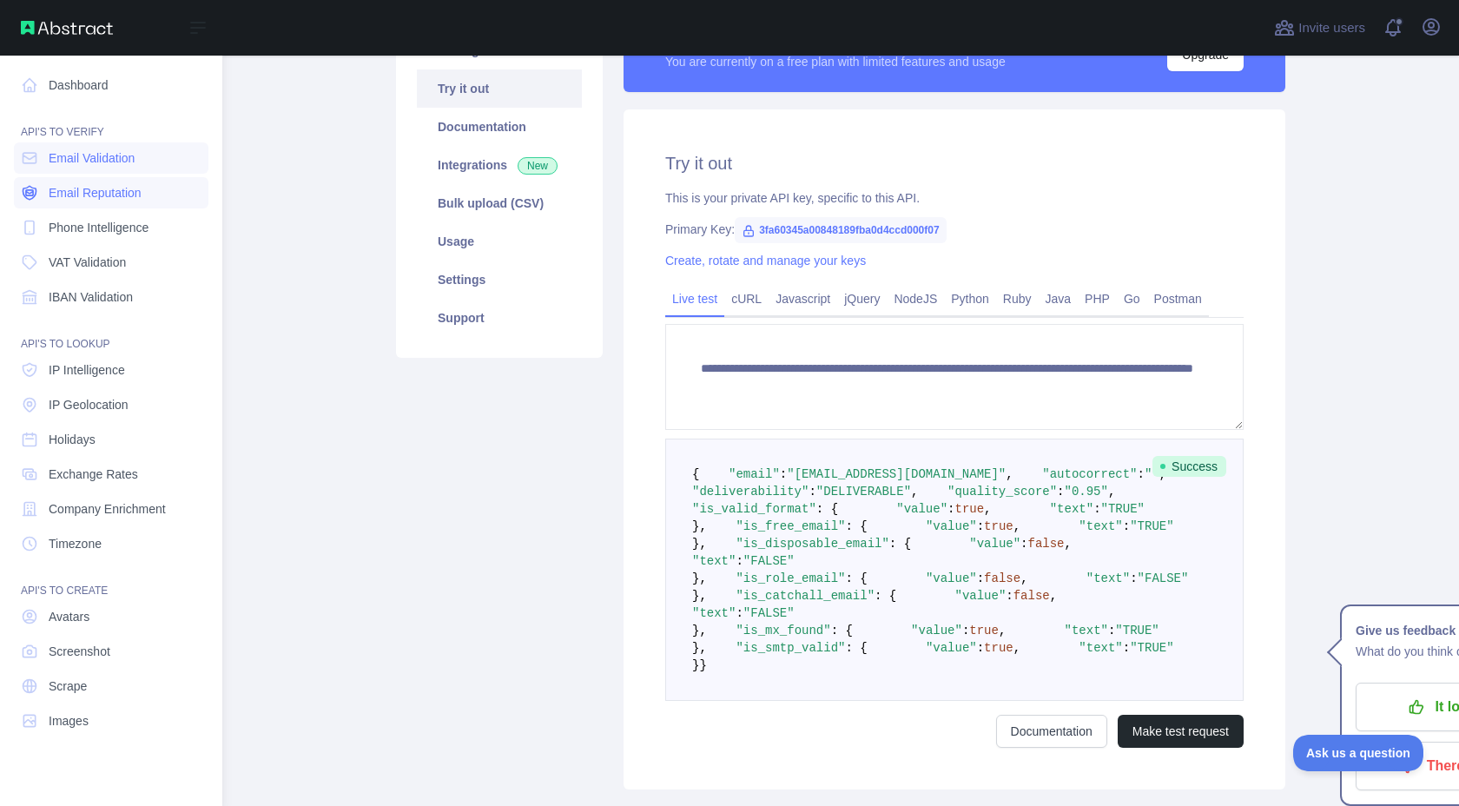
click at [57, 202] on link "Email Reputation" at bounding box center [111, 192] width 194 height 31
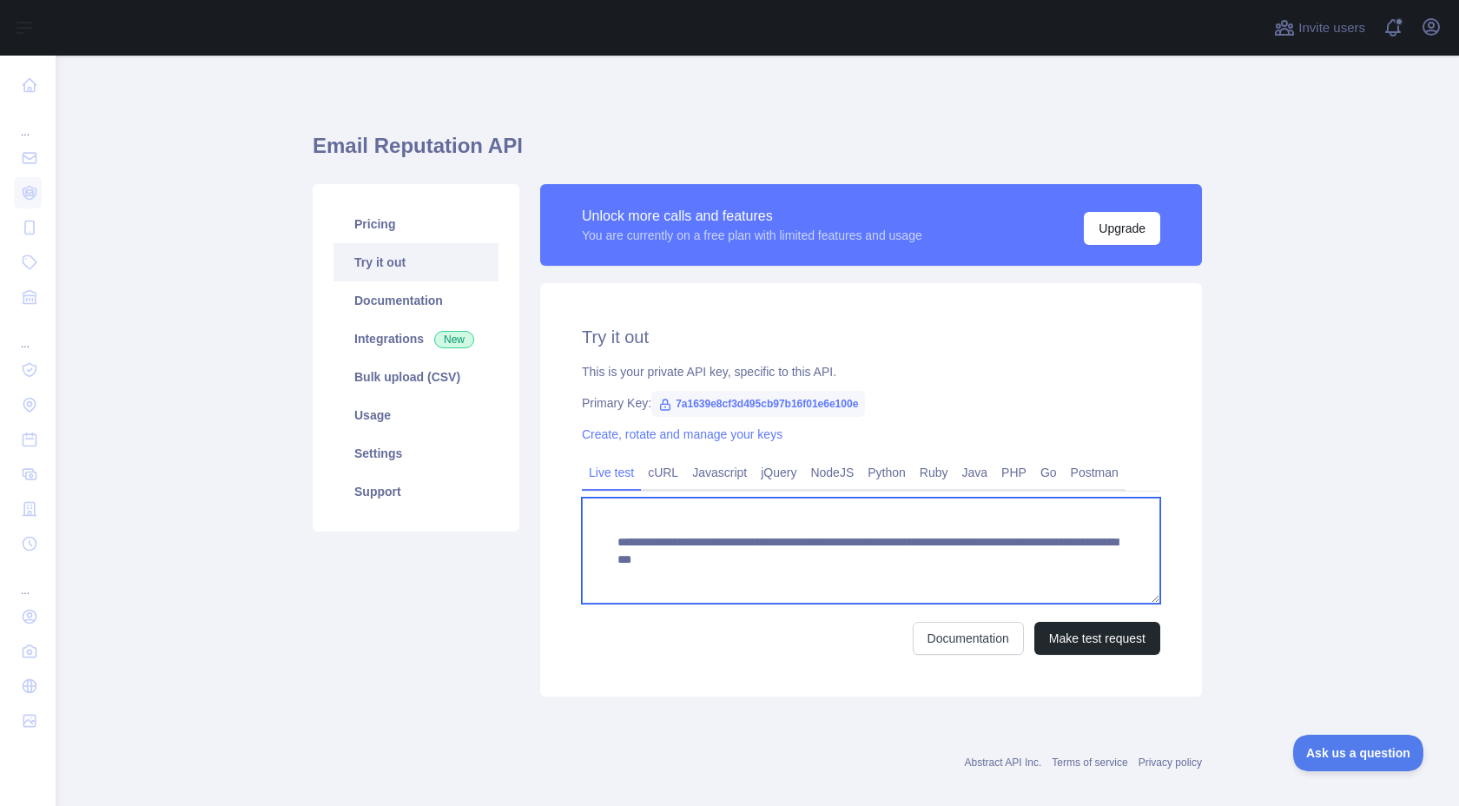
drag, startPoint x: 932, startPoint y: 559, endPoint x: 1184, endPoint y: 556, distance: 251.8
click at [1184, 556] on div "**********" at bounding box center [871, 489] width 662 height 413
paste textarea
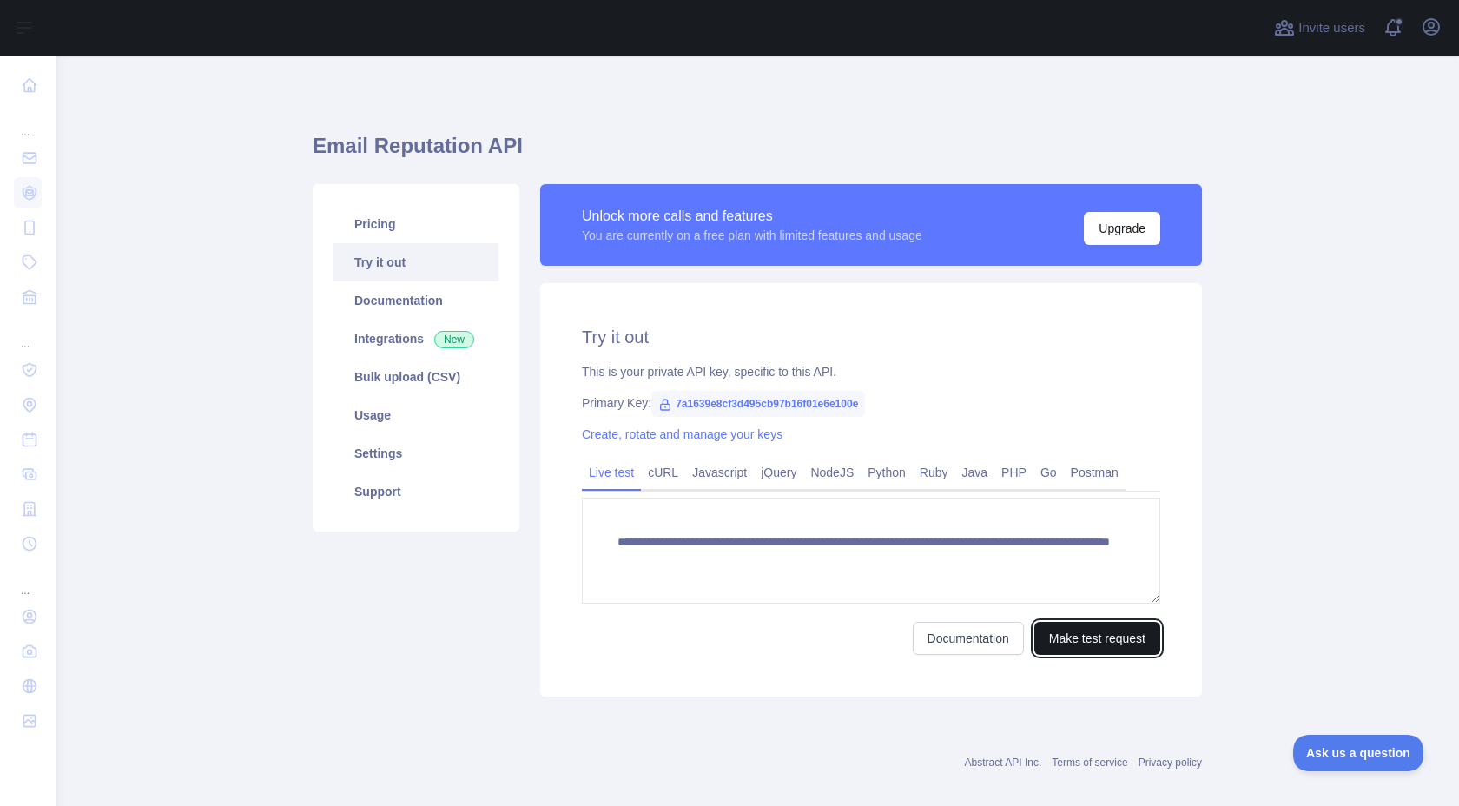
click at [1086, 637] on button "Make test request" at bounding box center [1097, 638] width 126 height 33
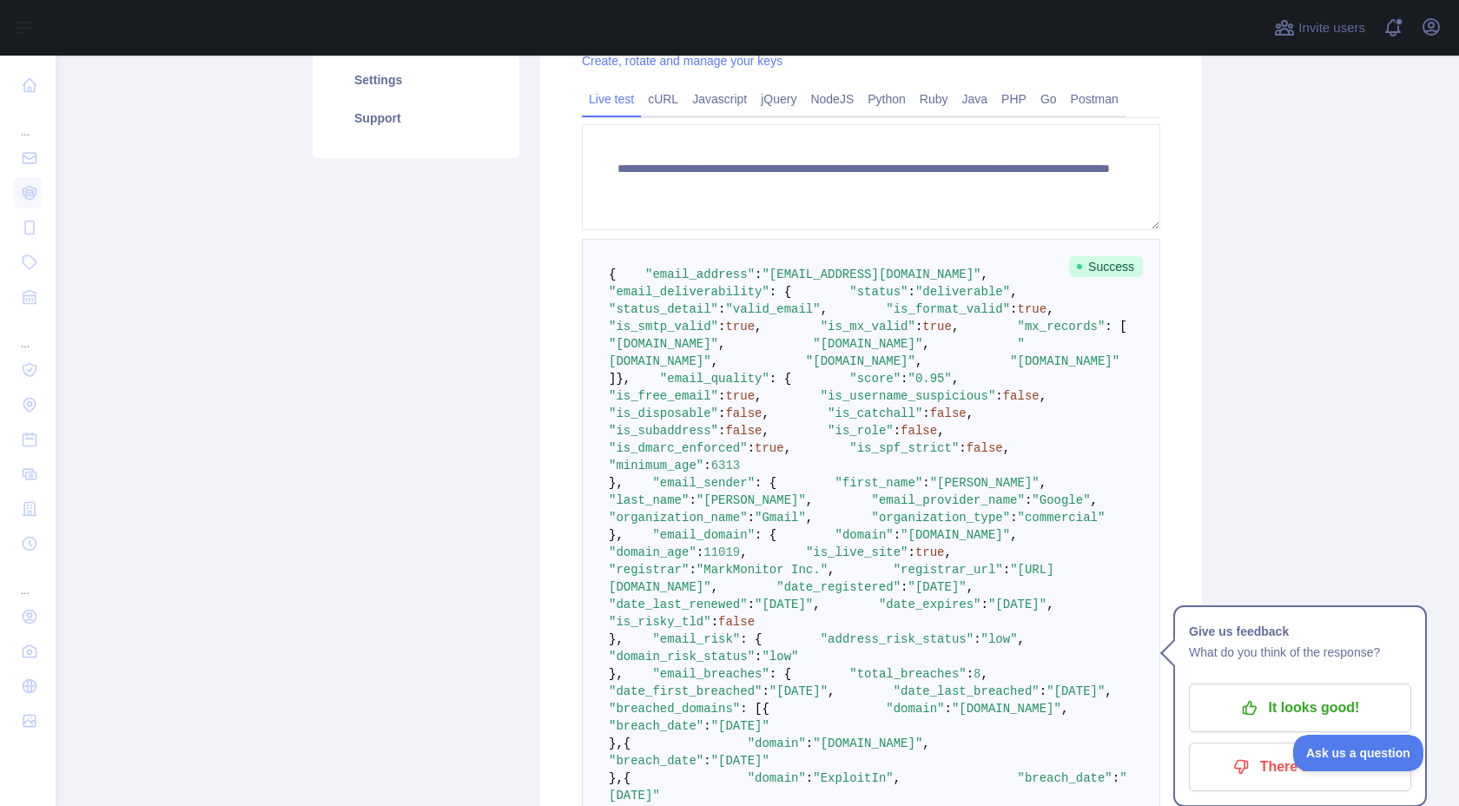
scroll to position [376, 0]
click at [991, 641] on pre "{ "email_address" : "bradleyscott@gmail.com" , "email_deliverability" : { "stat…" at bounding box center [871, 627] width 578 height 783
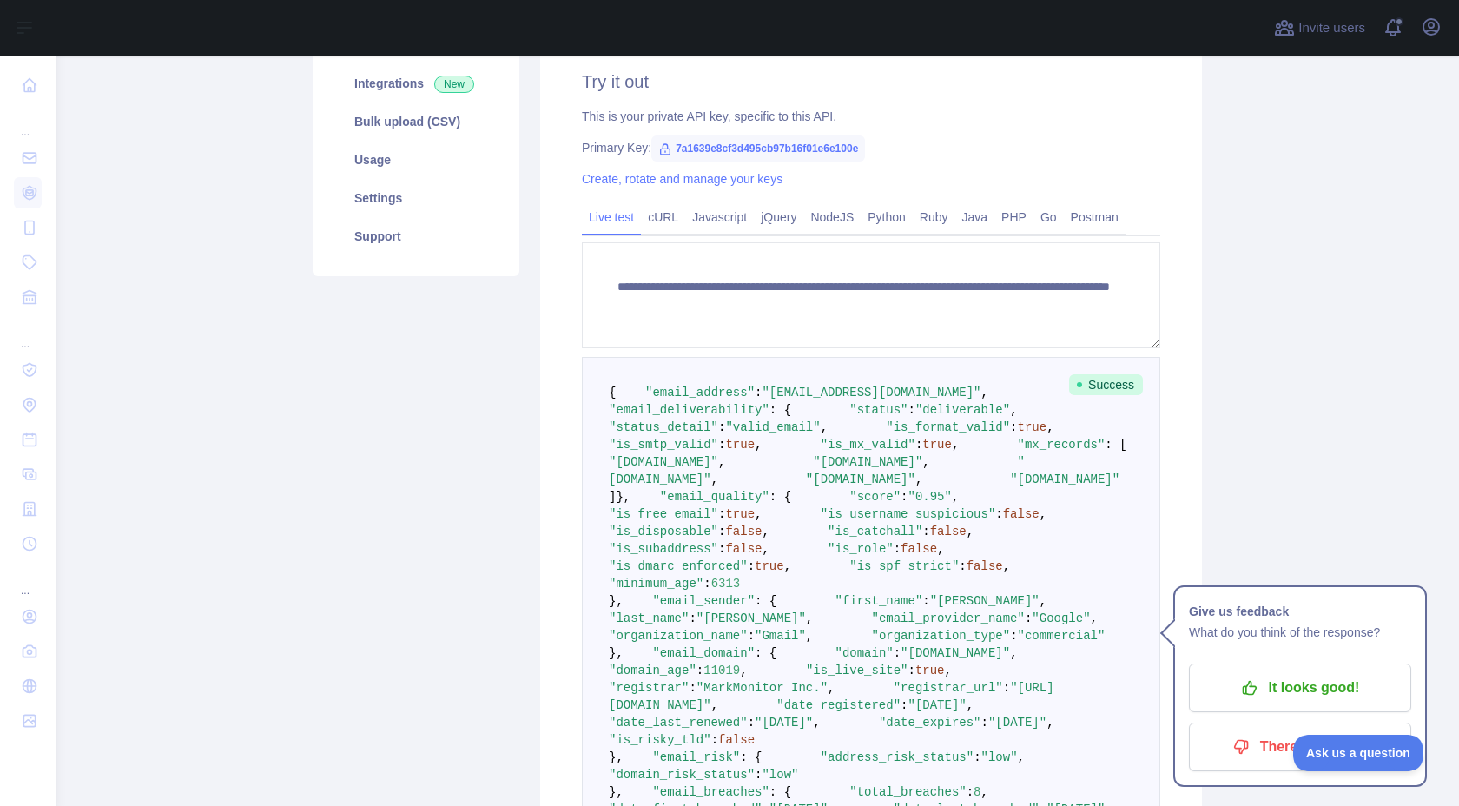
scroll to position [168, 0]
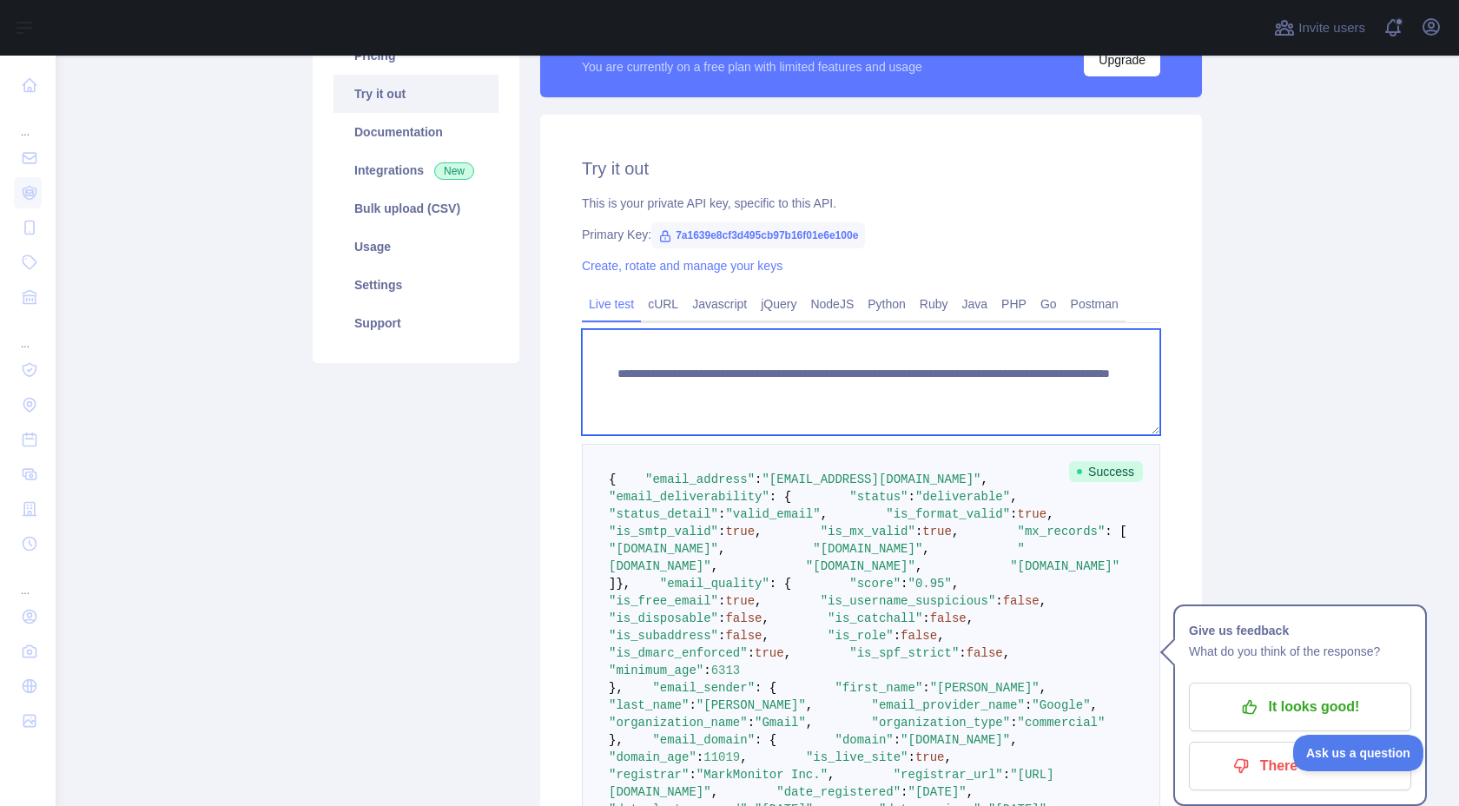
drag, startPoint x: 933, startPoint y: 392, endPoint x: 1133, endPoint y: 385, distance: 199.8
click at [1134, 385] on textarea "**********" at bounding box center [871, 382] width 578 height 106
paste textarea
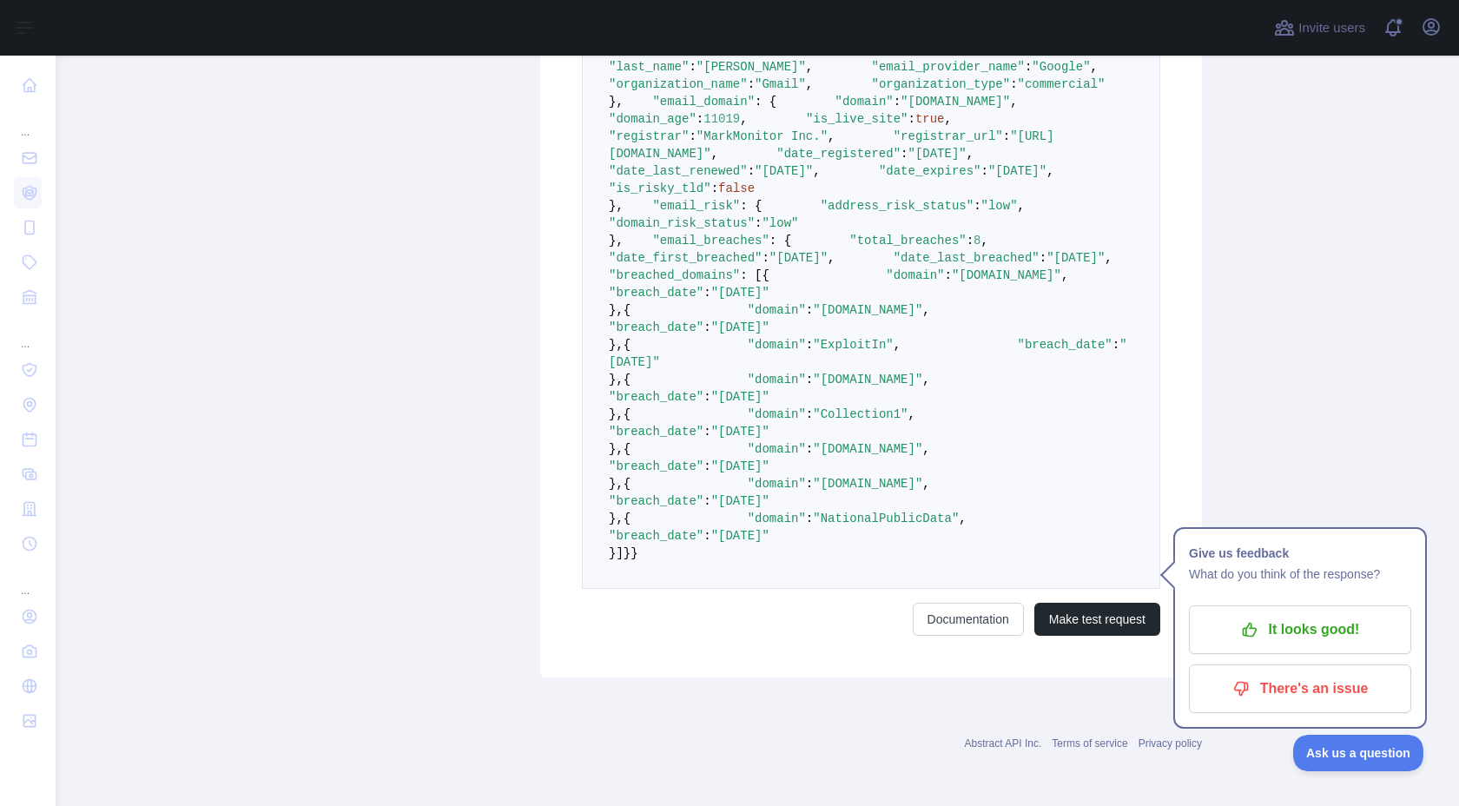
scroll to position [1640, 0]
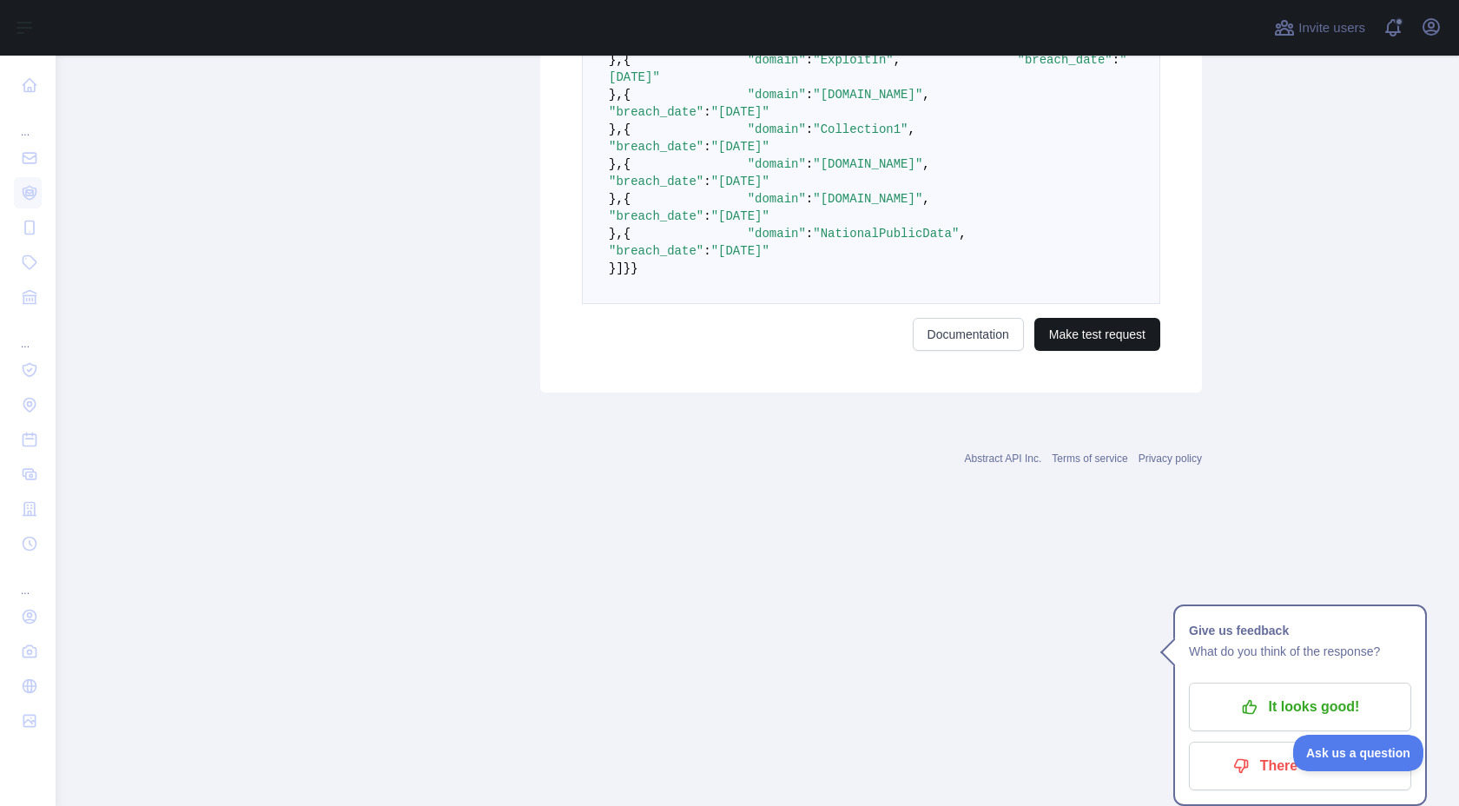
type textarea "**********"
click at [1093, 351] on button "Make test request" at bounding box center [1097, 334] width 126 height 33
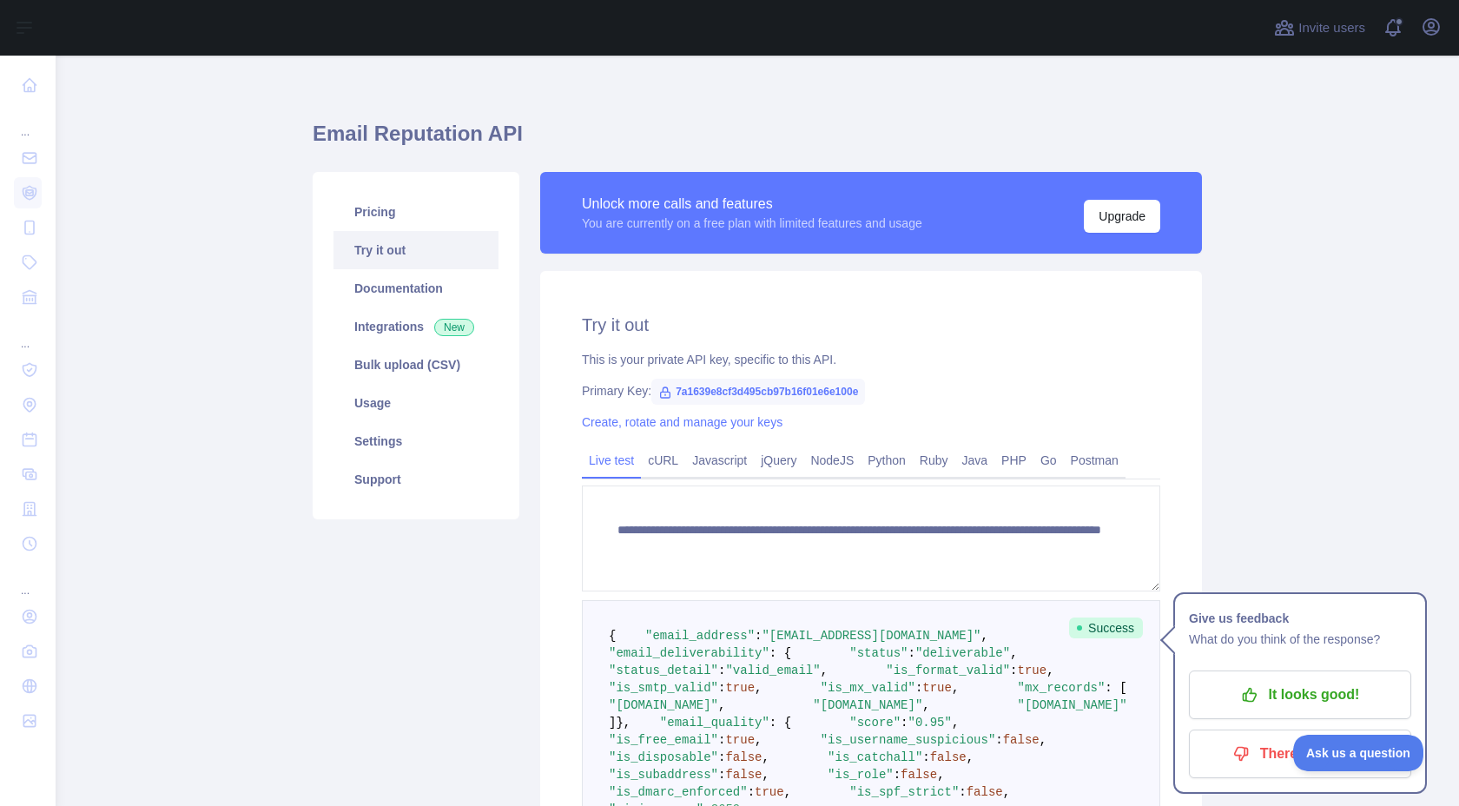
scroll to position [0, 0]
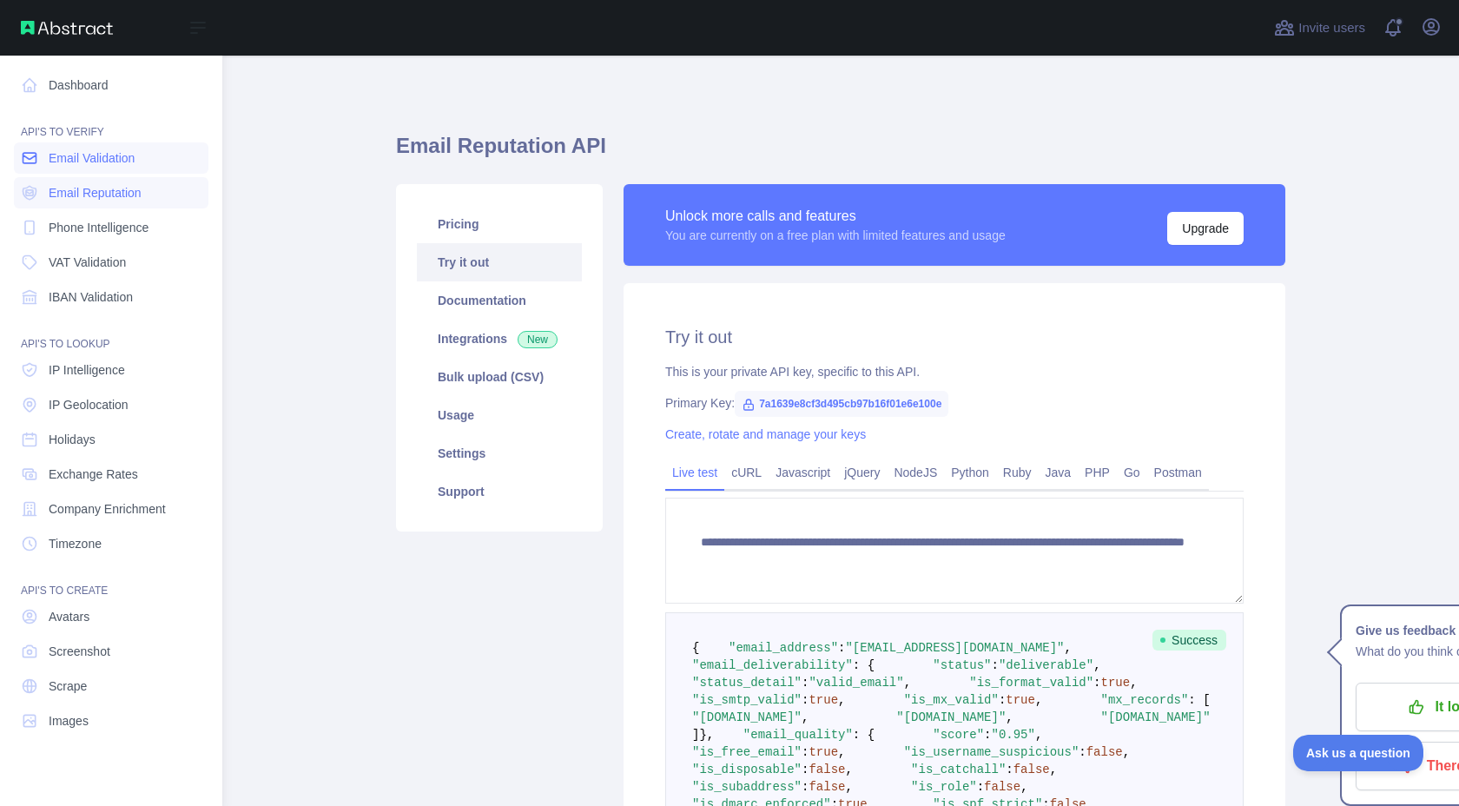
click at [106, 163] on span "Email Validation" at bounding box center [92, 157] width 86 height 17
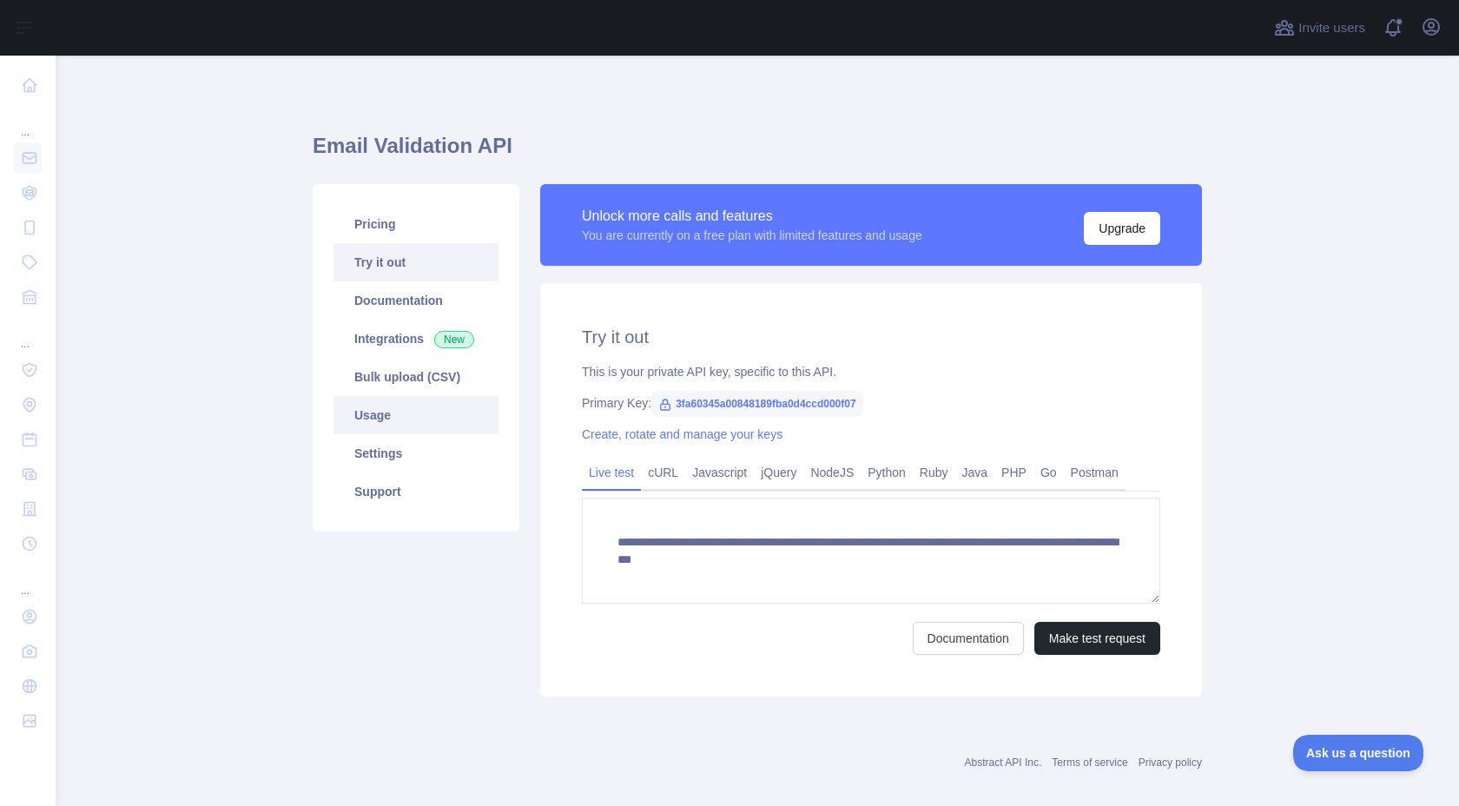
click at [413, 405] on link "Usage" at bounding box center [415, 415] width 165 height 38
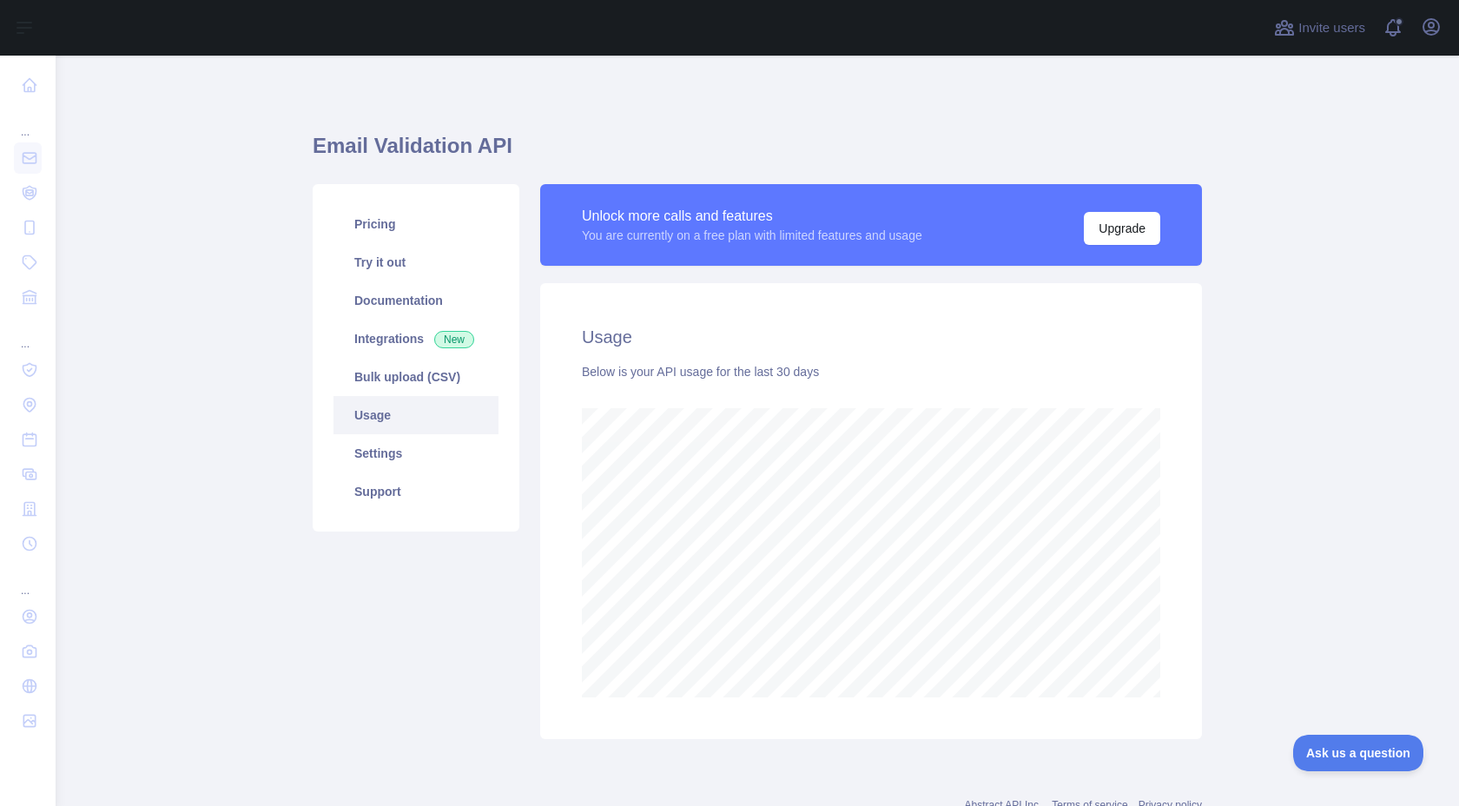
scroll to position [750, 1403]
click at [1277, 596] on main "Email Validation API Pricing Try it out Documentation Integrations New Bulk upl…" at bounding box center [757, 431] width 1403 height 750
click at [412, 275] on link "Try it out" at bounding box center [415, 262] width 165 height 38
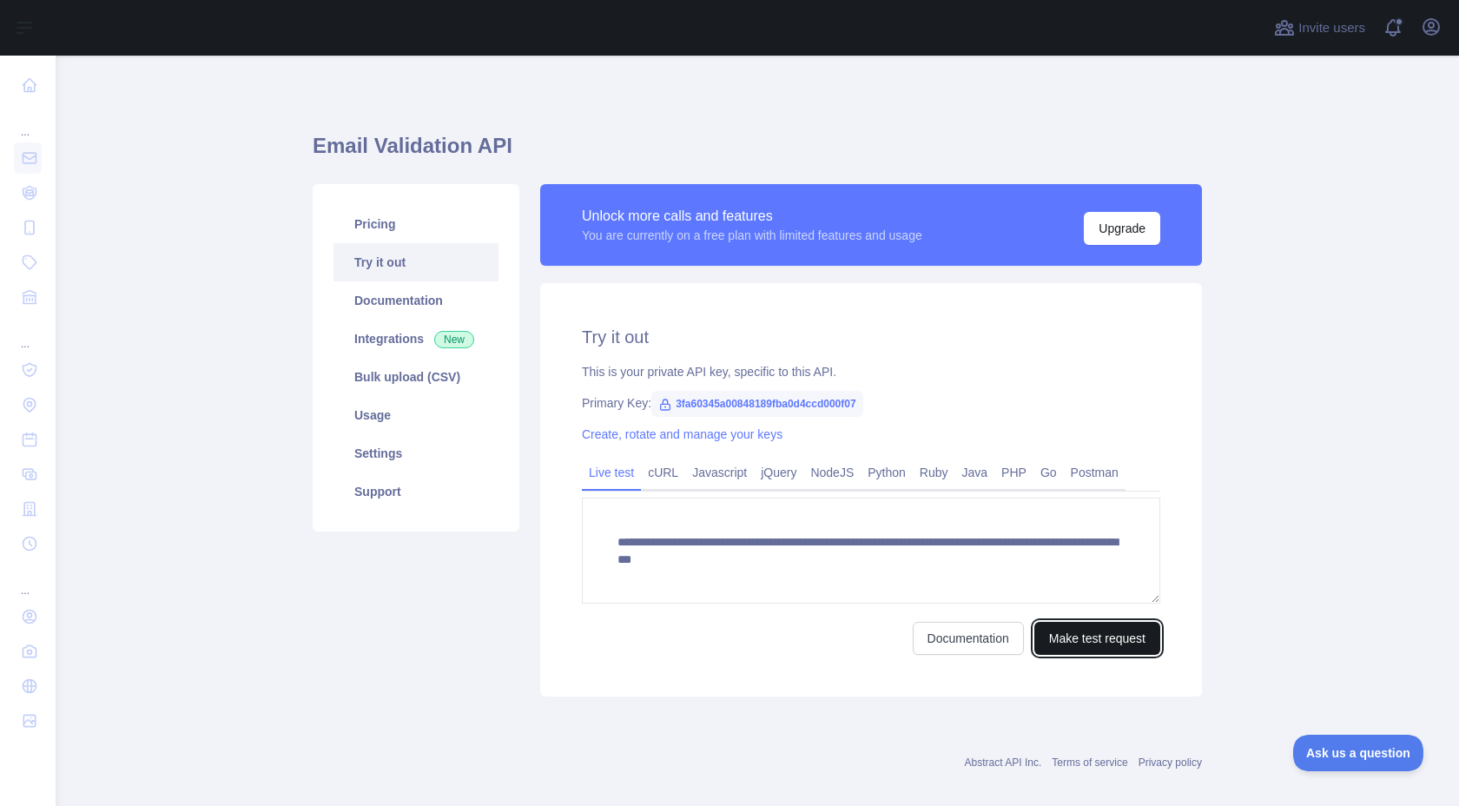
click at [1130, 642] on button "Make test request" at bounding box center [1097, 638] width 126 height 33
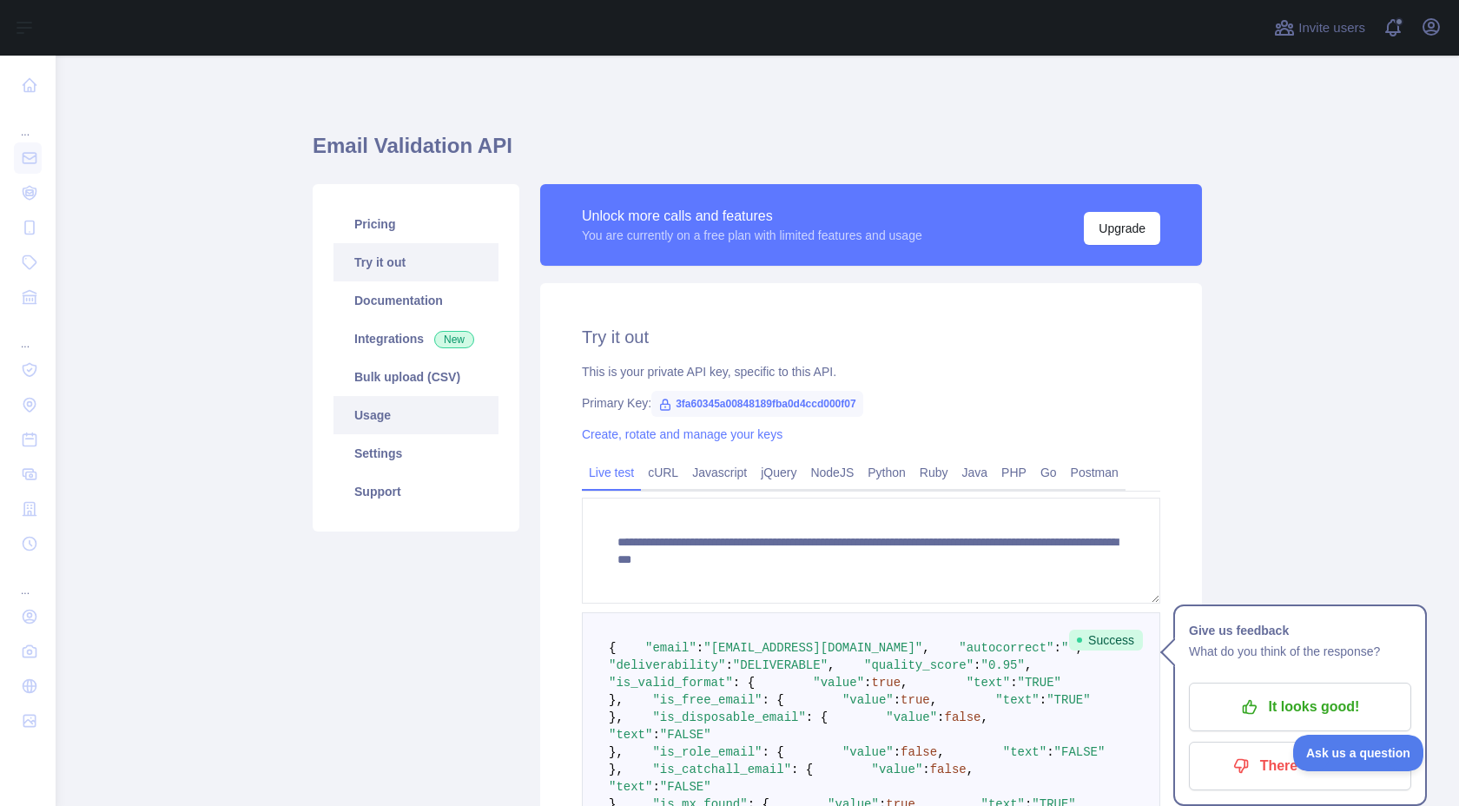
click at [407, 421] on link "Usage" at bounding box center [415, 415] width 165 height 38
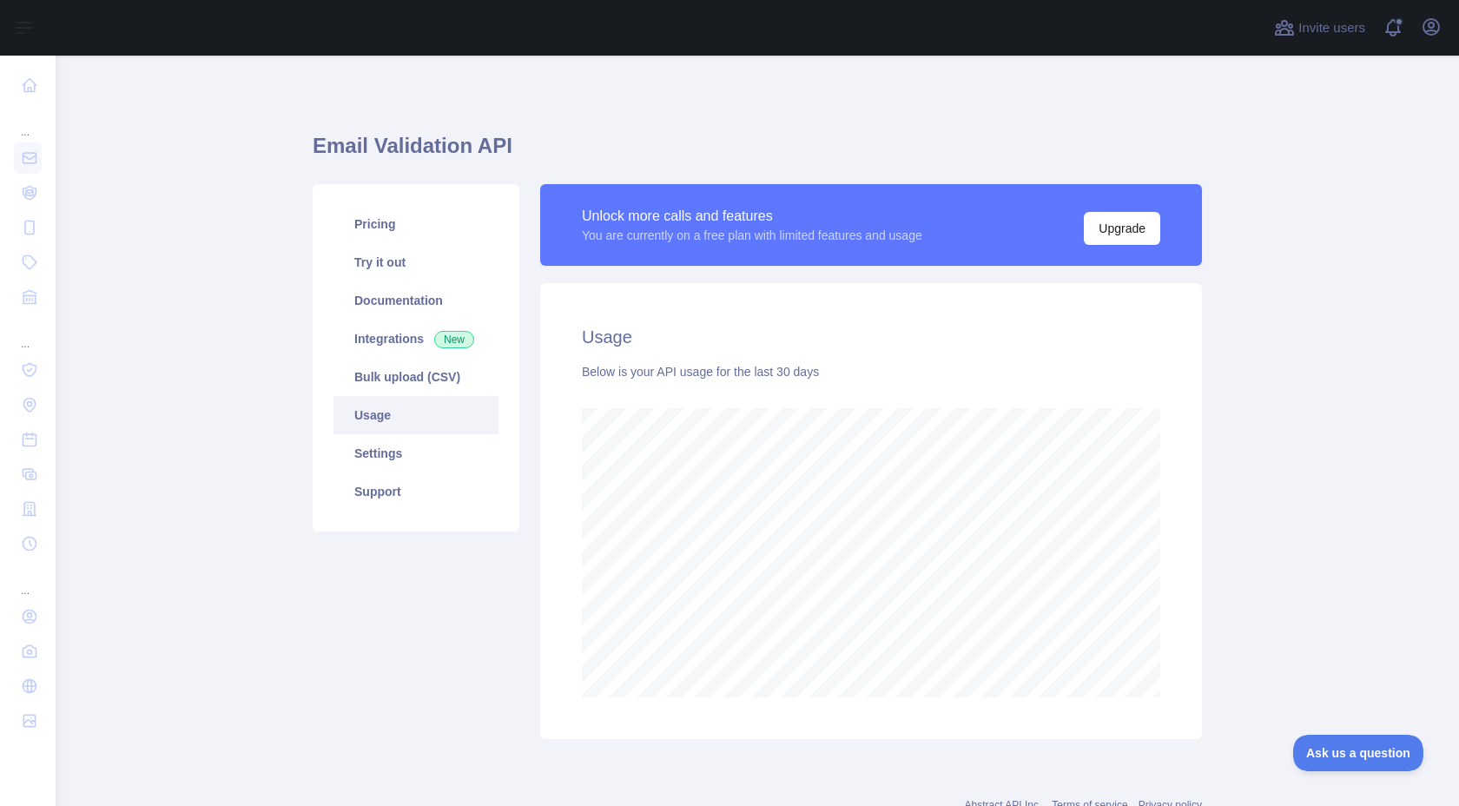
scroll to position [750, 1403]
